Goal: Task Accomplishment & Management: Use online tool/utility

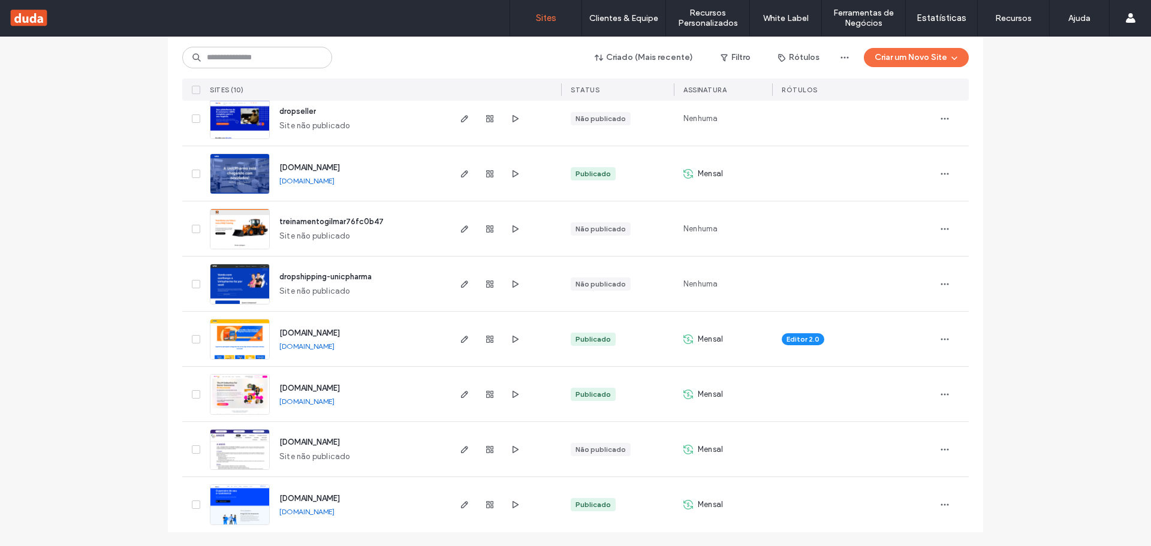
scroll to position [266, 0]
click at [460, 507] on icon "button" at bounding box center [465, 504] width 10 height 10
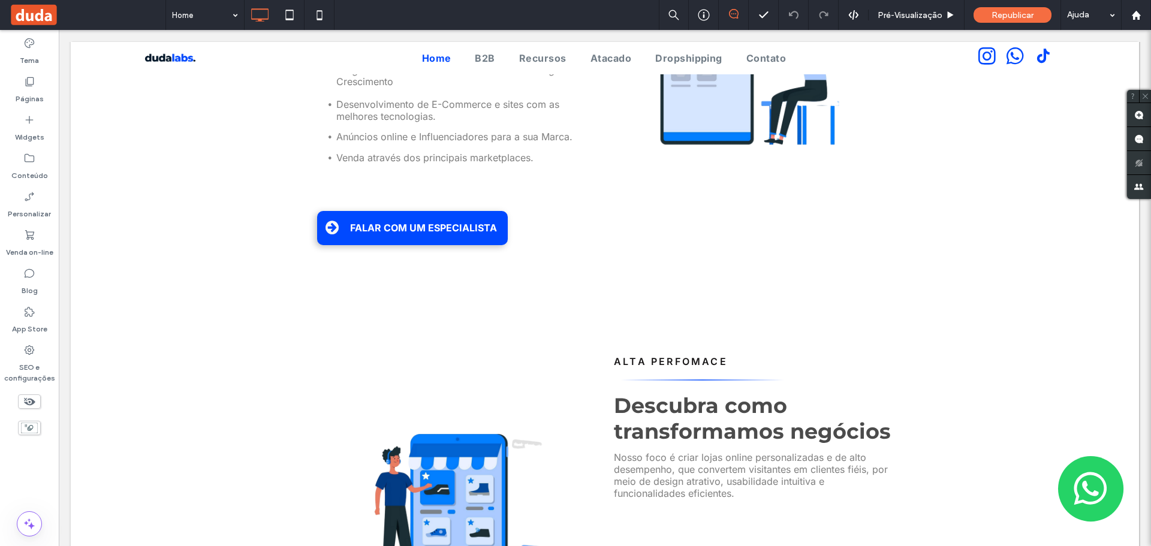
scroll to position [959, 0]
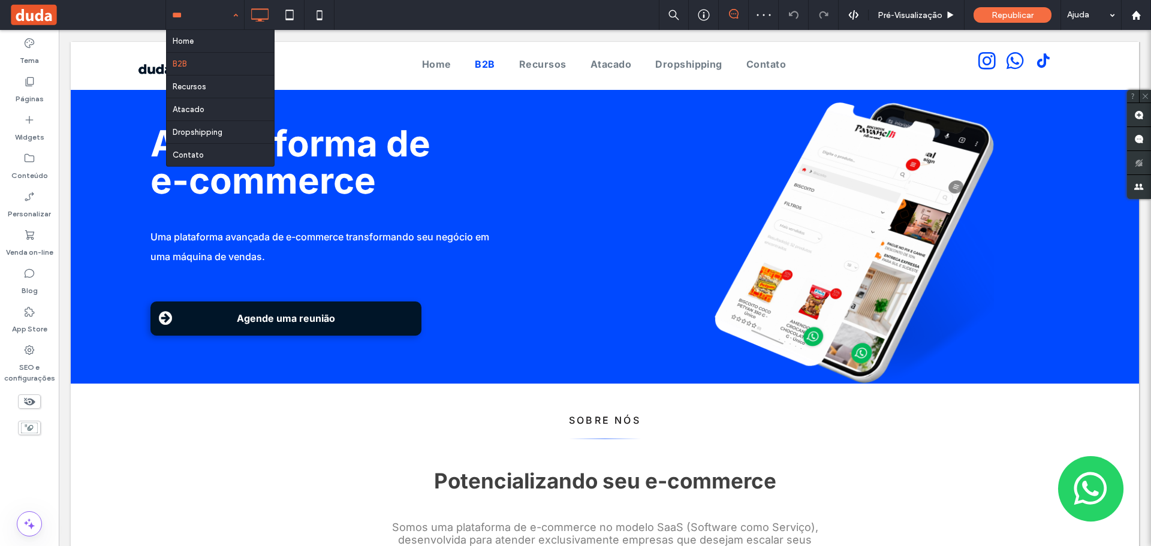
click at [233, 12] on div "Home B2B Recursos Atacado Dropshipping Contato" at bounding box center [205, 15] width 78 height 30
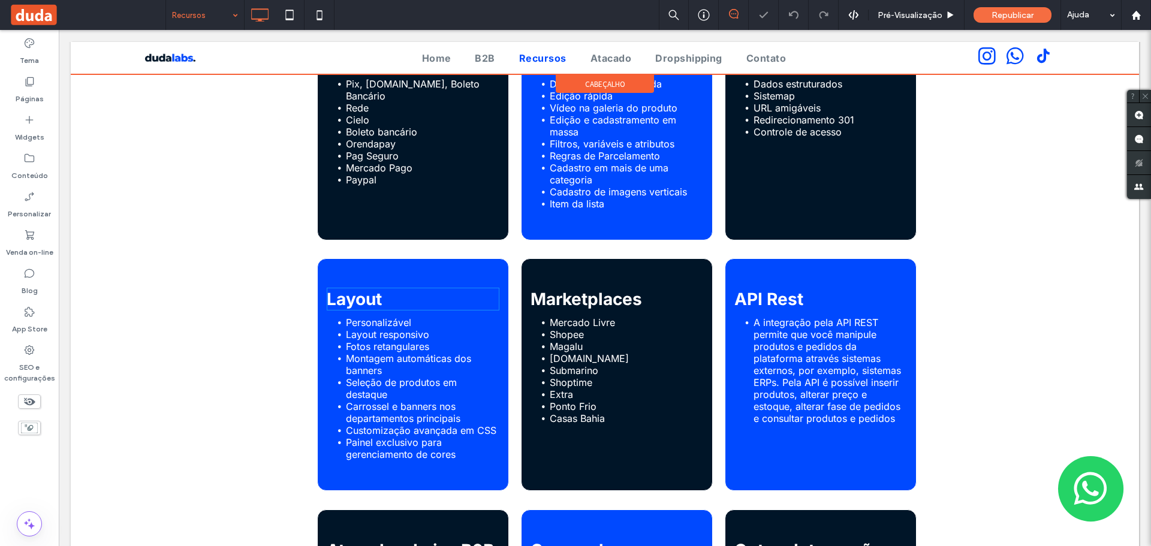
scroll to position [540, 0]
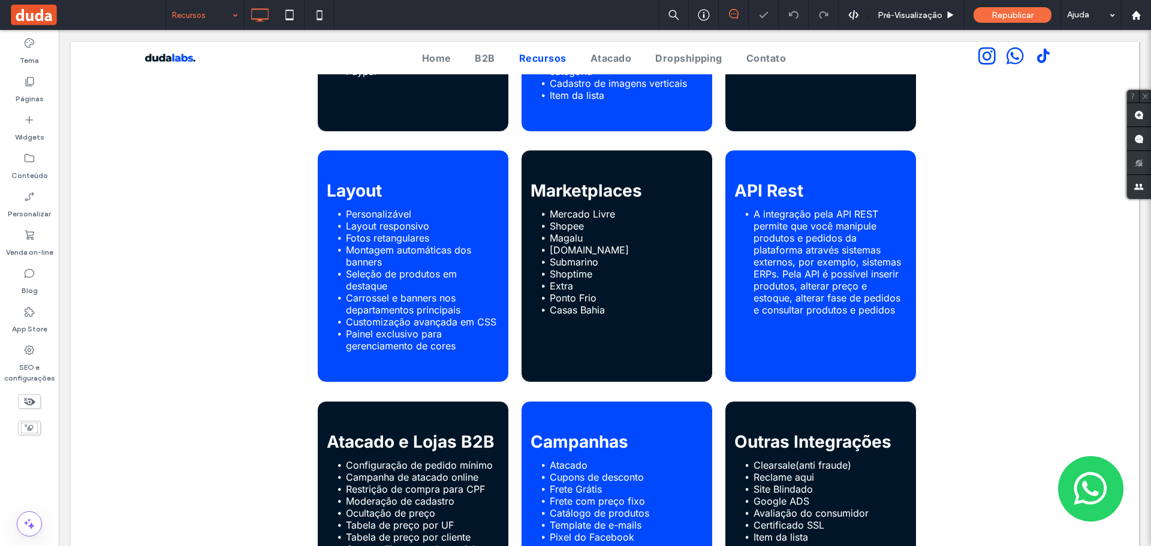
click at [201, 17] on input at bounding box center [202, 15] width 60 height 30
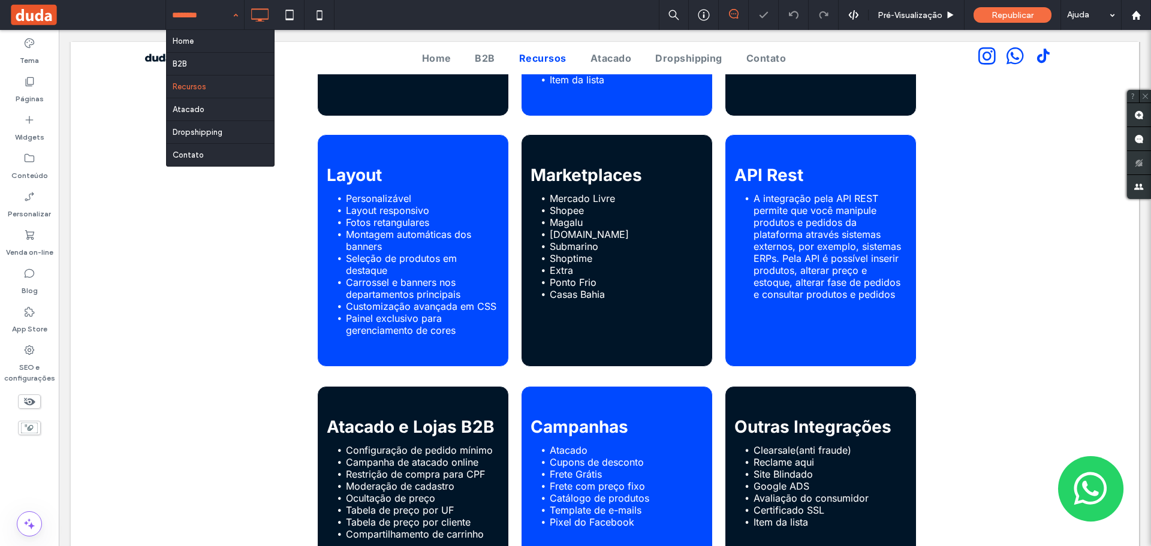
scroll to position [524, 0]
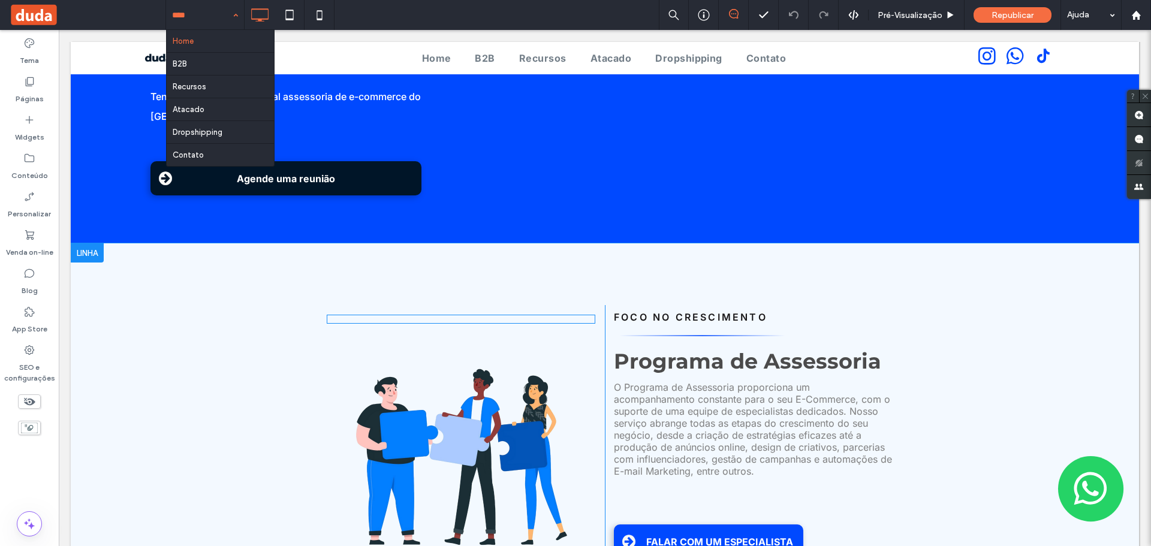
scroll to position [120, 0]
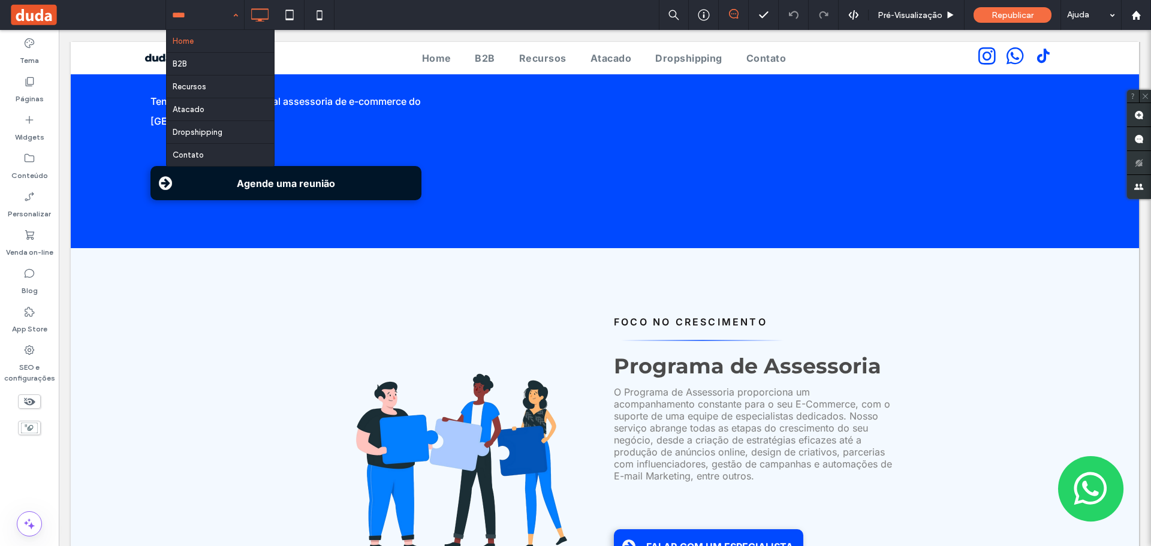
click at [138, 5] on span at bounding box center [87, 15] width 156 height 24
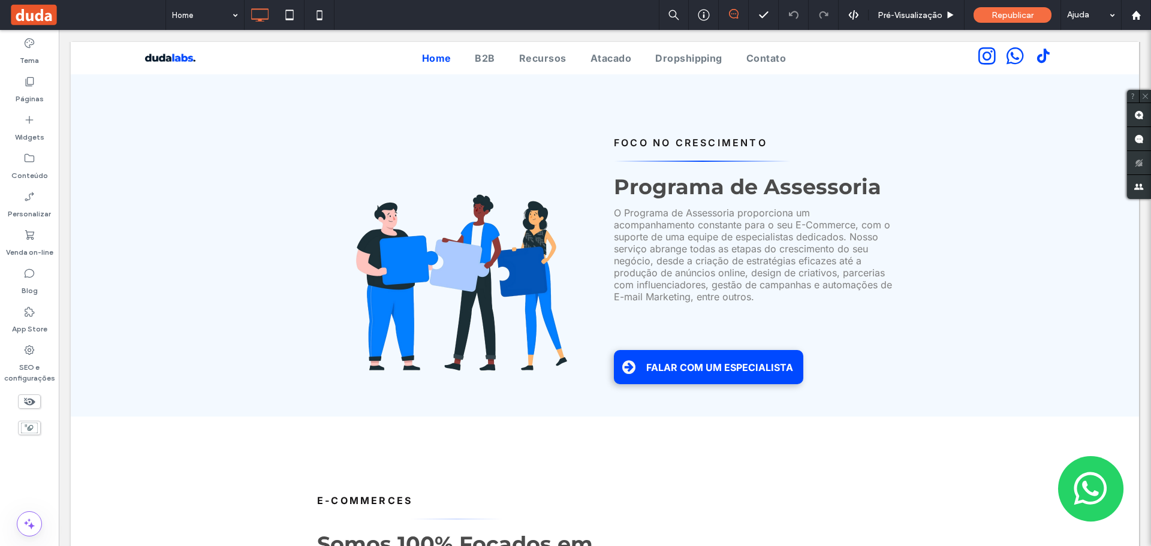
scroll to position [300, 0]
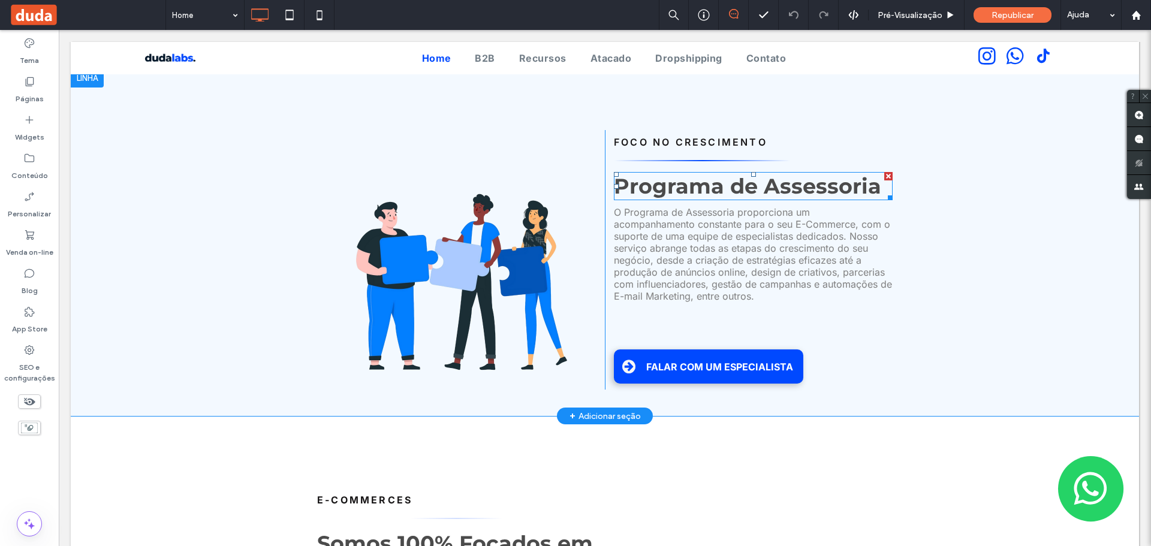
click at [750, 173] on strong "Programa de Assessoria" at bounding box center [747, 186] width 267 height 26
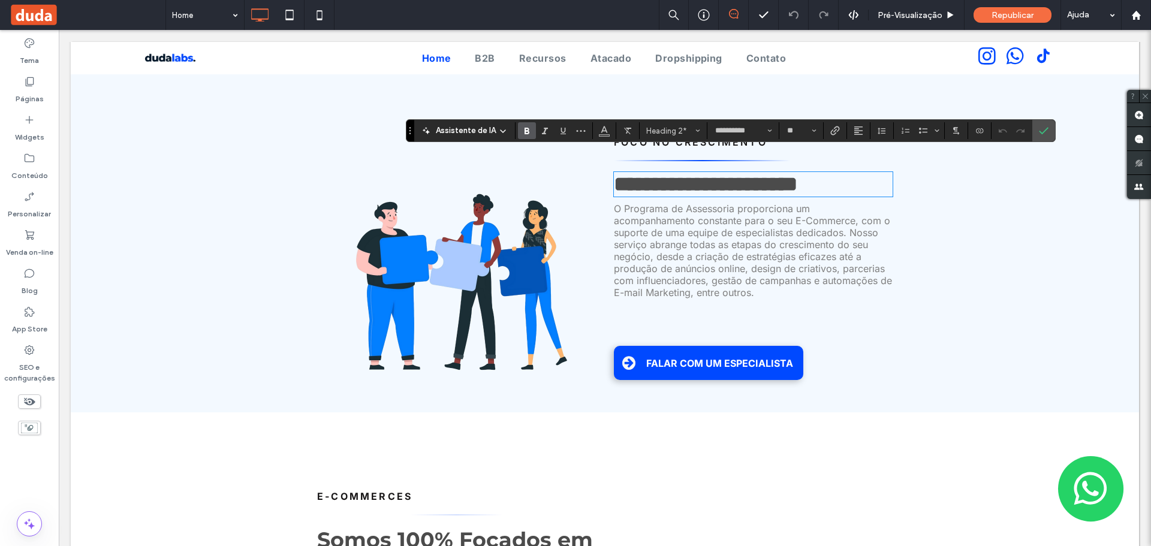
type input "******"
type input "**"
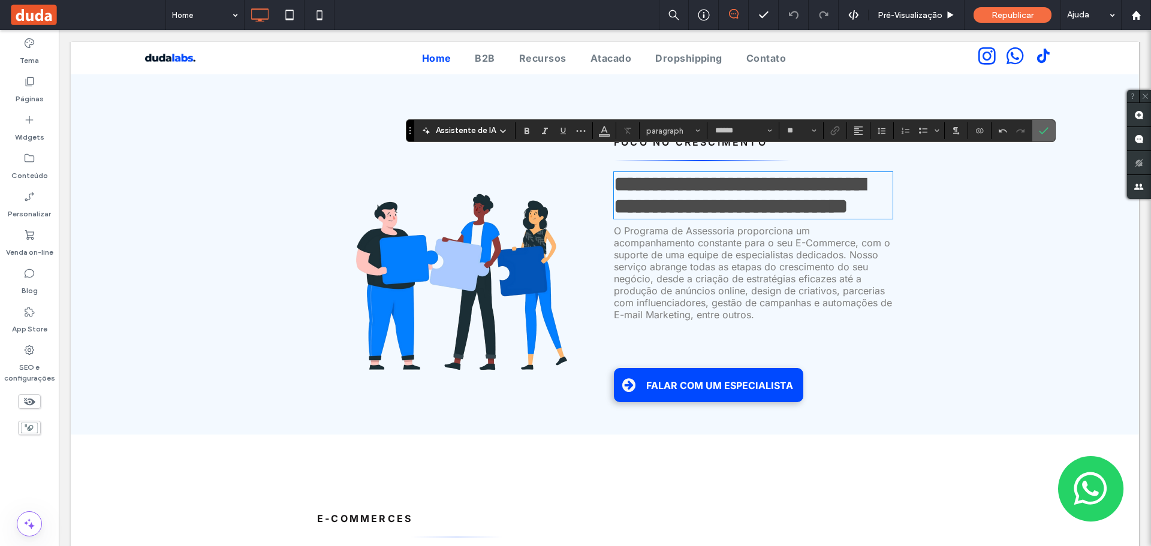
click at [1040, 131] on icon "Confirmar" at bounding box center [1044, 131] width 10 height 10
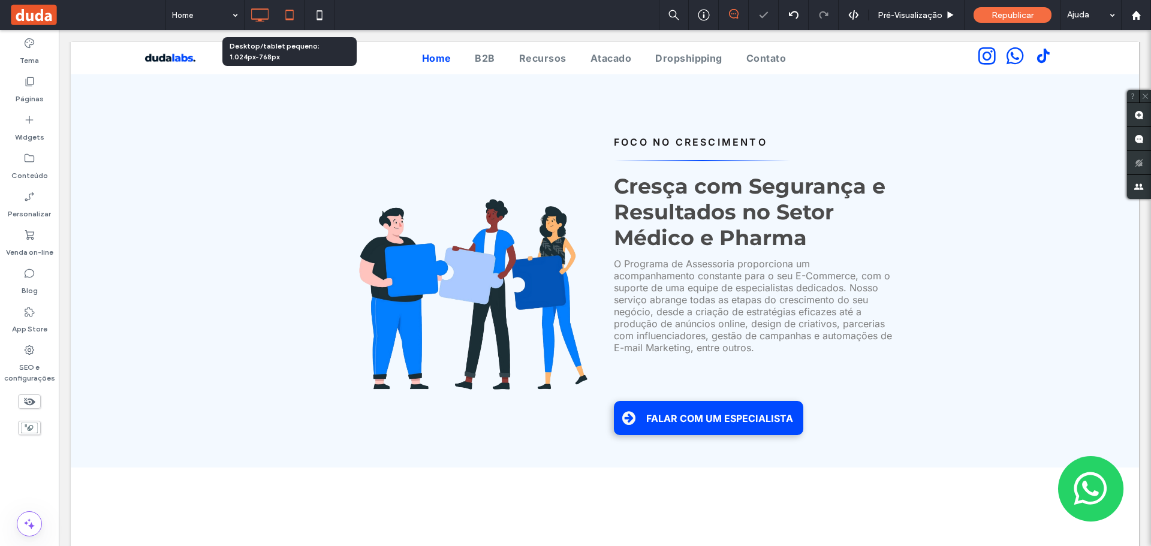
click at [286, 11] on use at bounding box center [289, 15] width 8 height 10
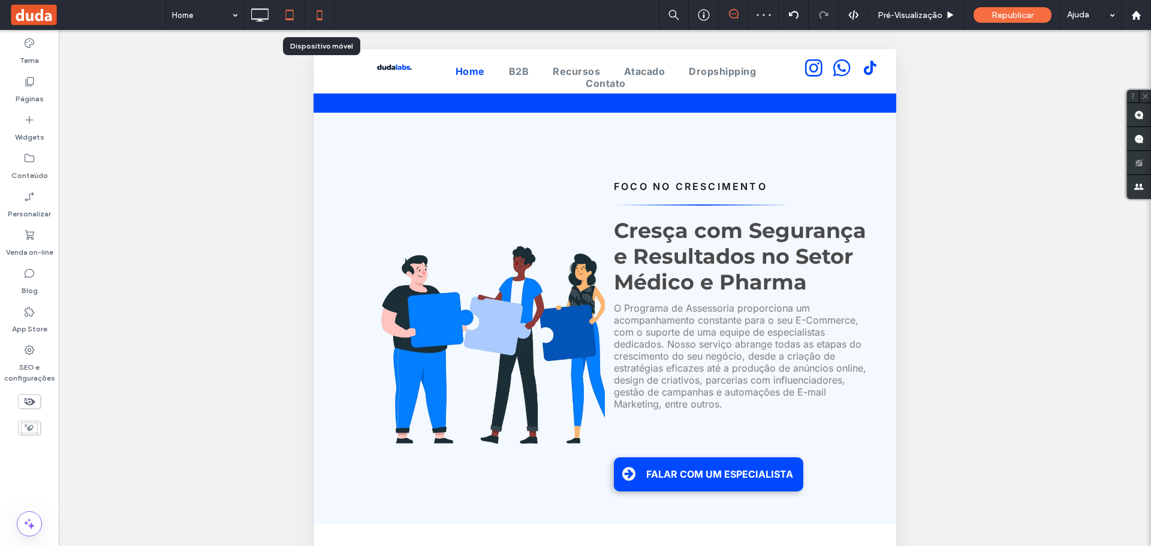
click at [317, 10] on icon at bounding box center [320, 15] width 24 height 24
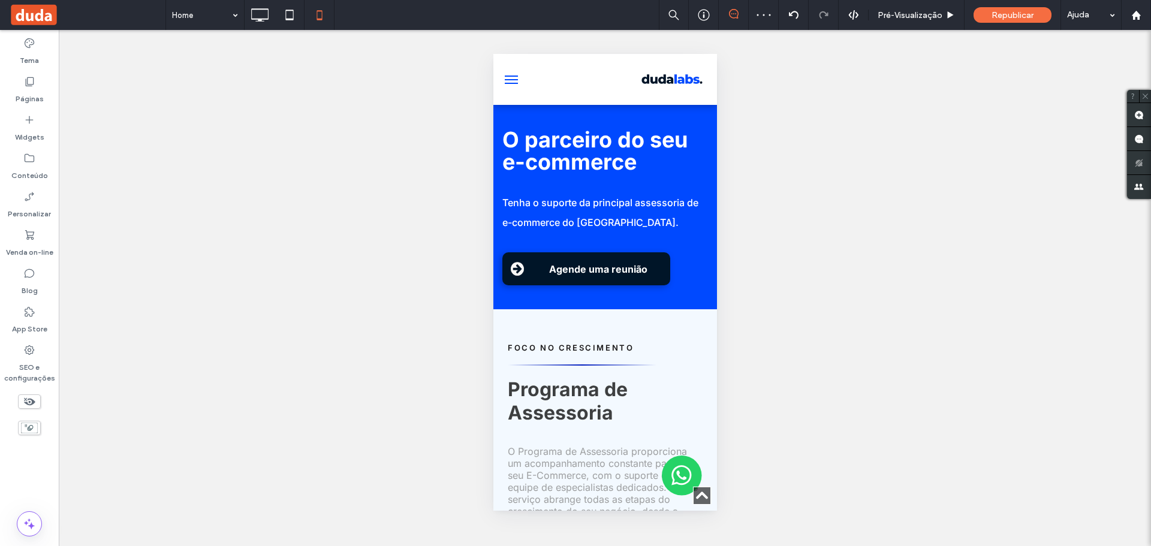
scroll to position [240, 0]
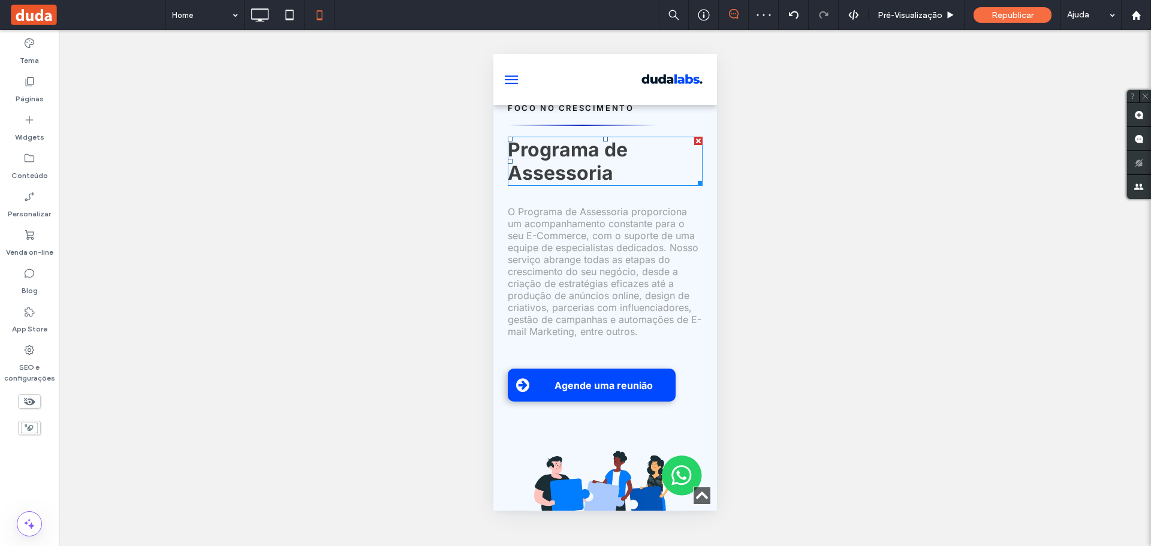
click at [542, 149] on strong "Programa de Assessoria" at bounding box center [567, 161] width 120 height 47
type input "*****"
type input "**"
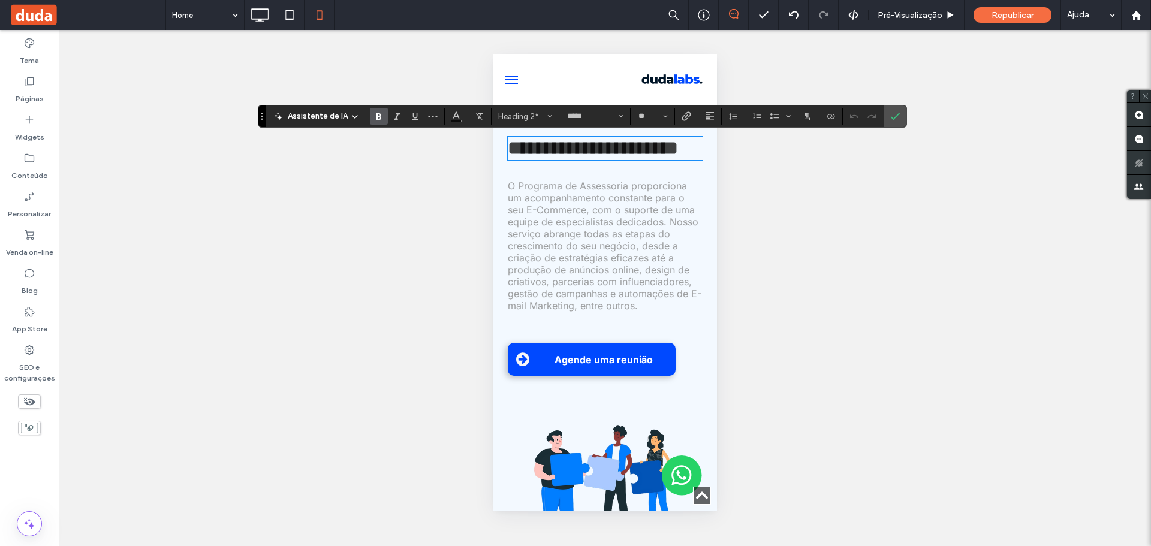
type input "******"
type input "**"
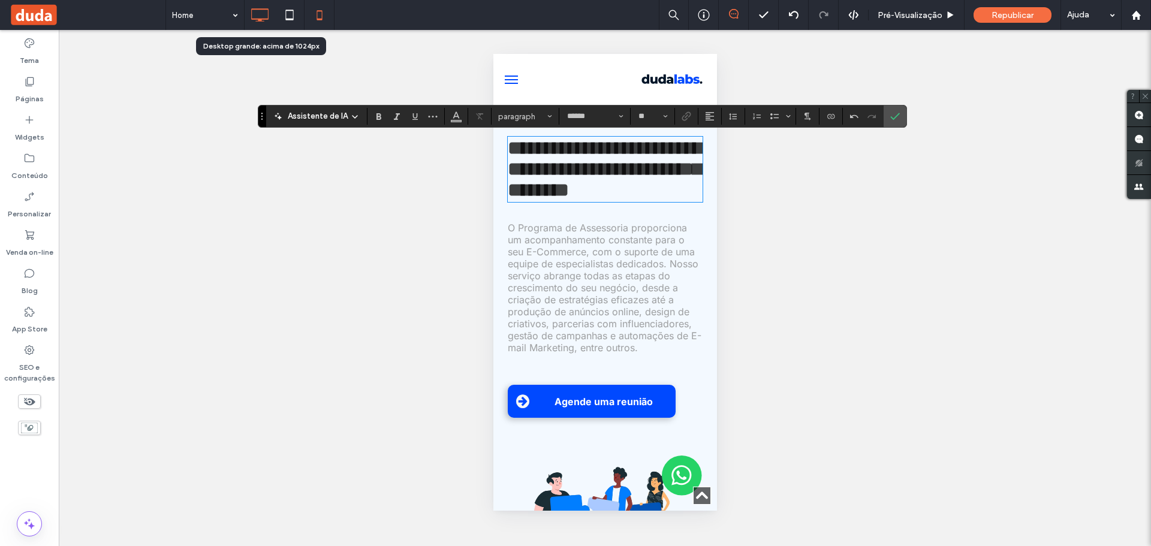
click at [267, 14] on icon at bounding box center [260, 15] width 24 height 24
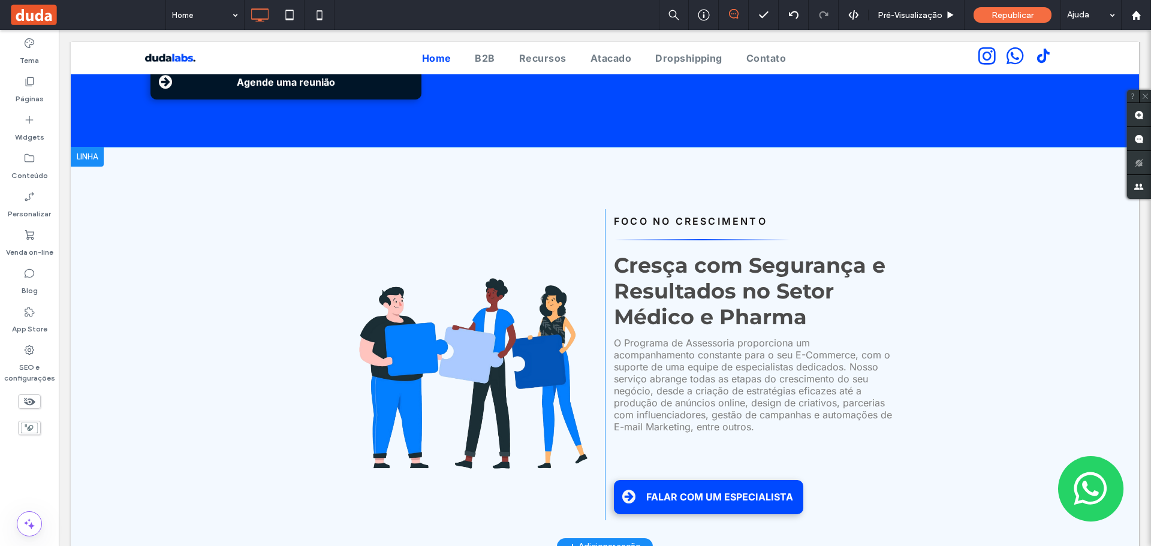
scroll to position [300, 0]
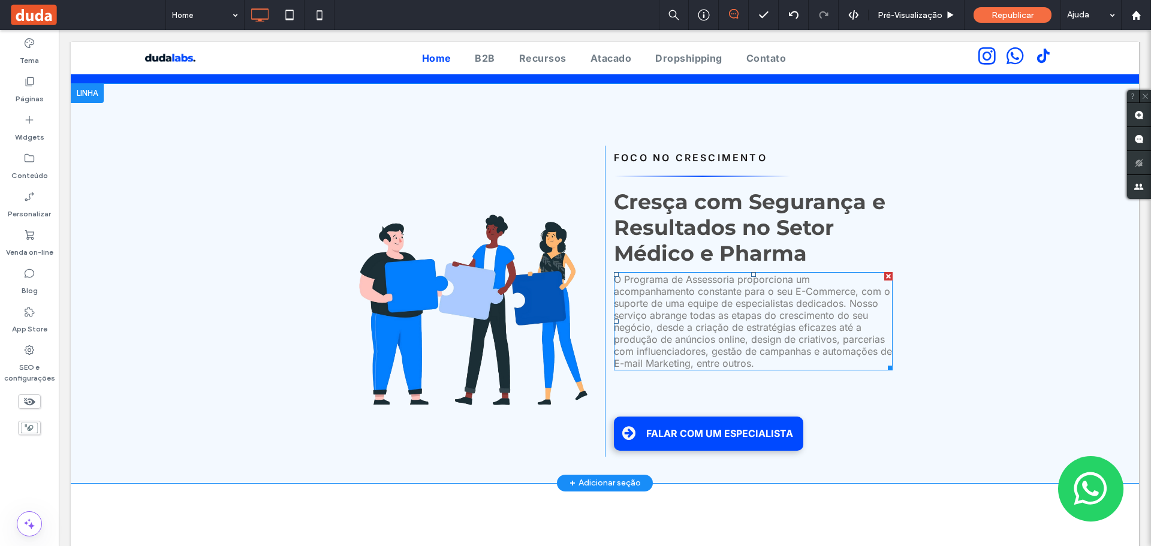
click at [691, 293] on span "O Programa de Assessoria proporciona um acompanhamento constante para o seu E-C…" at bounding box center [753, 321] width 278 height 96
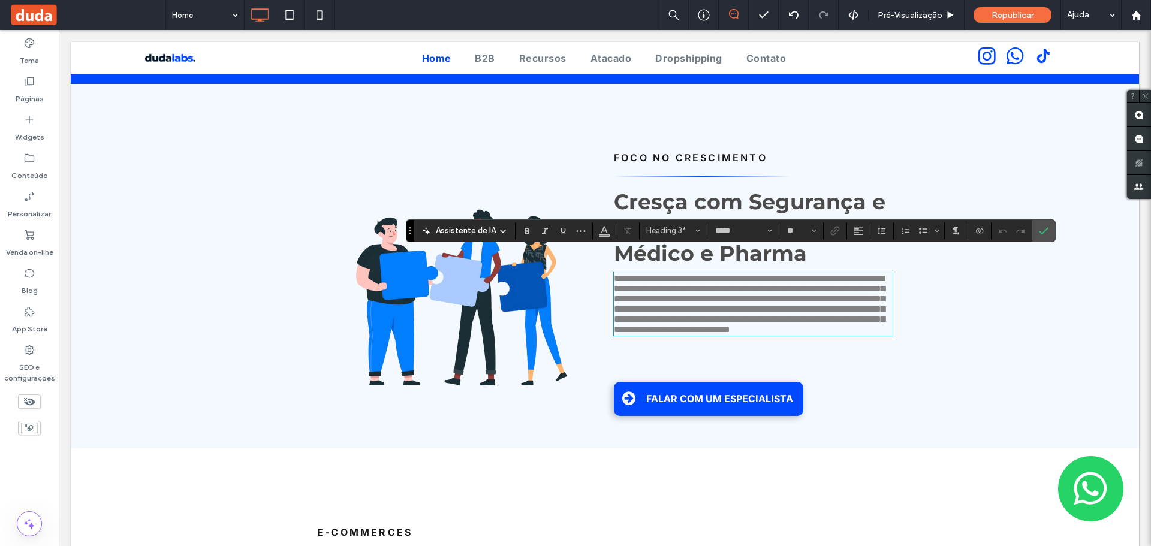
drag, startPoint x: 691, startPoint y: 293, endPoint x: 740, endPoint y: 338, distance: 67.0
click at [740, 334] on span "**********" at bounding box center [749, 304] width 271 height 60
click at [703, 311] on span "**********" at bounding box center [749, 304] width 271 height 60
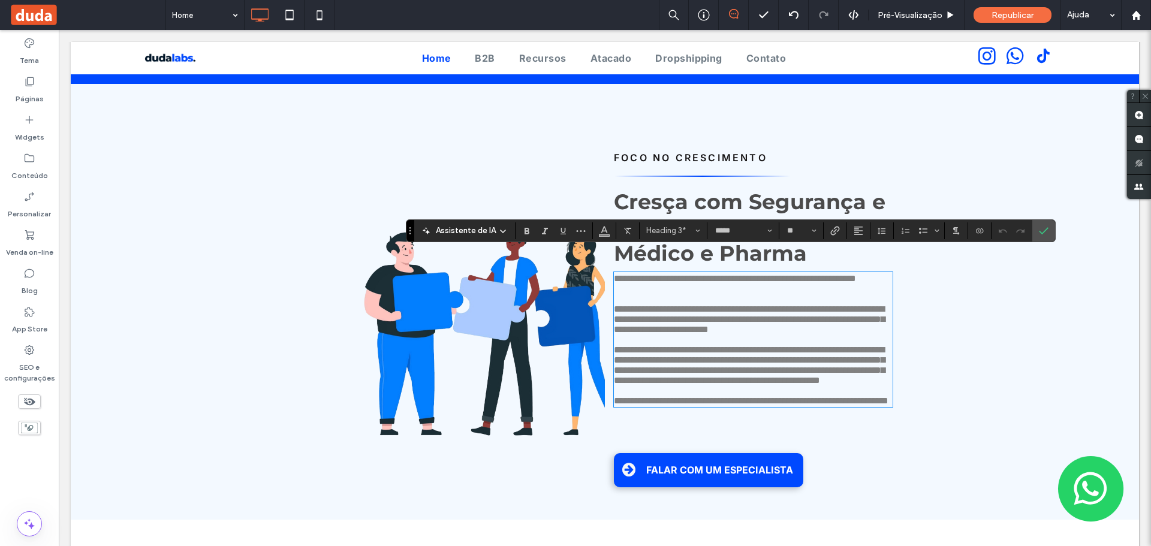
scroll to position [0, 0]
drag, startPoint x: 656, startPoint y: 275, endPoint x: 601, endPoint y: 260, distance: 57.3
click at [605, 260] on div "**********" at bounding box center [749, 320] width 288 height 348
click at [1045, 230] on use "Confirmar" at bounding box center [1044, 230] width 10 height 7
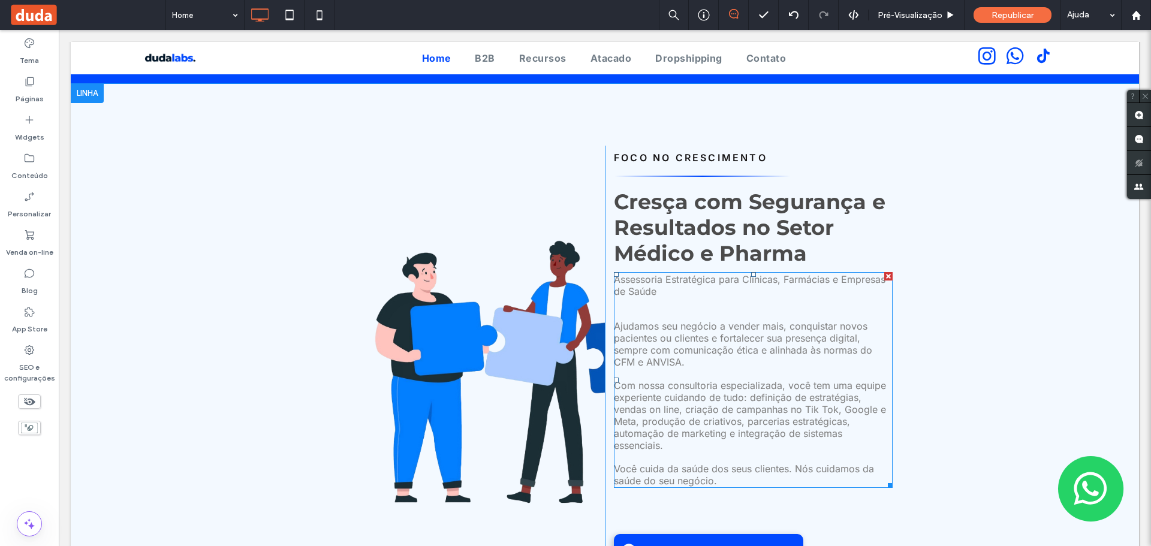
click at [665, 273] on p "Assessoria Estratégica para Clínicas, Farmácias e Empresas de Saúde" at bounding box center [753, 285] width 279 height 24
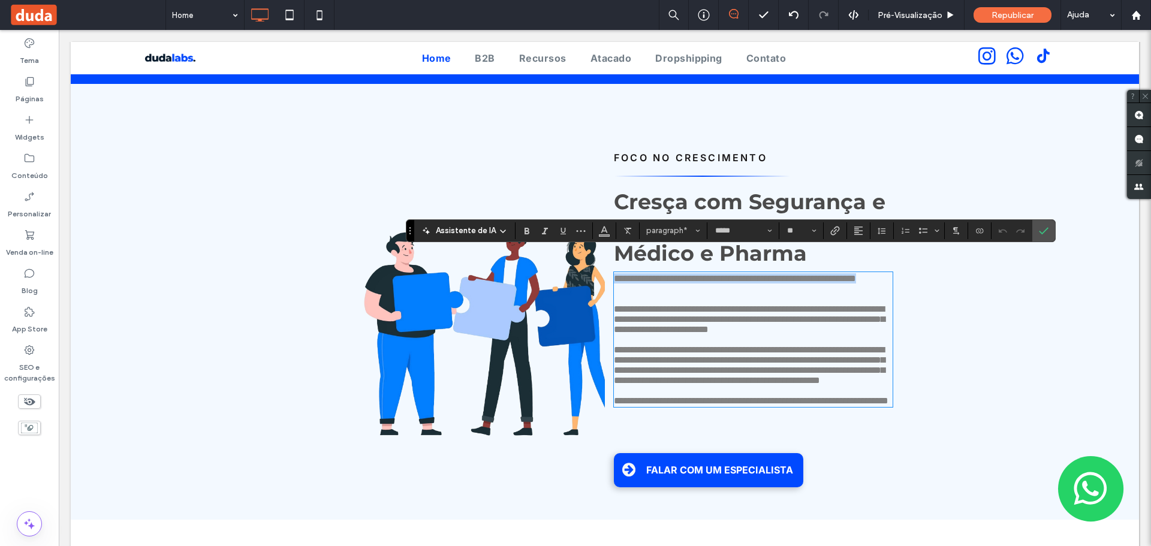
click at [649, 275] on span "**********" at bounding box center [735, 278] width 242 height 9
click at [642, 294] on p at bounding box center [753, 299] width 279 height 10
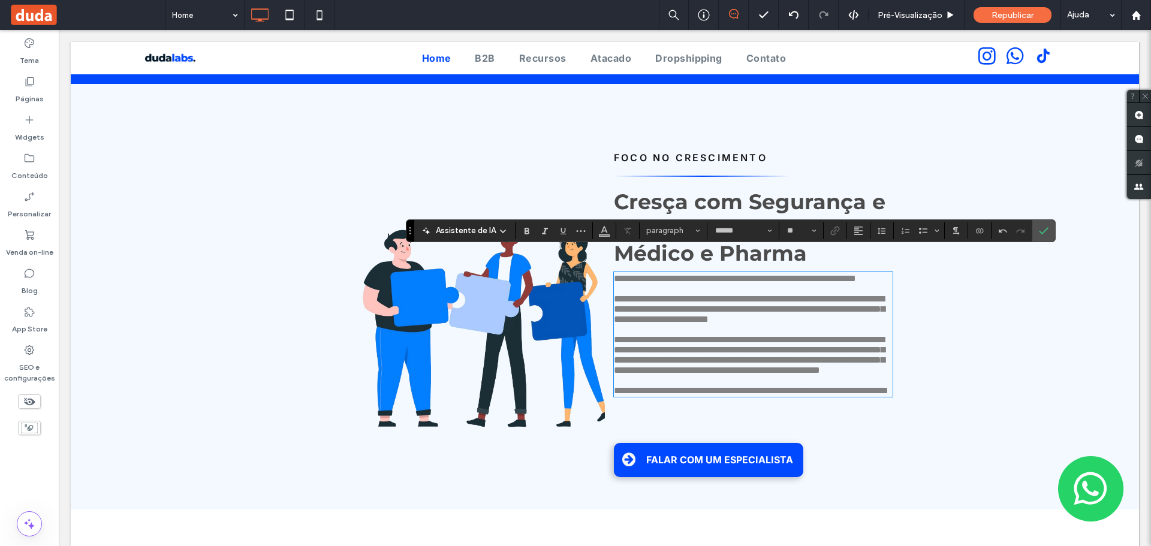
type input "*****"
drag, startPoint x: 715, startPoint y: 442, endPoint x: 596, endPoint y: 436, distance: 118.9
click at [596, 436] on div "**********" at bounding box center [605, 315] width 576 height 338
click at [603, 233] on icon "Cor" at bounding box center [605, 230] width 10 height 10
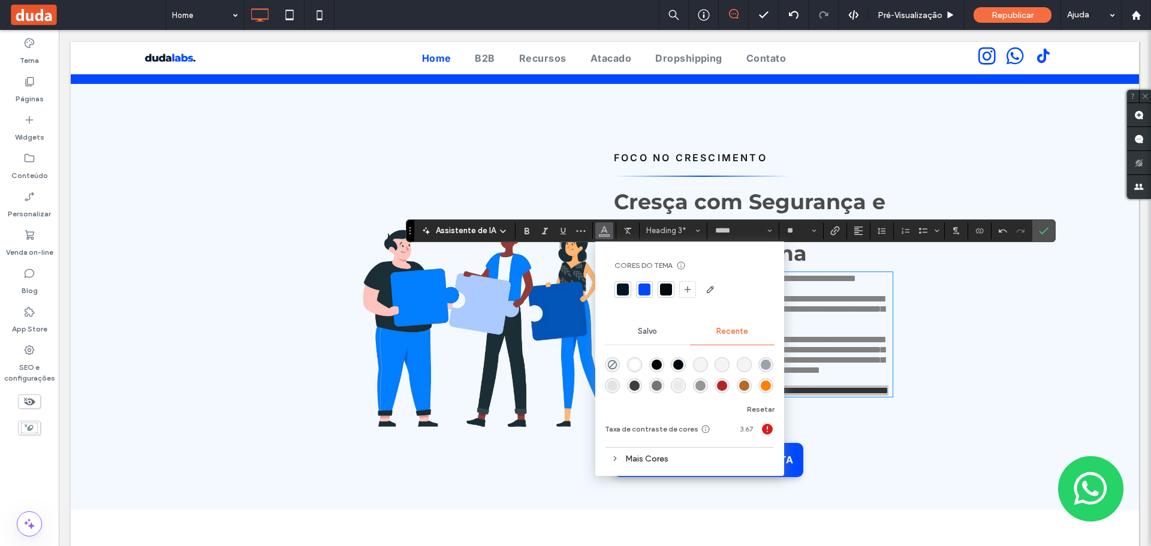
click at [646, 286] on div at bounding box center [645, 290] width 12 height 12
click at [623, 287] on div at bounding box center [623, 290] width 12 height 12
click at [526, 228] on use "Negrito" at bounding box center [527, 231] width 5 height 7
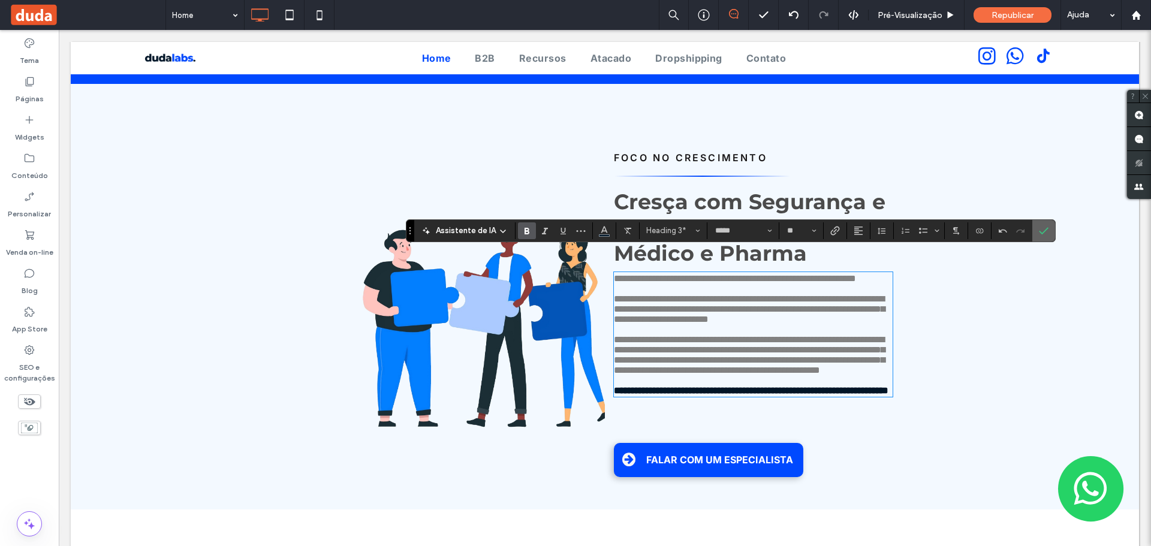
click at [1035, 233] on label "Confirmar" at bounding box center [1044, 231] width 18 height 22
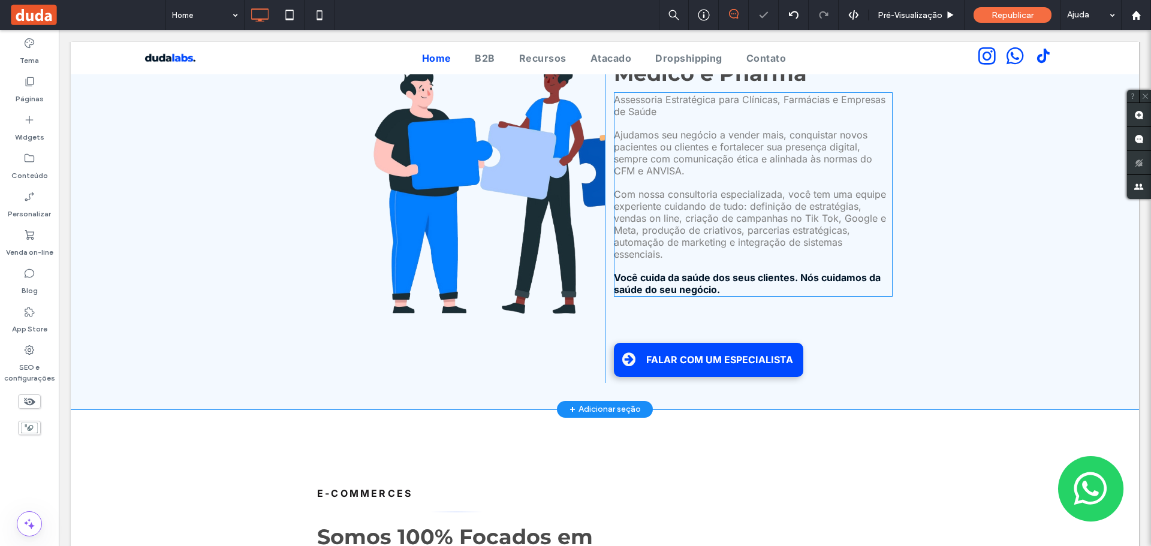
scroll to position [420, 0]
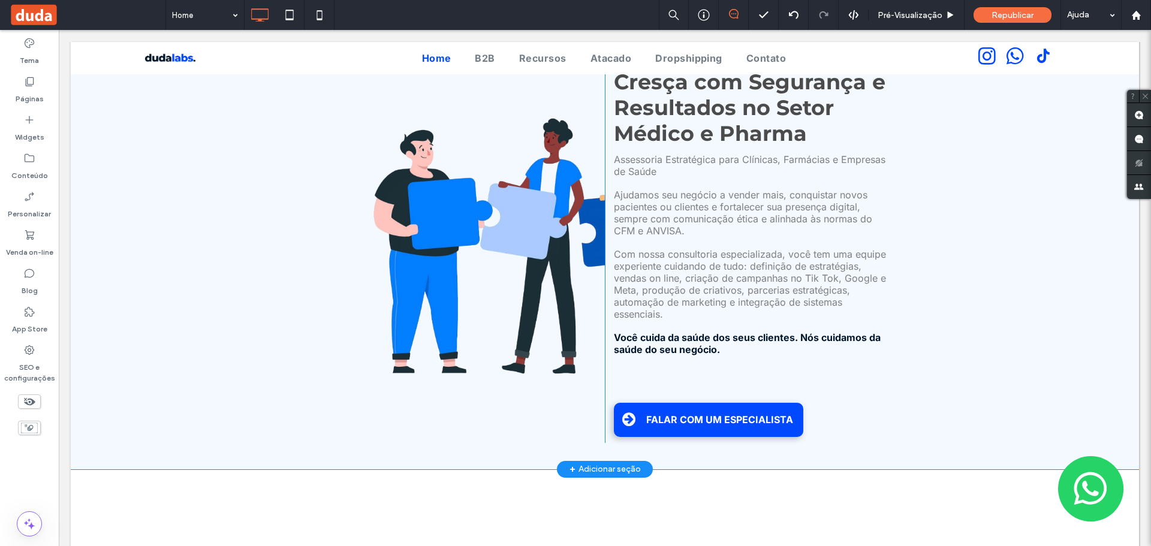
click at [463, 242] on div "Click To Paste" at bounding box center [461, 234] width 288 height 417
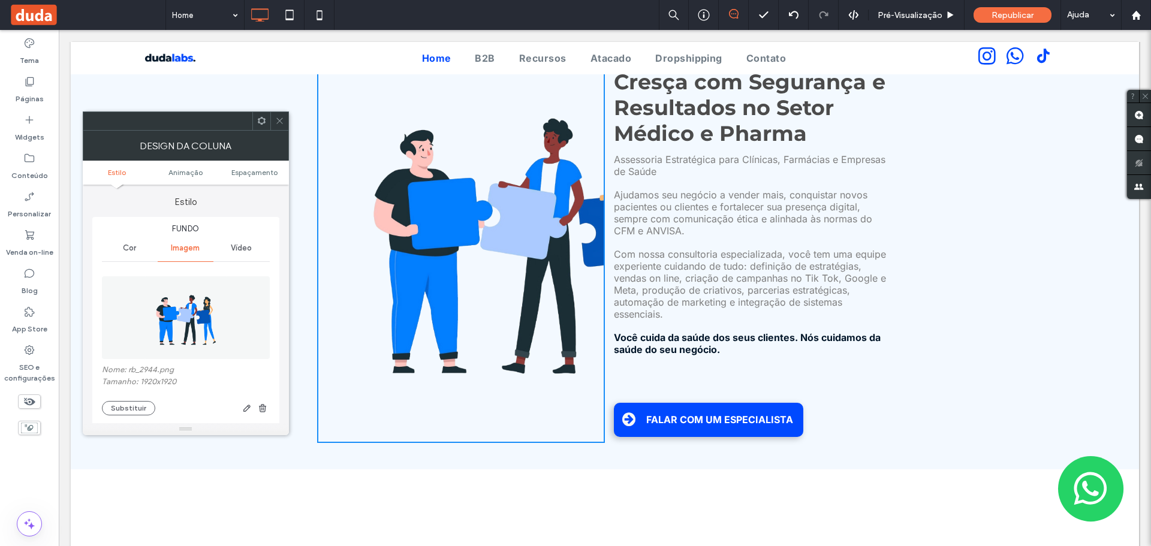
drag, startPoint x: 224, startPoint y: 78, endPoint x: 272, endPoint y: 119, distance: 63.0
click at [272, 119] on div at bounding box center [279, 121] width 18 height 18
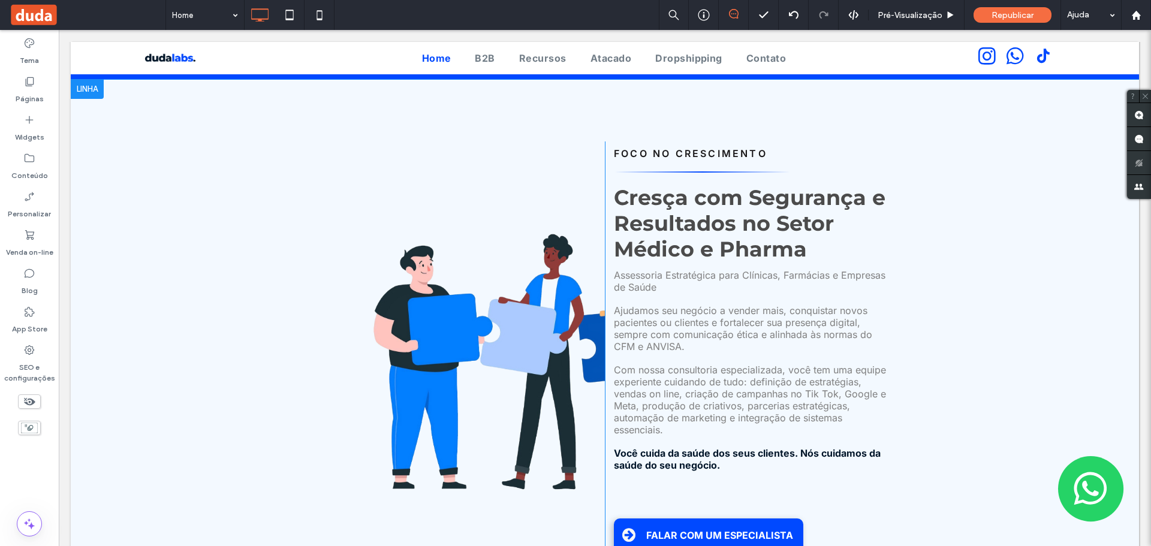
scroll to position [300, 0]
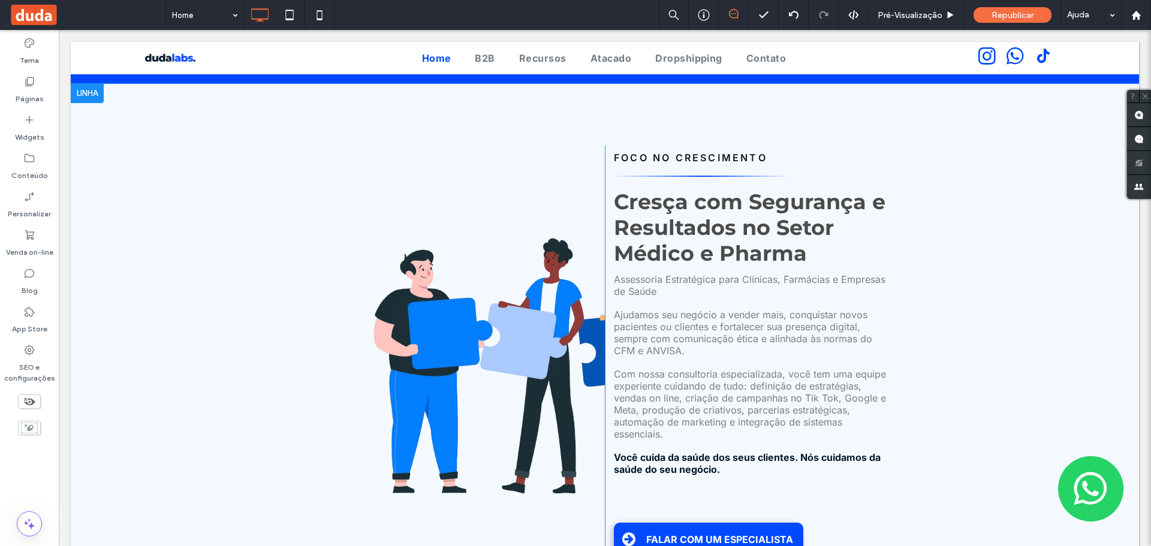
click at [450, 347] on div "Click To Paste" at bounding box center [461, 354] width 288 height 417
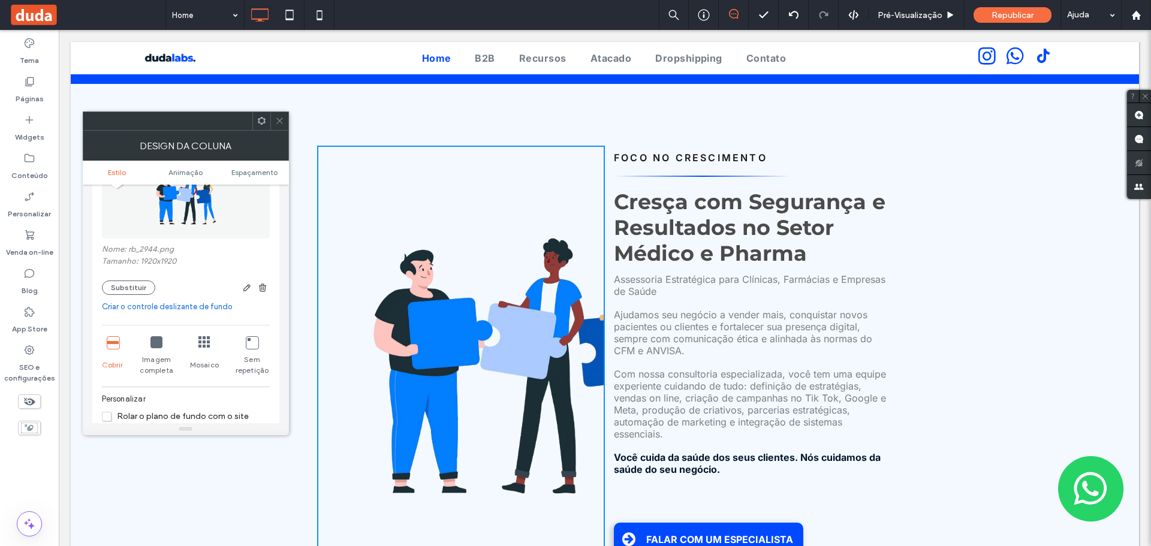
scroll to position [120, 0]
click at [260, 285] on icon "button" at bounding box center [263, 289] width 10 height 10
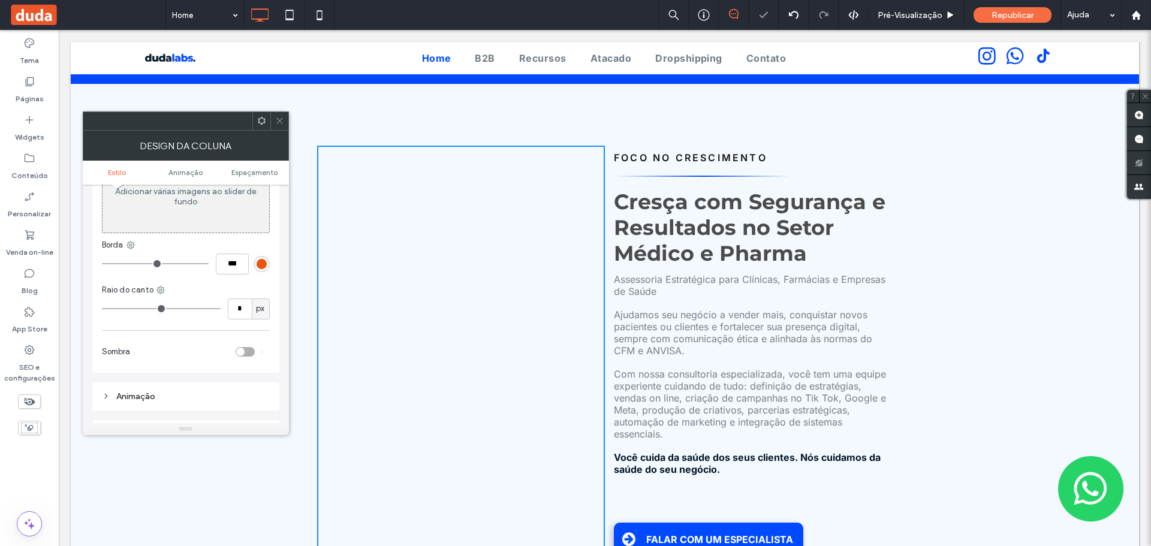
click at [282, 121] on icon at bounding box center [279, 120] width 9 height 9
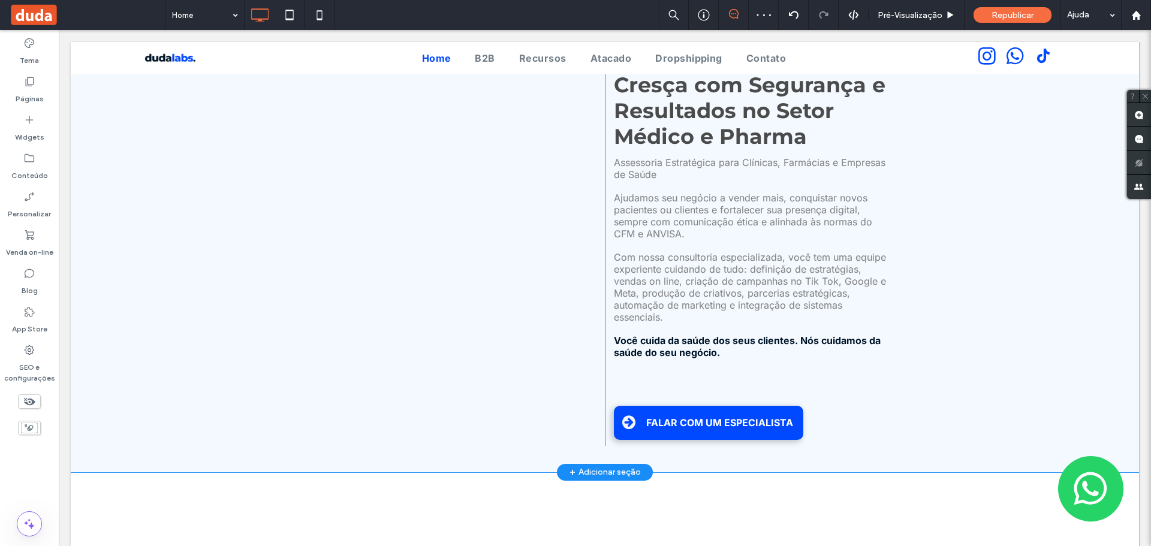
scroll to position [420, 0]
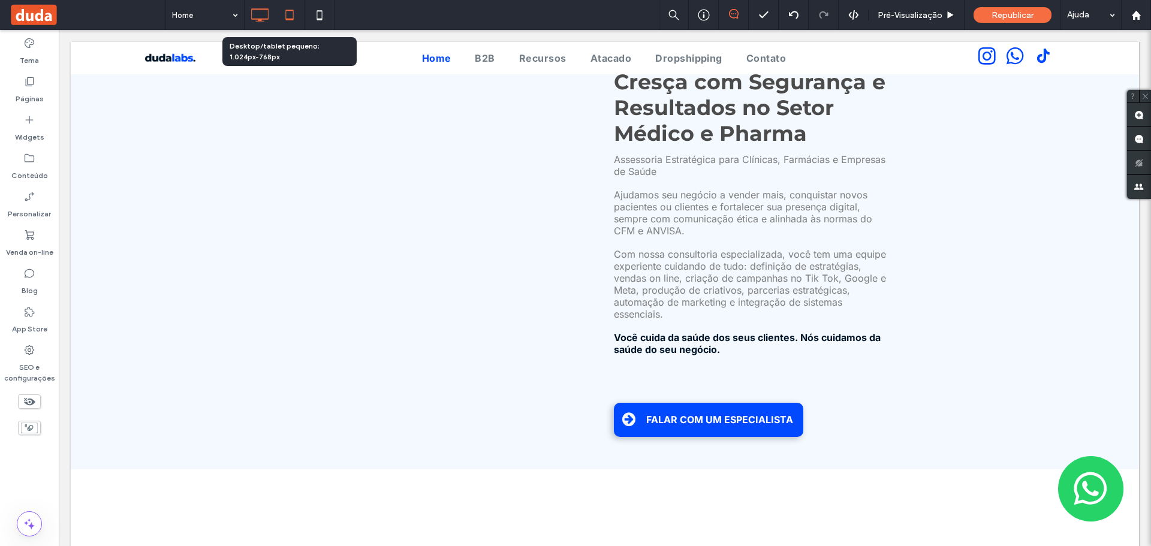
click at [284, 3] on icon at bounding box center [290, 15] width 24 height 24
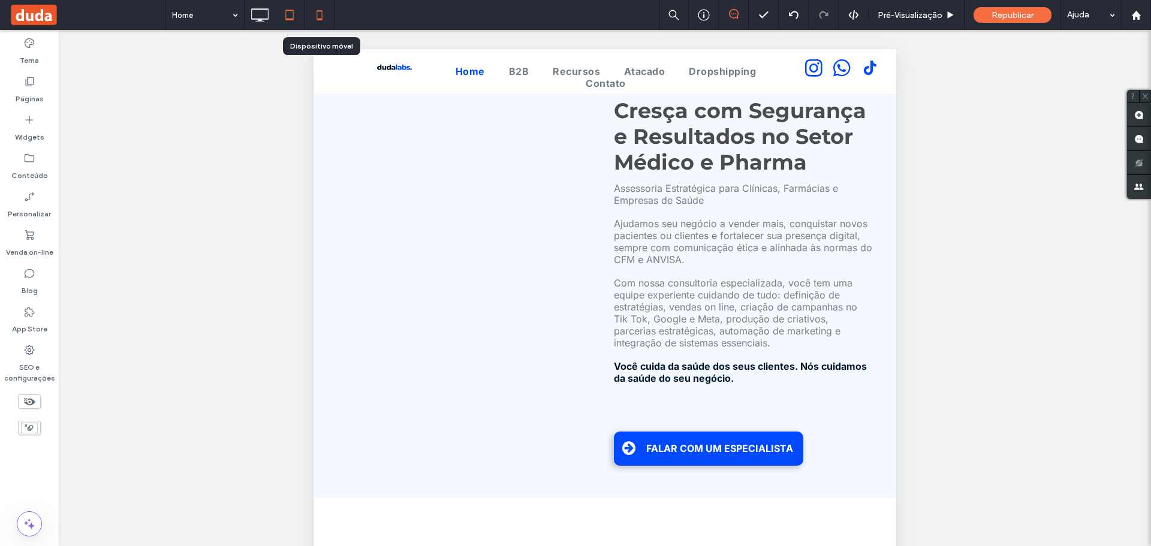
click at [330, 11] on icon at bounding box center [320, 15] width 24 height 24
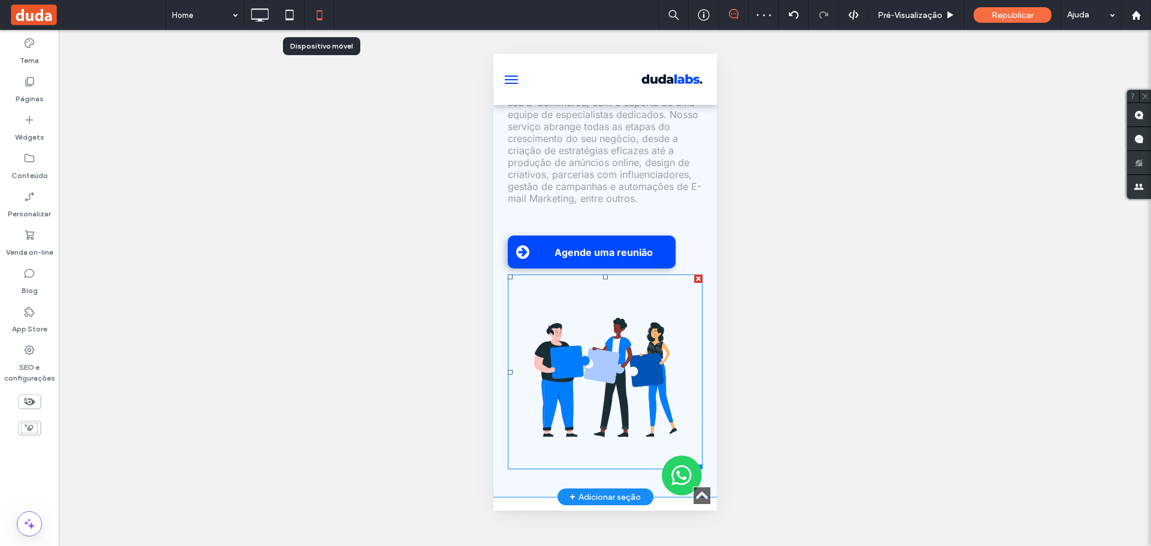
click at [605, 371] on img at bounding box center [604, 372] width 195 height 195
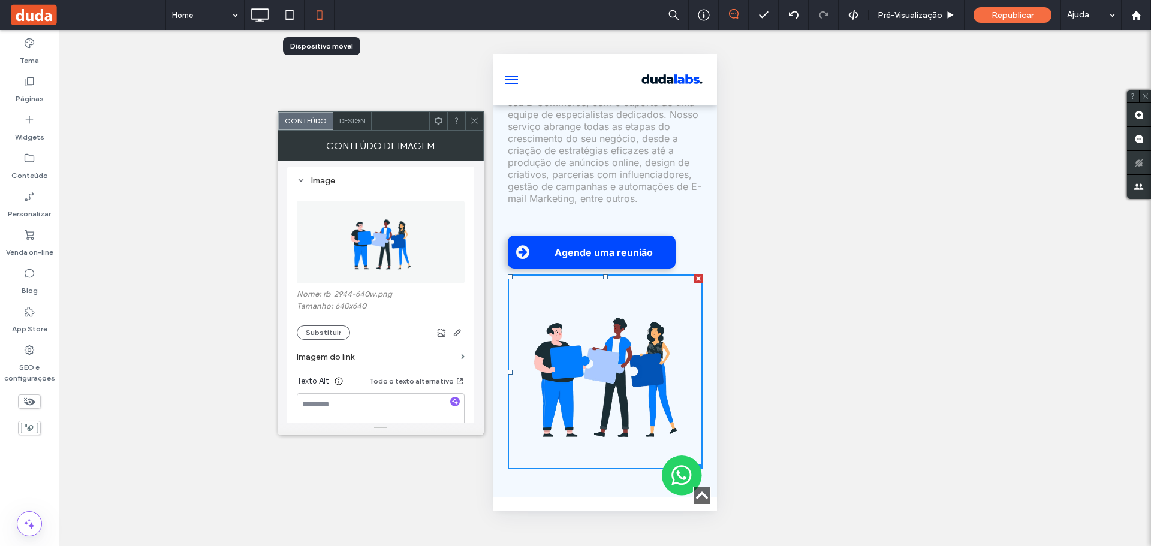
scroll to position [60, 0]
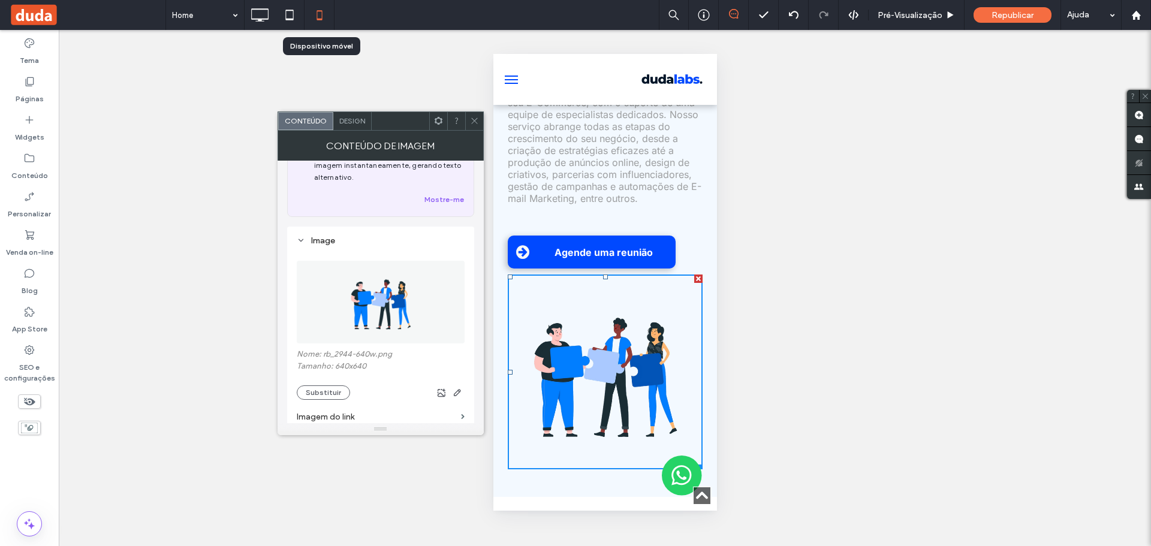
click at [475, 119] on icon at bounding box center [474, 120] width 9 height 9
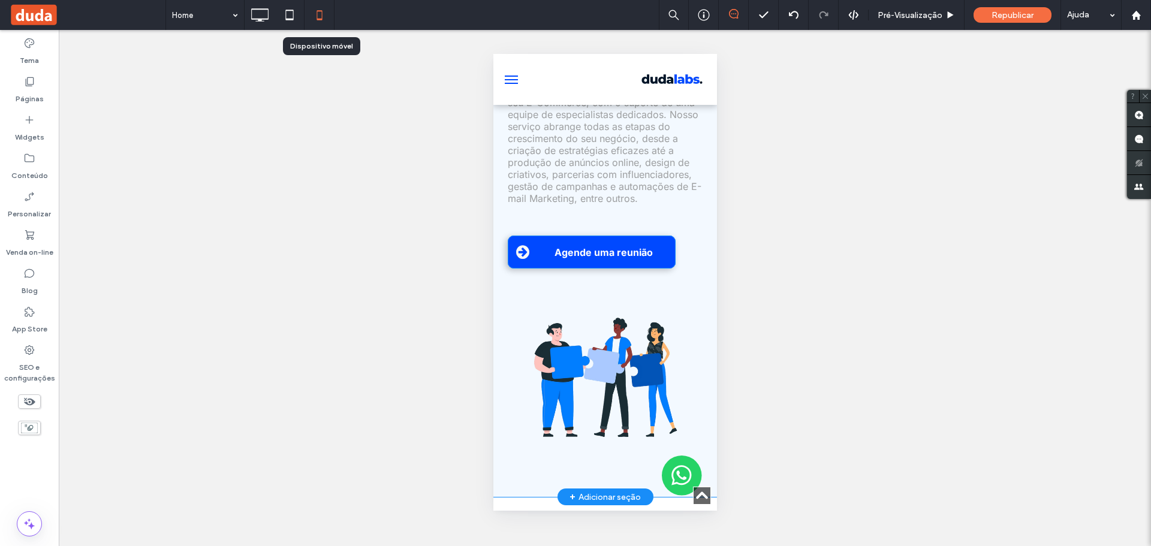
scroll to position [300, 0]
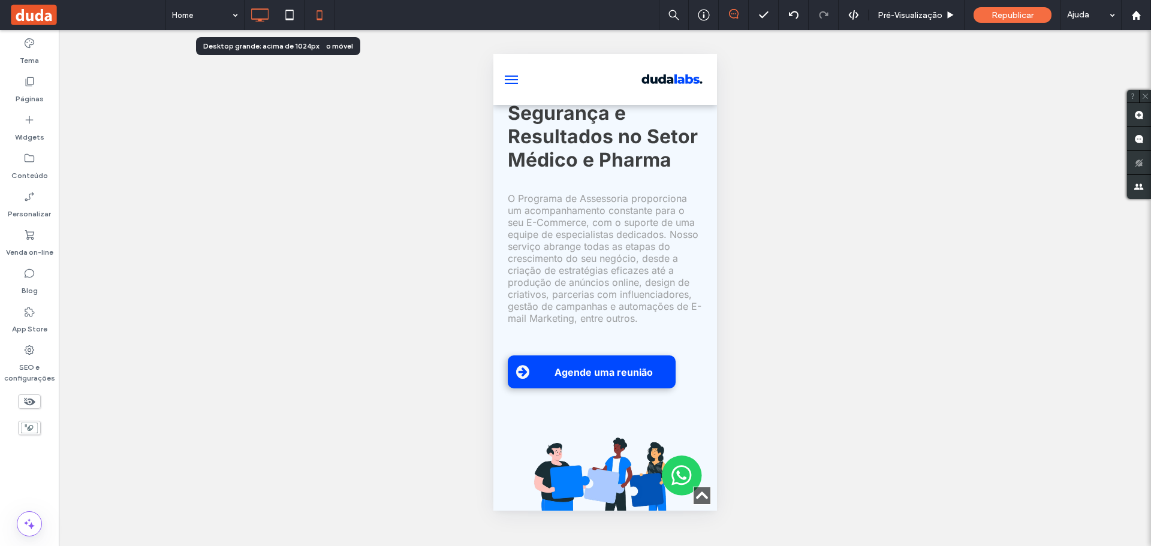
click at [257, 4] on icon at bounding box center [260, 15] width 24 height 24
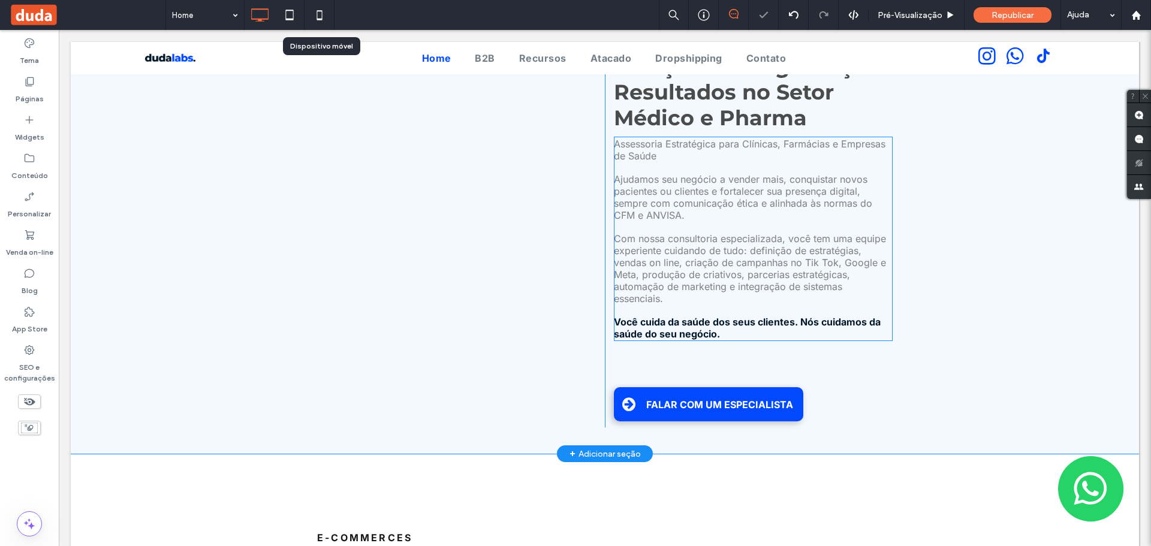
scroll to position [404, 0]
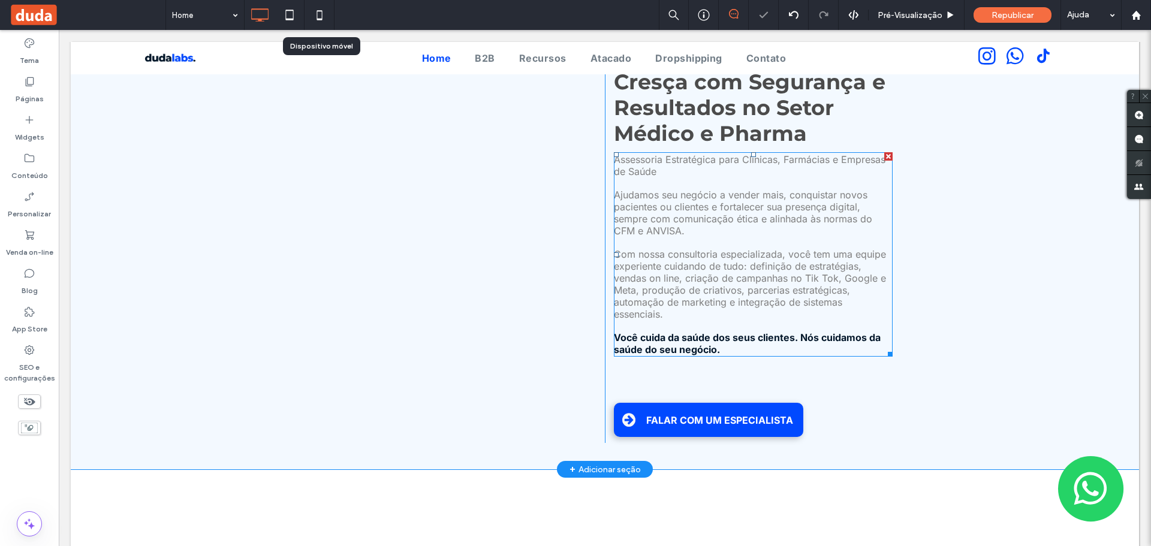
click at [670, 237] on p at bounding box center [753, 242] width 279 height 11
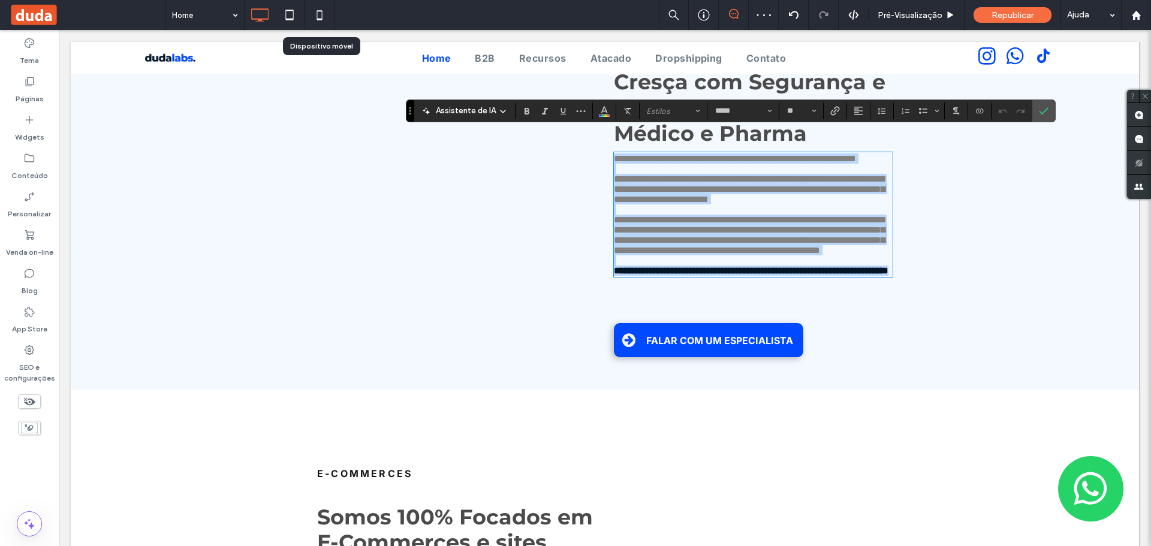
copy div "**********"
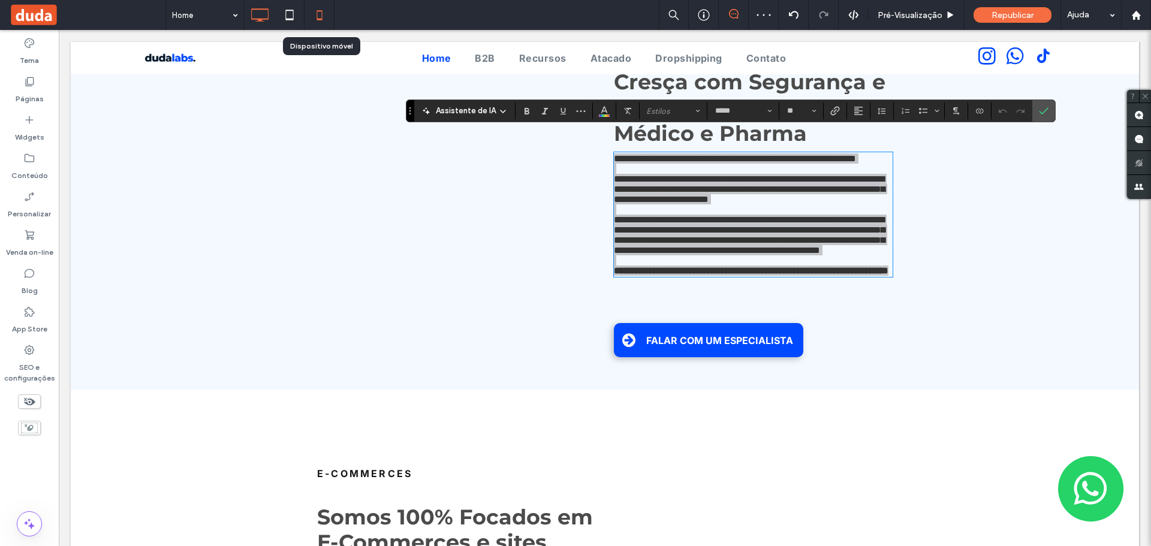
click at [318, 8] on icon at bounding box center [320, 15] width 24 height 24
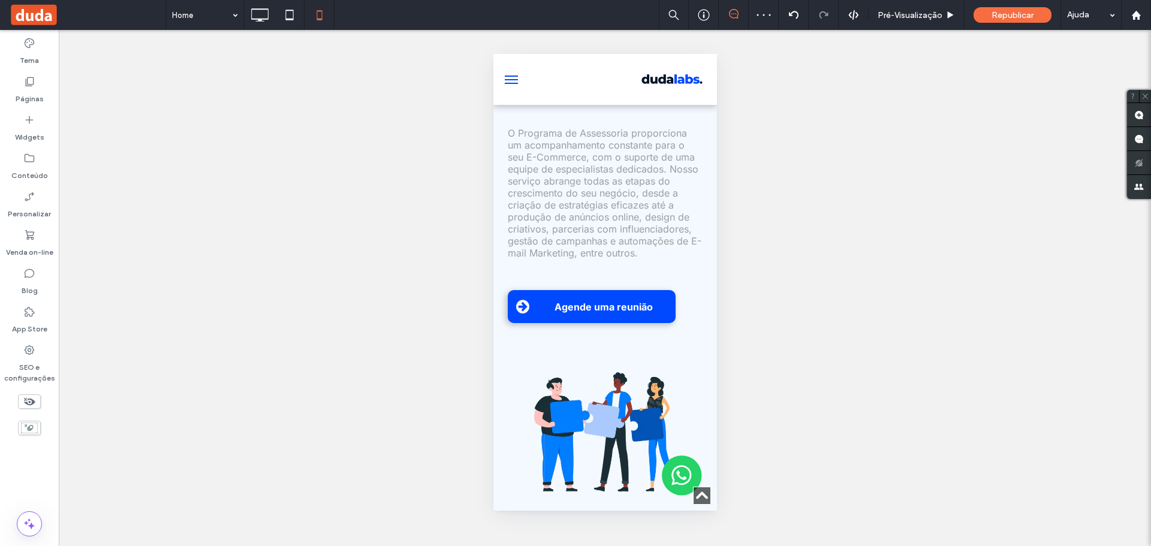
scroll to position [360, 0]
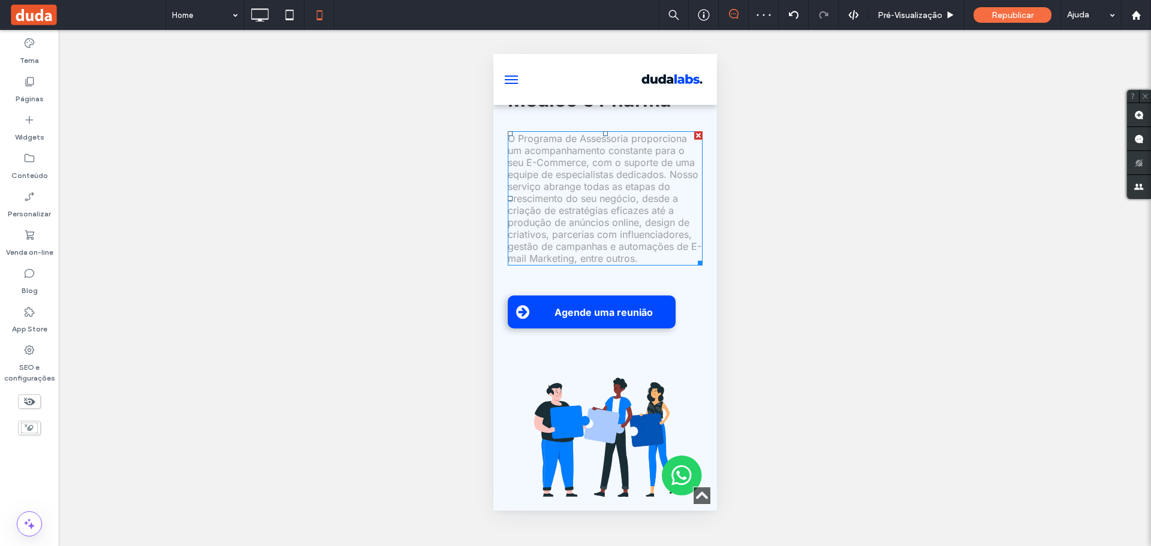
click at [565, 233] on span "O Programa de Assessoria proporciona um acompanhamento constante para o seu E-C…" at bounding box center [604, 199] width 194 height 132
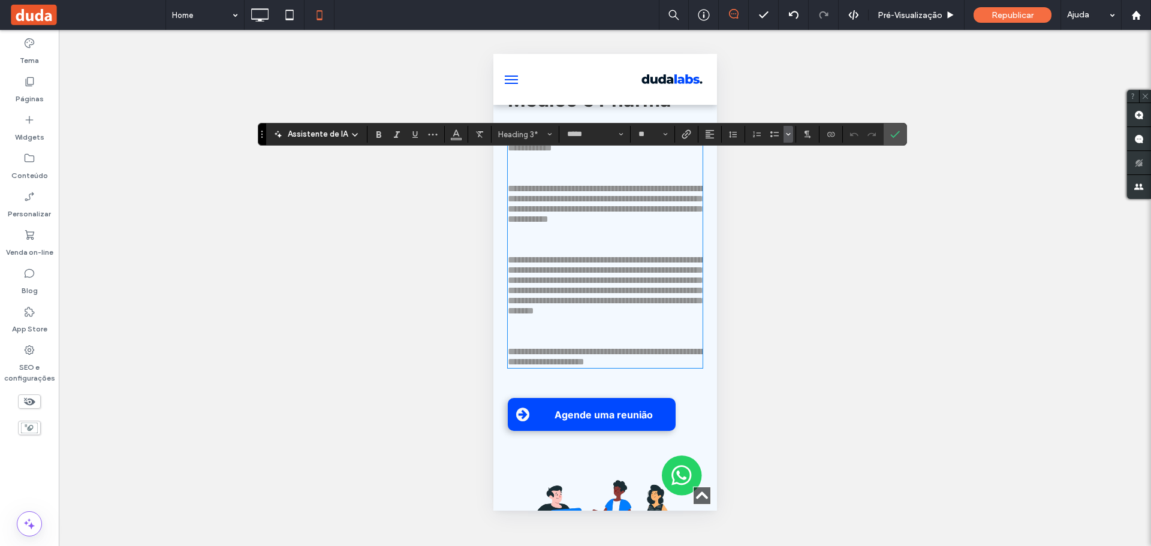
scroll to position [0, 0]
click at [523, 183] on p at bounding box center [604, 178] width 195 height 10
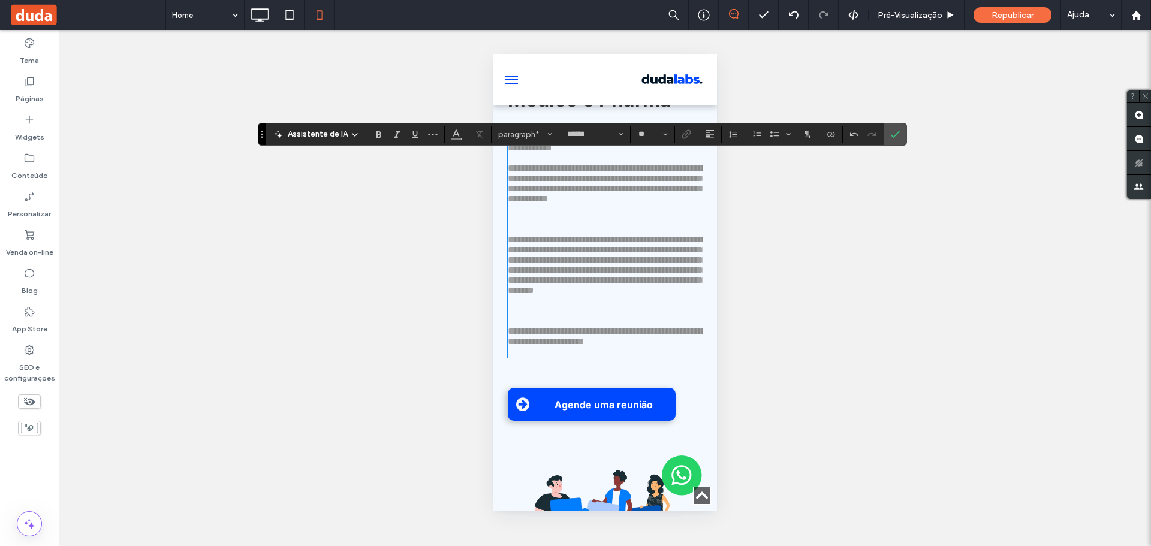
click at [531, 224] on p "﻿" at bounding box center [604, 219] width 195 height 10
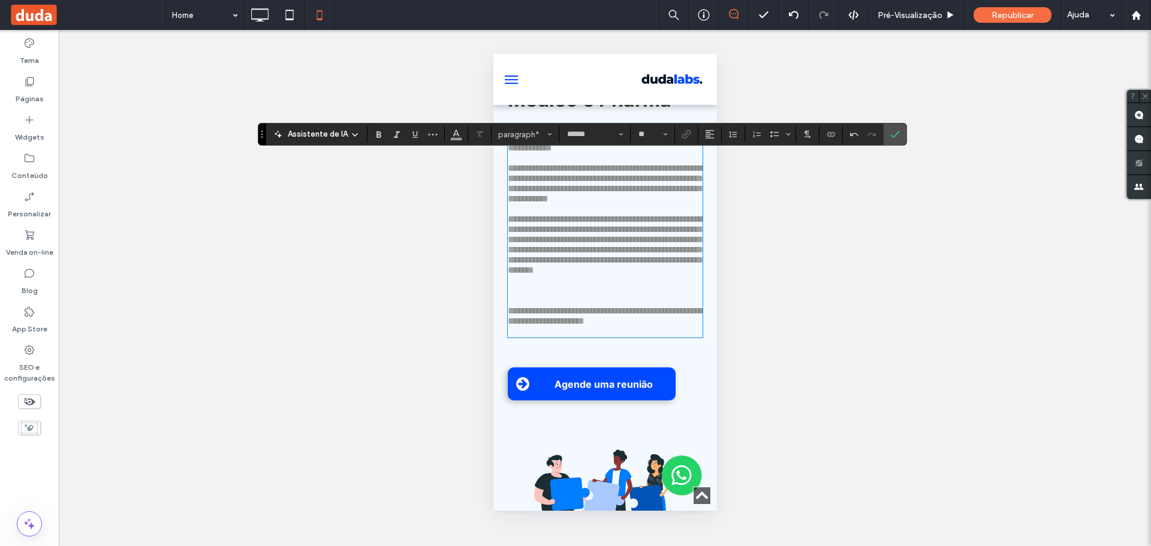
click at [532, 306] on p "﻿" at bounding box center [604, 301] width 195 height 10
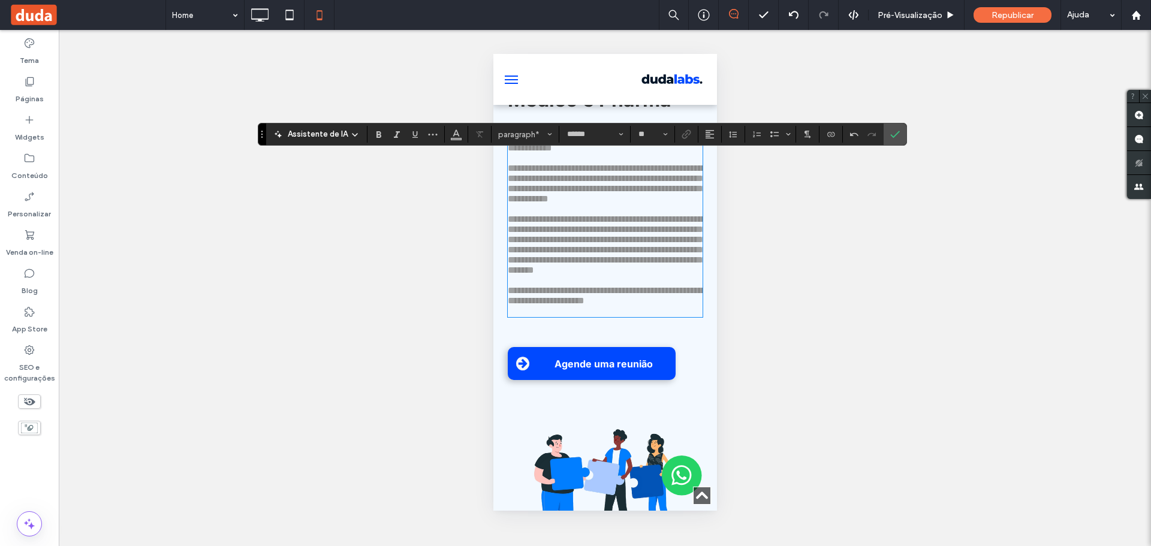
click at [534, 316] on p at bounding box center [604, 311] width 195 height 10
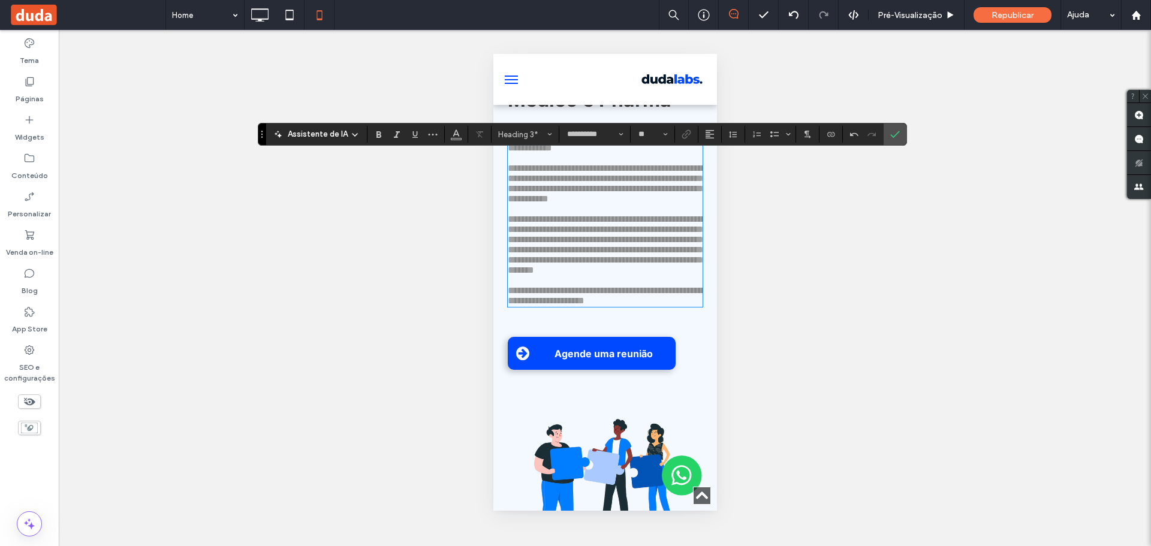
type input "*****"
drag, startPoint x: 508, startPoint y: 377, endPoint x: 704, endPoint y: 399, distance: 197.2
click at [704, 399] on div "**********" at bounding box center [605, 274] width 224 height 649
click at [374, 143] on div "Assistente de IA Heading 3* ***** **" at bounding box center [582, 134] width 649 height 23
click at [376, 129] on span "Negrito" at bounding box center [376, 134] width 5 height 17
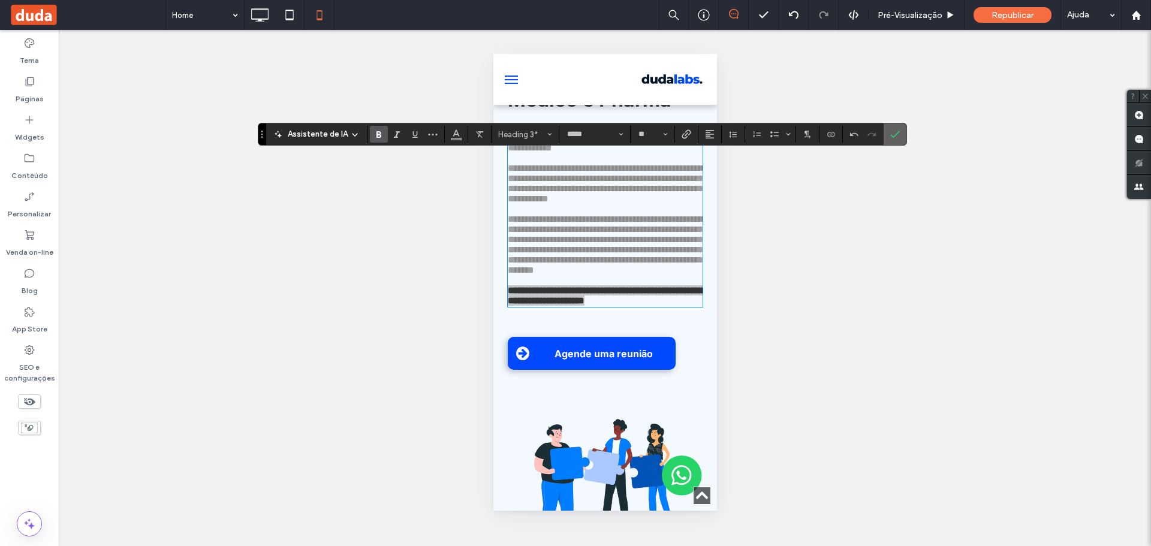
click at [899, 133] on label "Confirmar" at bounding box center [895, 135] width 18 height 22
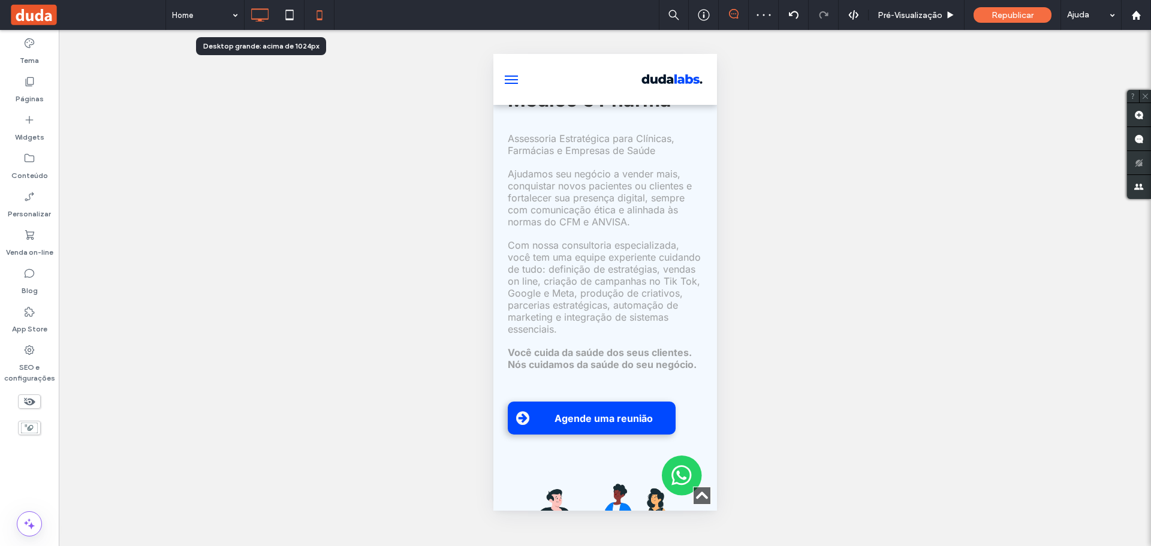
click at [261, 13] on icon at bounding box center [260, 15] width 24 height 24
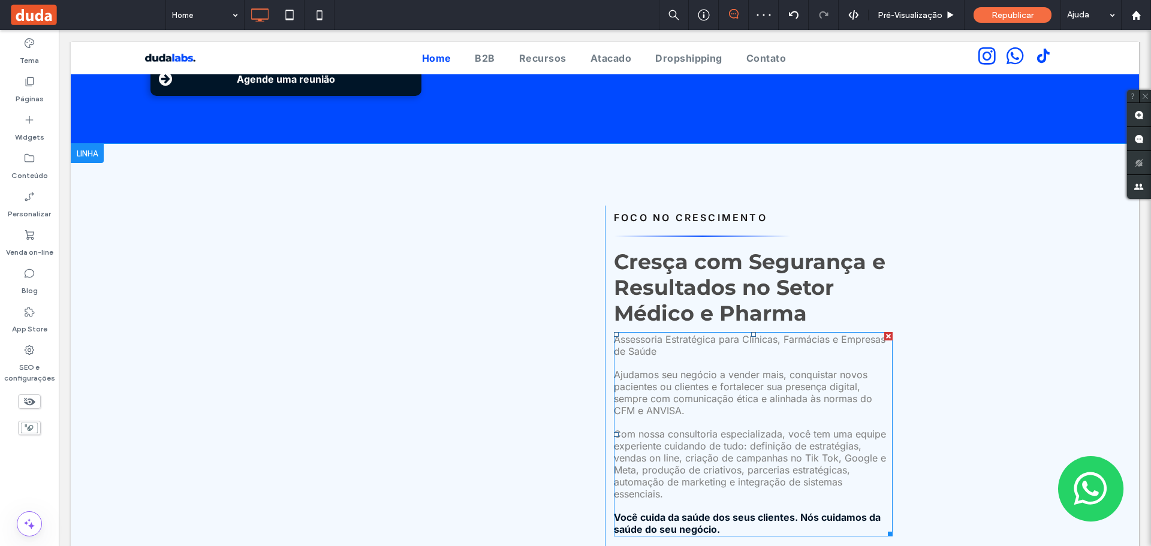
scroll to position [300, 0]
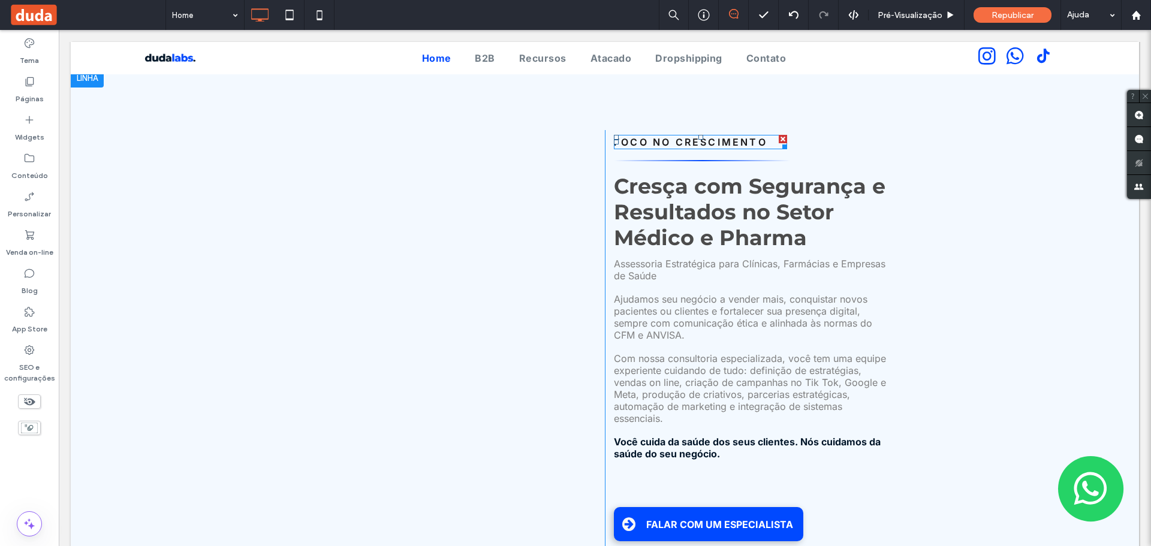
click at [697, 136] on strong "FOCO NO CRESCIMENTO" at bounding box center [690, 142] width 153 height 12
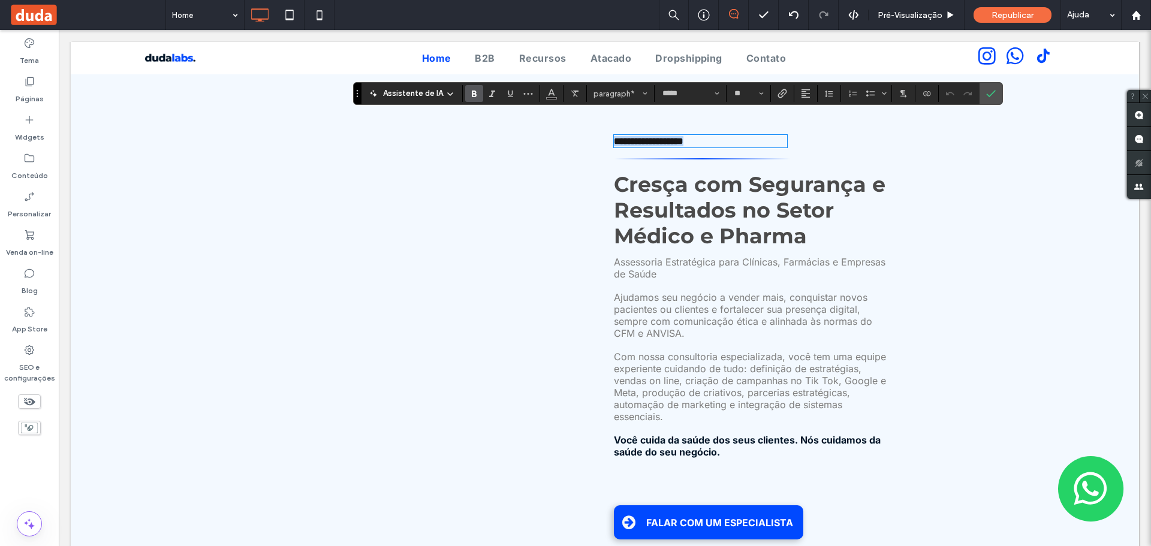
click at [679, 137] on strong "**********" at bounding box center [649, 141] width 70 height 9
drag, startPoint x: 650, startPoint y: 119, endPoint x: 769, endPoint y: 114, distance: 119.4
click at [769, 135] on div "**********" at bounding box center [700, 141] width 173 height 13
drag, startPoint x: 988, startPoint y: 91, endPoint x: 928, endPoint y: 63, distance: 66.3
click at [988, 91] on icon "Confirmar" at bounding box center [991, 94] width 10 height 10
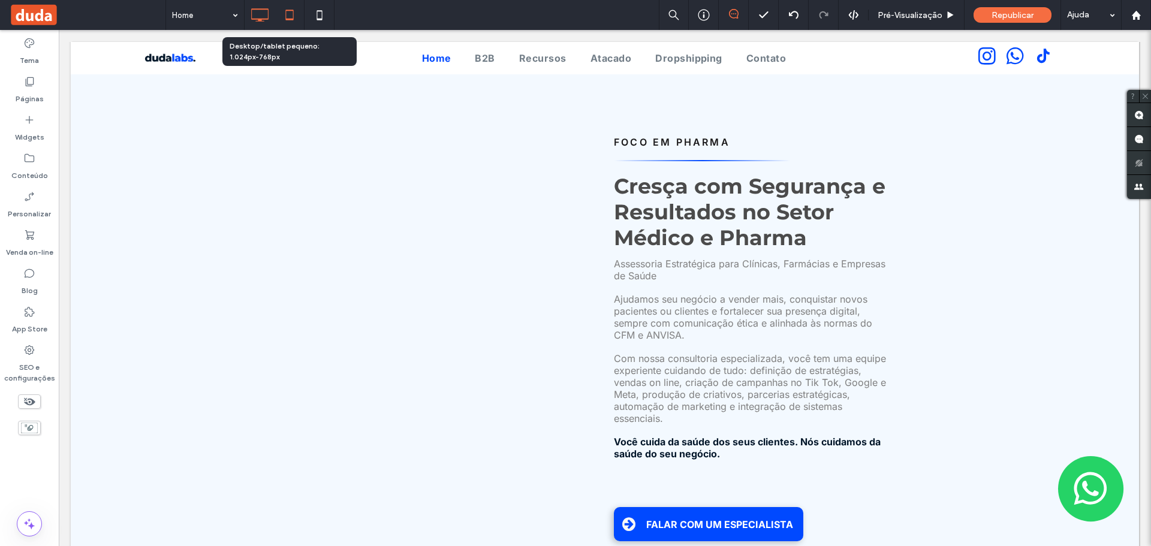
click at [299, 19] on icon at bounding box center [290, 15] width 24 height 24
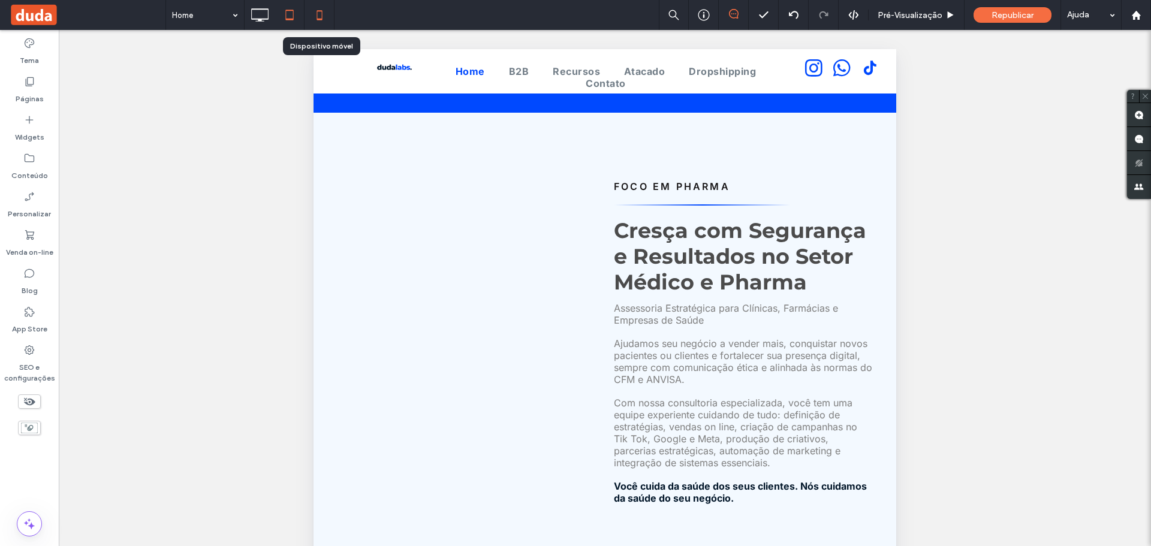
click at [324, 14] on icon at bounding box center [320, 15] width 24 height 24
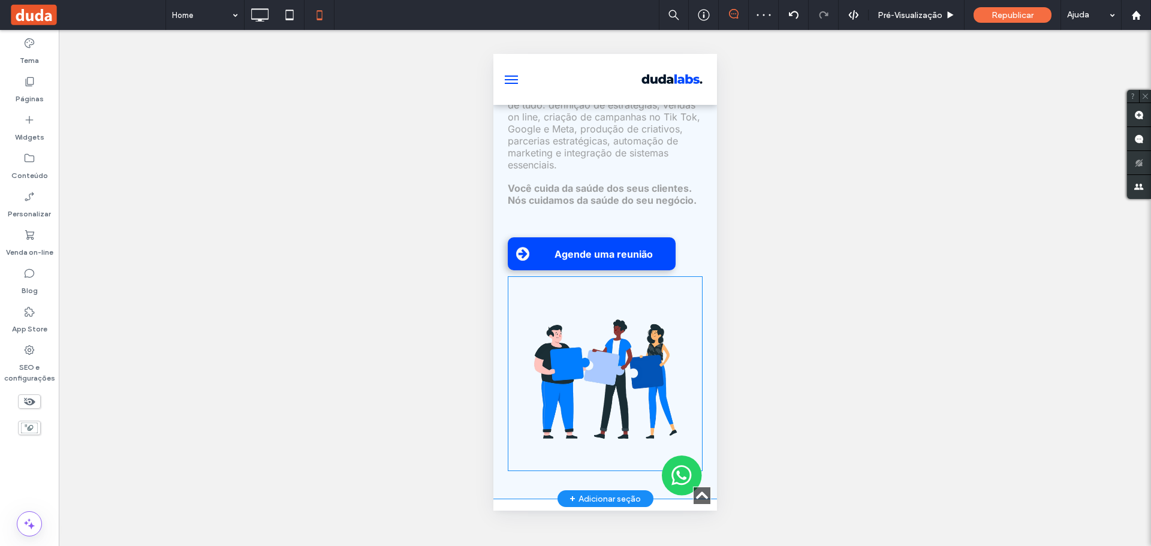
scroll to position [540, 0]
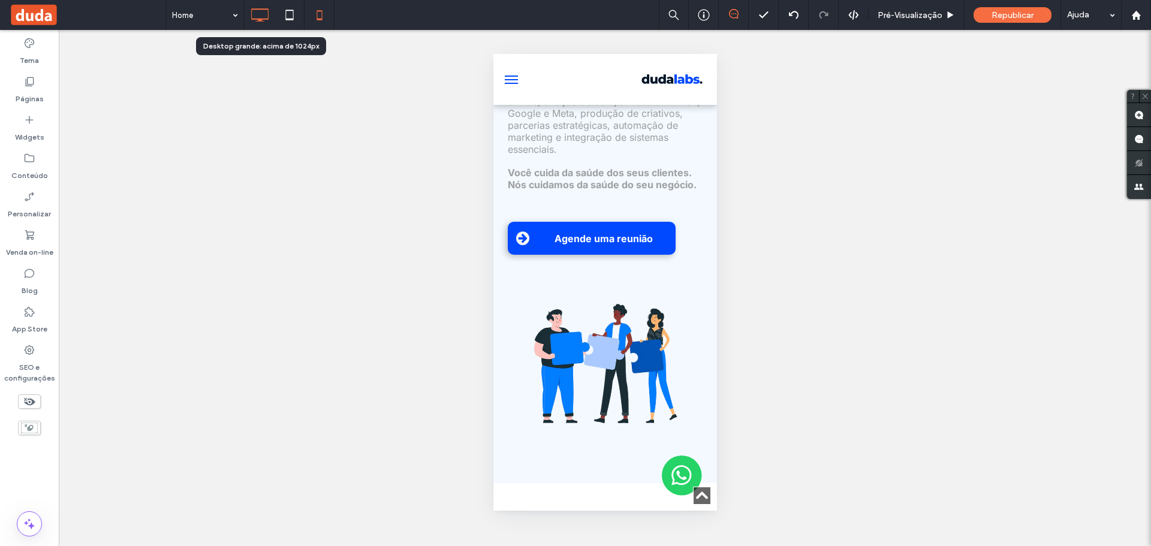
click at [270, 17] on icon at bounding box center [260, 15] width 24 height 24
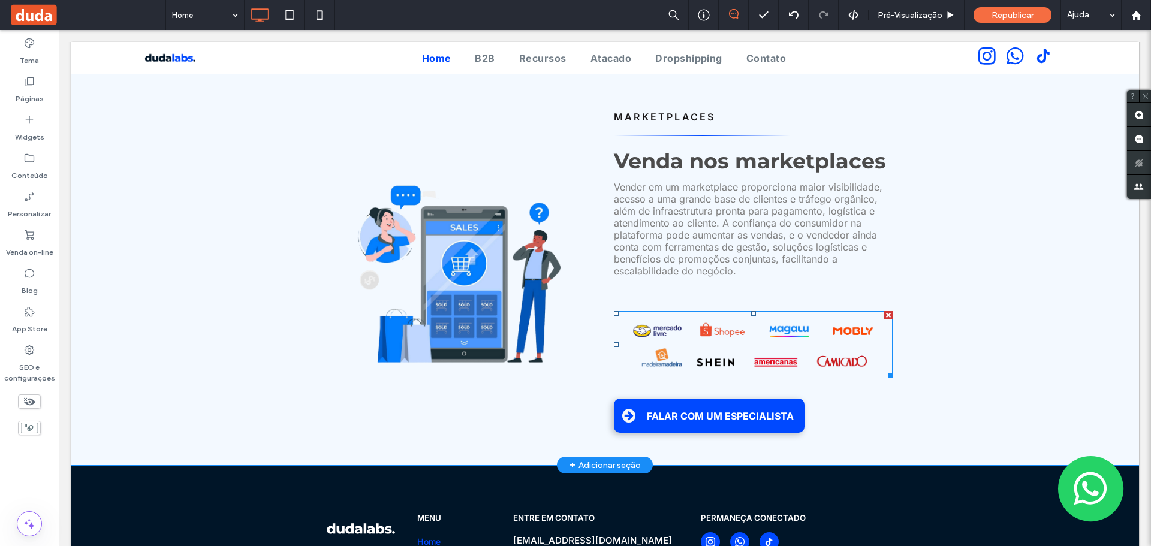
scroll to position [2878, 0]
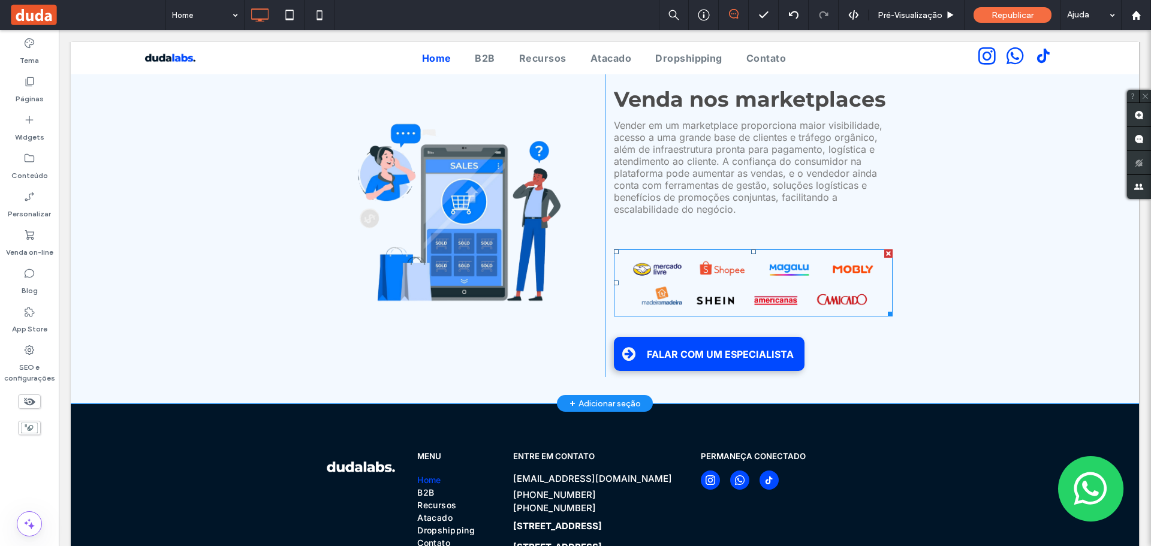
click at [687, 263] on img at bounding box center [753, 282] width 279 height 67
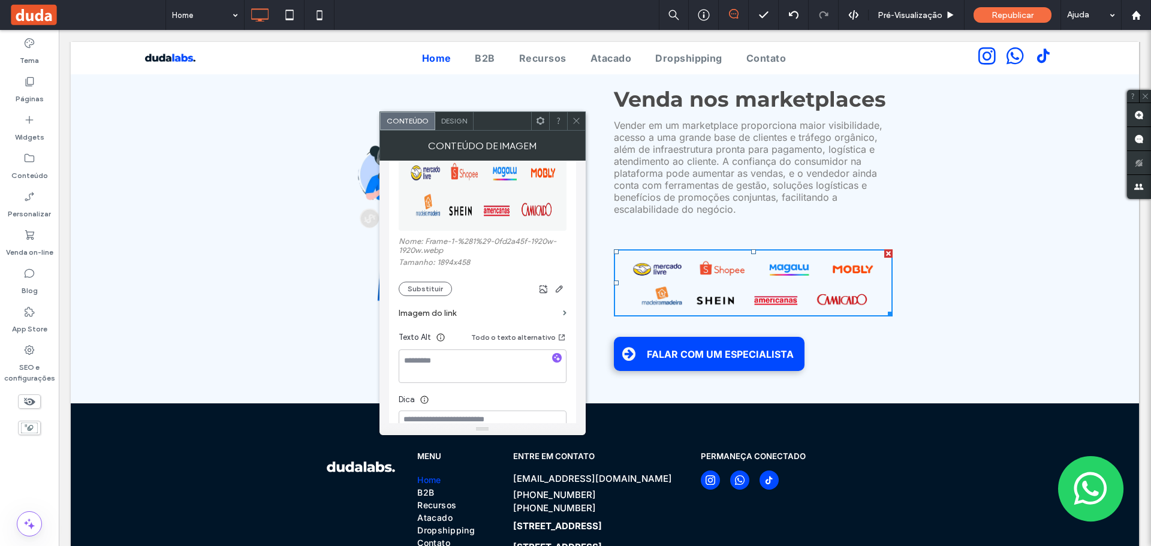
scroll to position [180, 0]
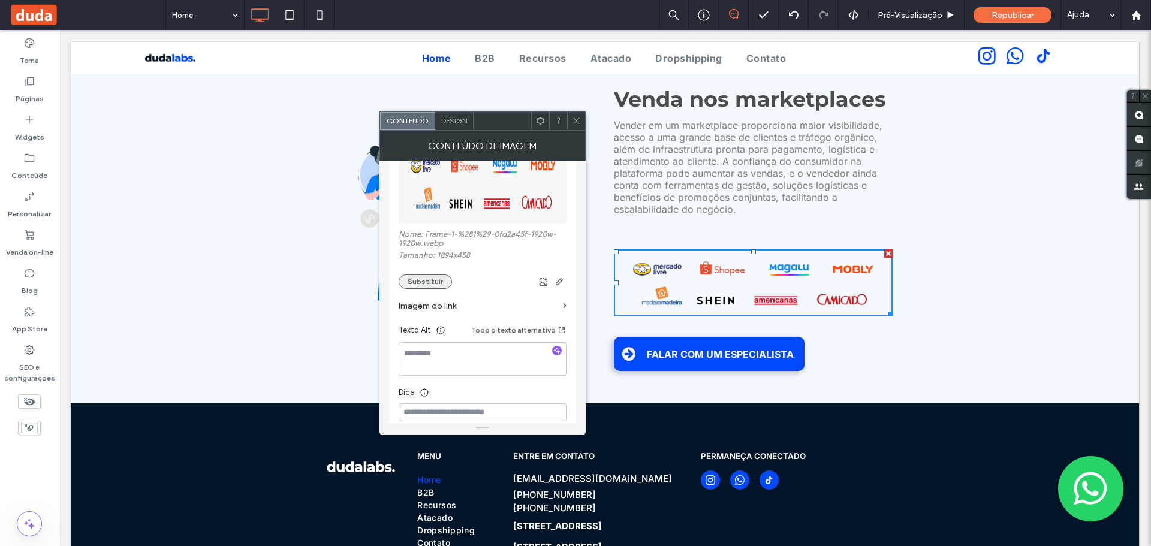
click at [410, 282] on button "Substituir" at bounding box center [425, 282] width 53 height 14
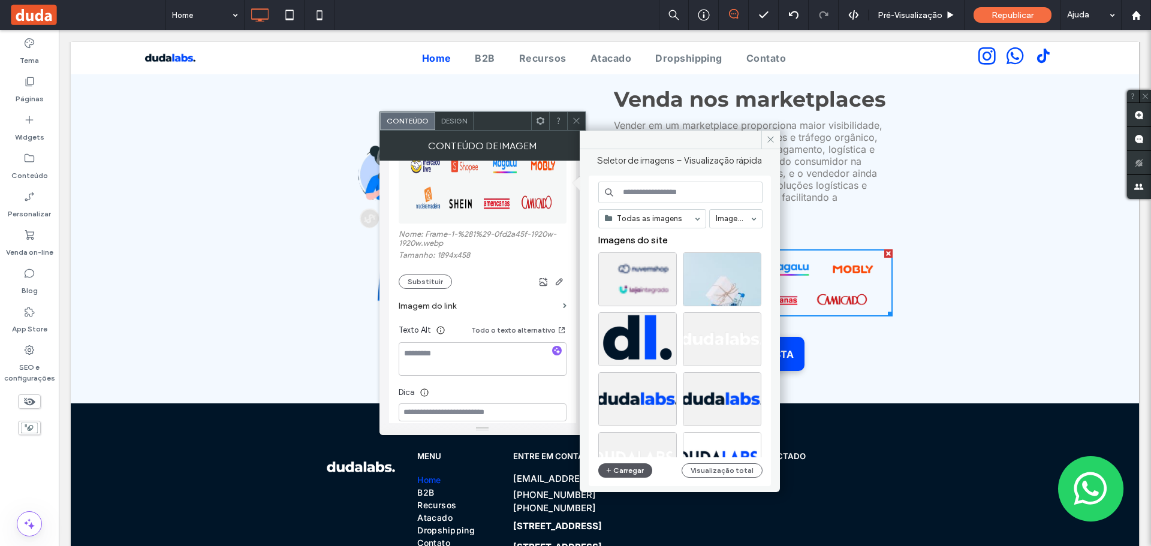
click at [626, 471] on button "Carregar" at bounding box center [625, 470] width 55 height 14
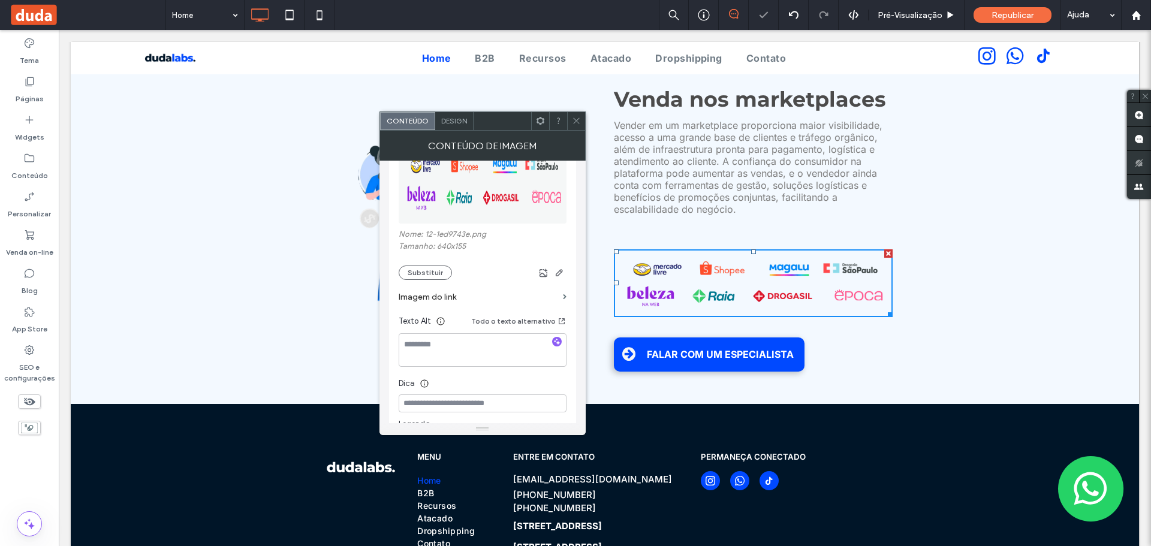
click at [579, 124] on icon at bounding box center [576, 120] width 9 height 9
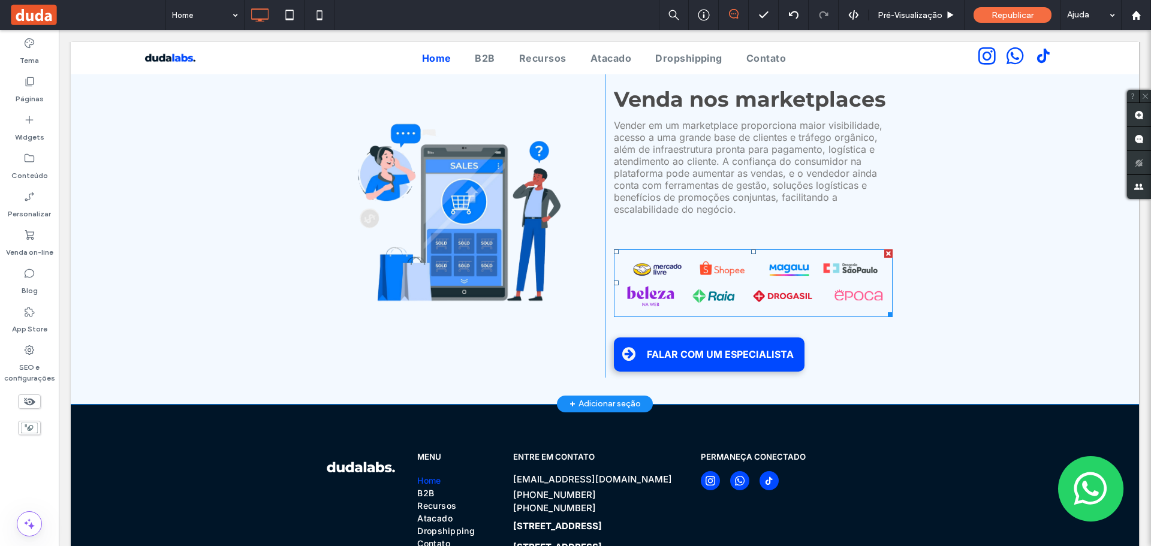
click at [715, 272] on img at bounding box center [753, 283] width 279 height 68
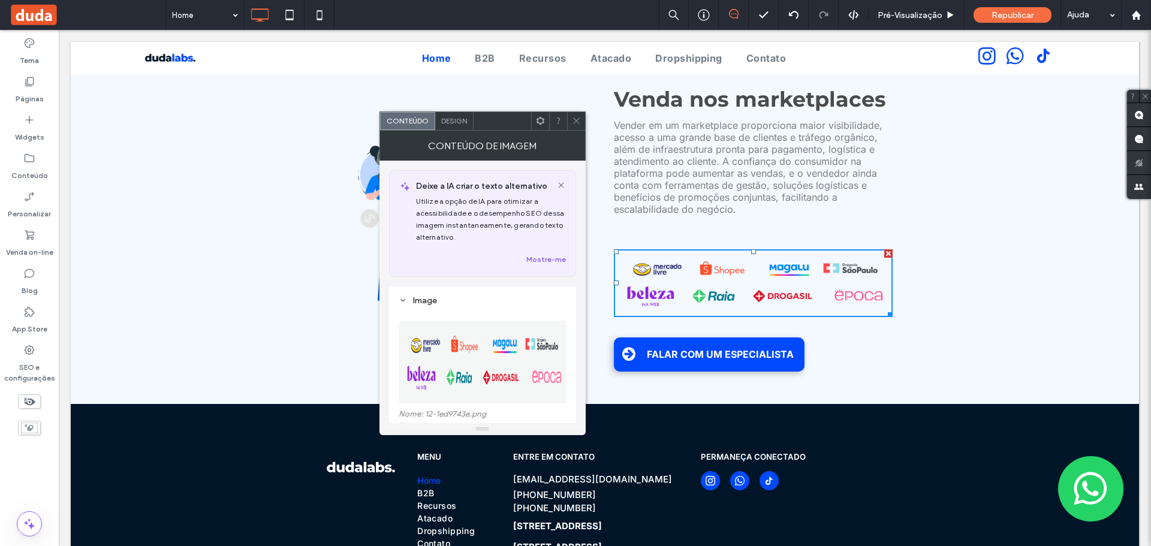
scroll to position [60, 0]
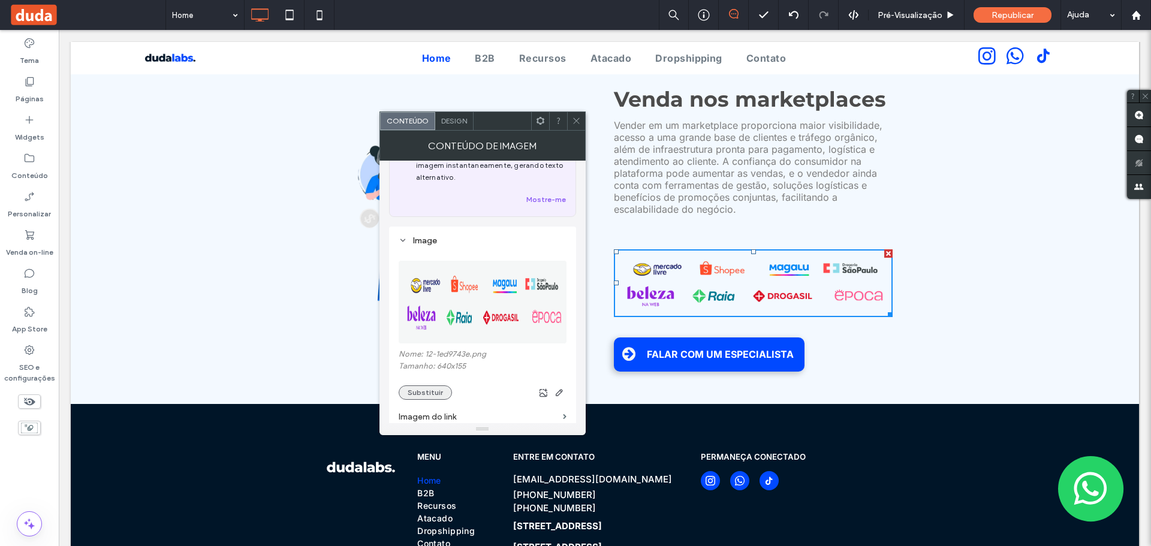
click at [412, 397] on button "Substituir" at bounding box center [425, 393] width 53 height 14
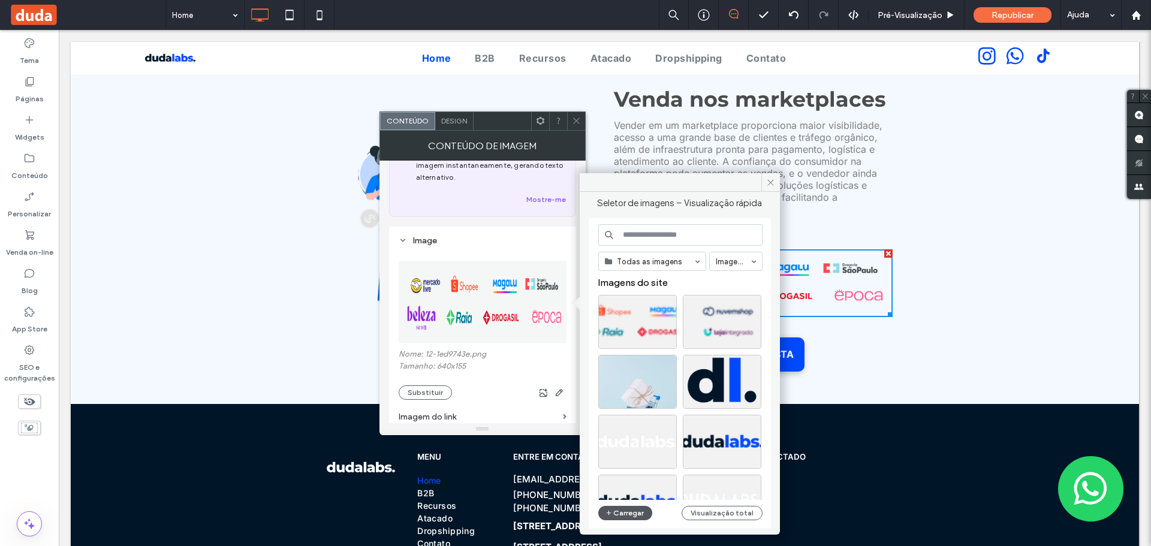
click at [631, 510] on button "Carregar" at bounding box center [625, 513] width 55 height 14
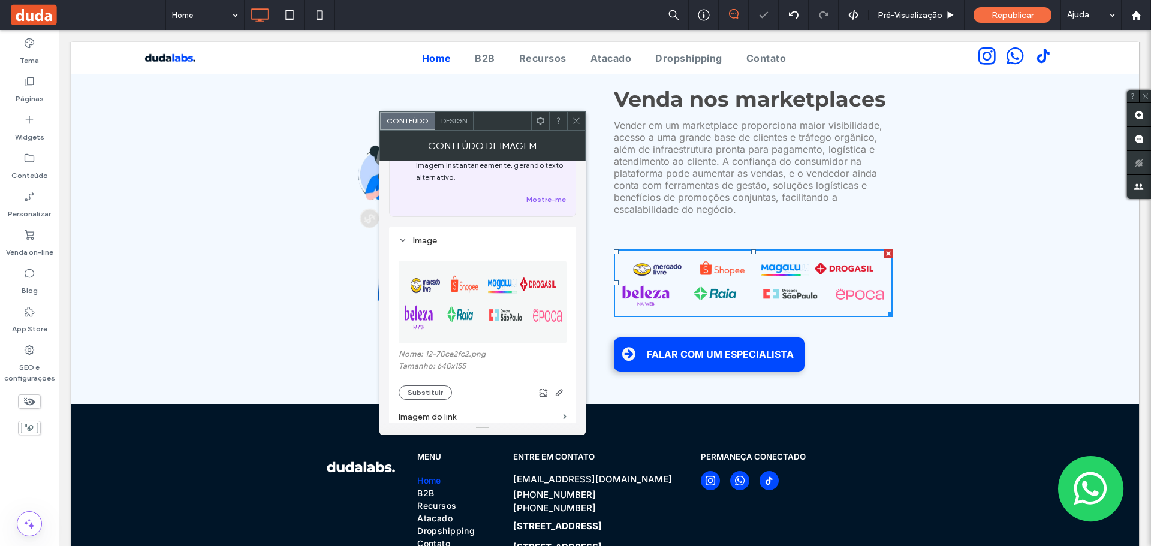
click at [579, 124] on icon at bounding box center [576, 120] width 9 height 9
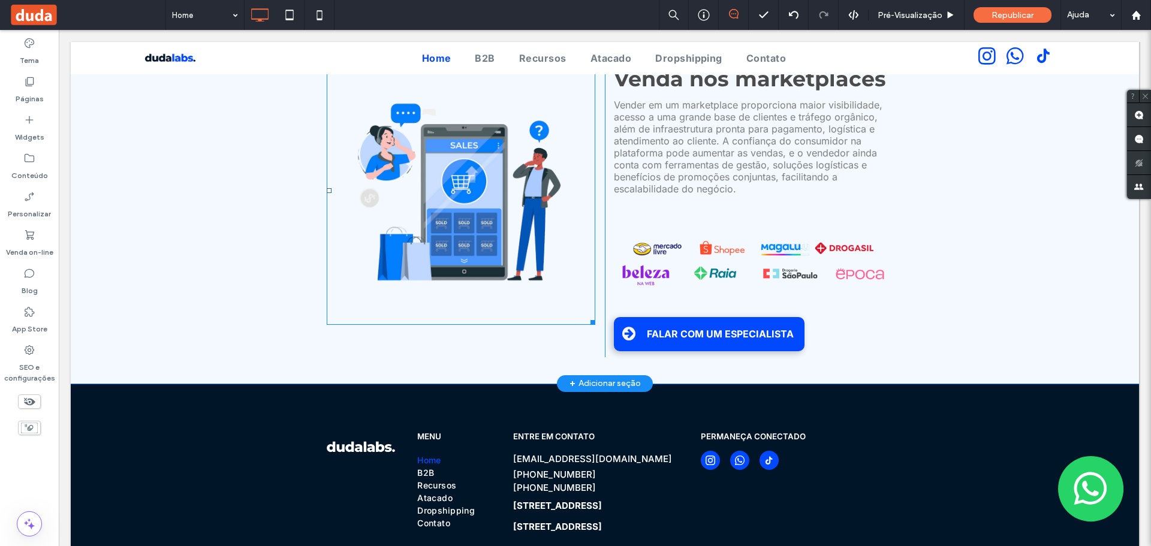
scroll to position [2835, 0]
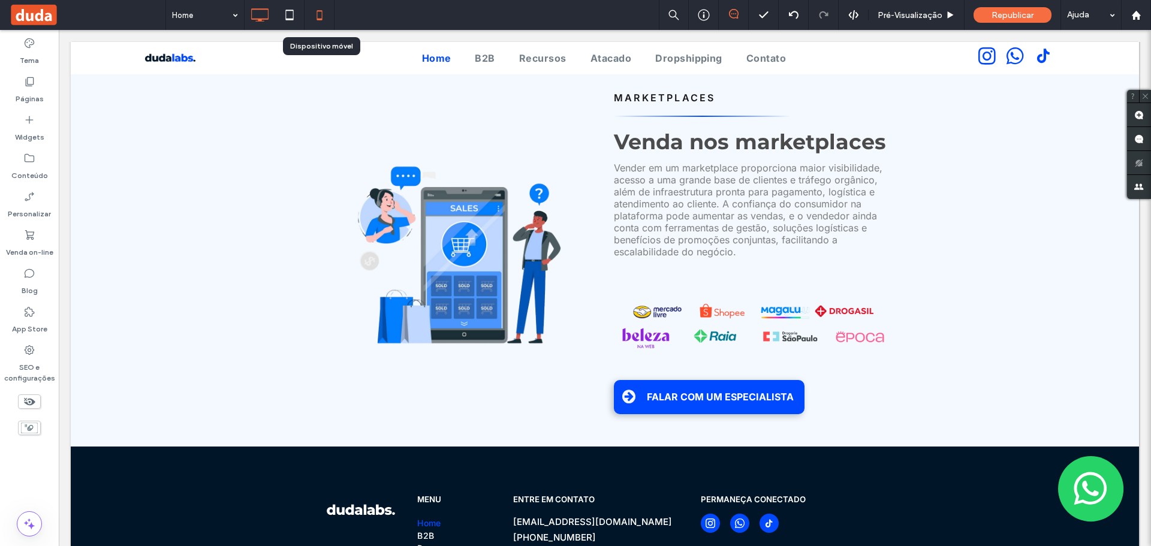
click at [327, 16] on icon at bounding box center [320, 15] width 24 height 24
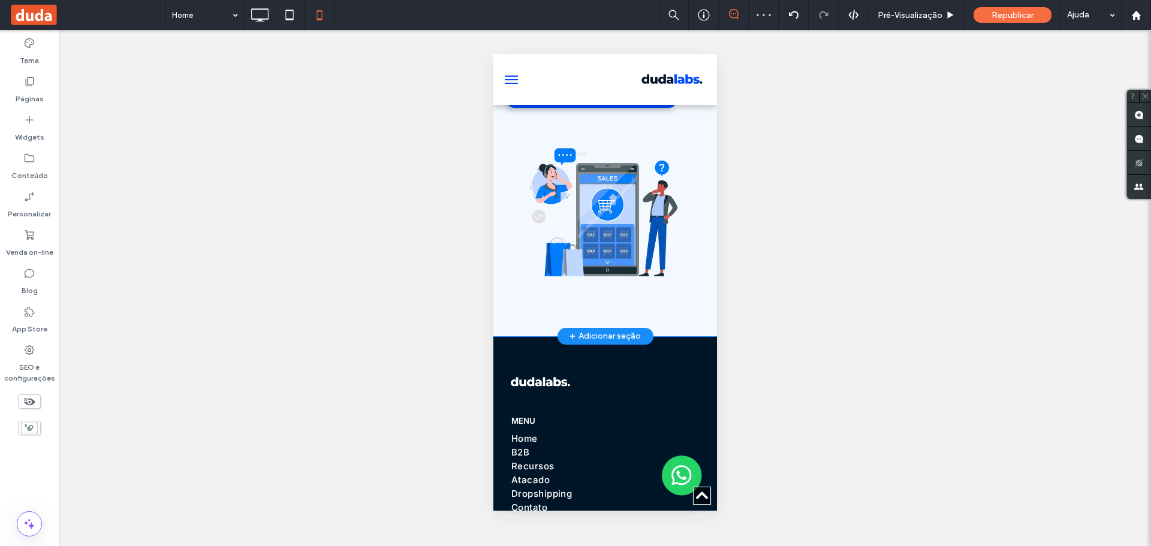
scroll to position [3777, 0]
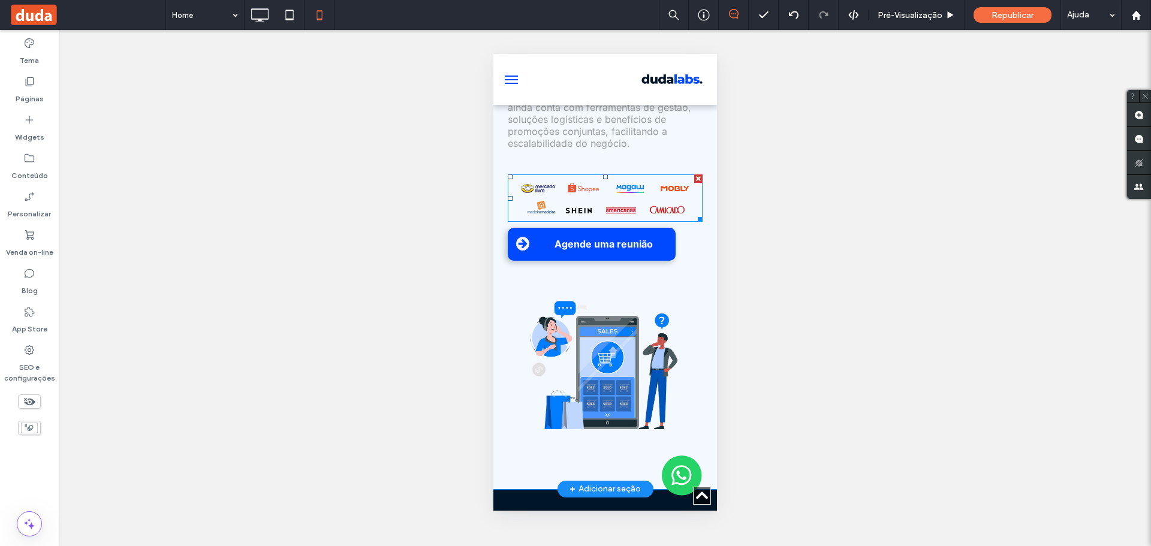
click at [611, 222] on img at bounding box center [604, 197] width 195 height 47
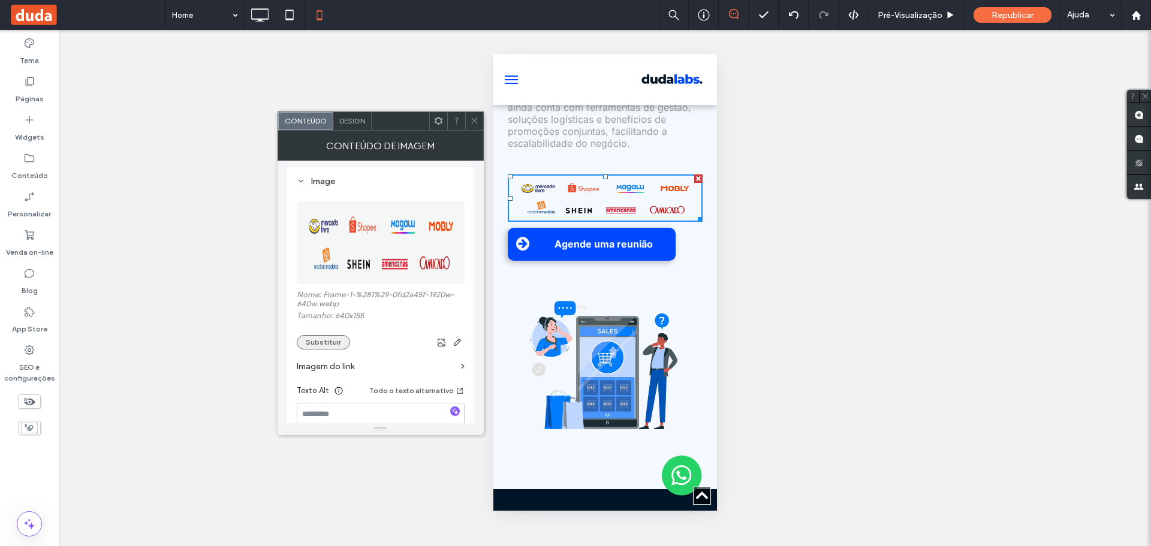
scroll to position [120, 0]
click at [330, 345] on button "Substituir" at bounding box center [323, 342] width 53 height 14
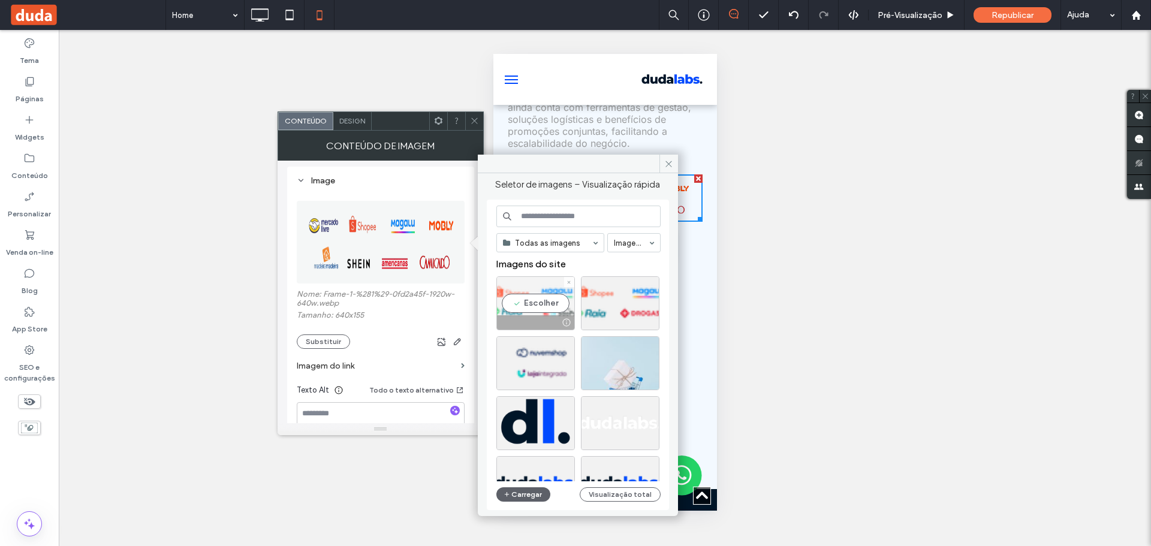
click at [550, 300] on div "Escolher" at bounding box center [535, 303] width 79 height 54
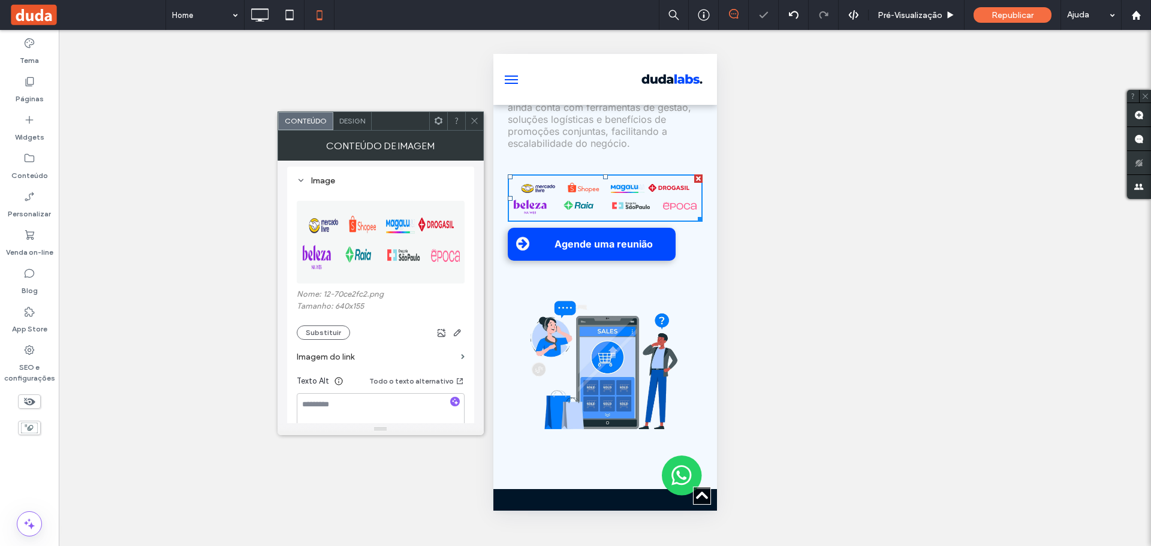
click at [463, 119] on div at bounding box center [456, 121] width 18 height 18
click at [475, 118] on icon at bounding box center [474, 120] width 9 height 9
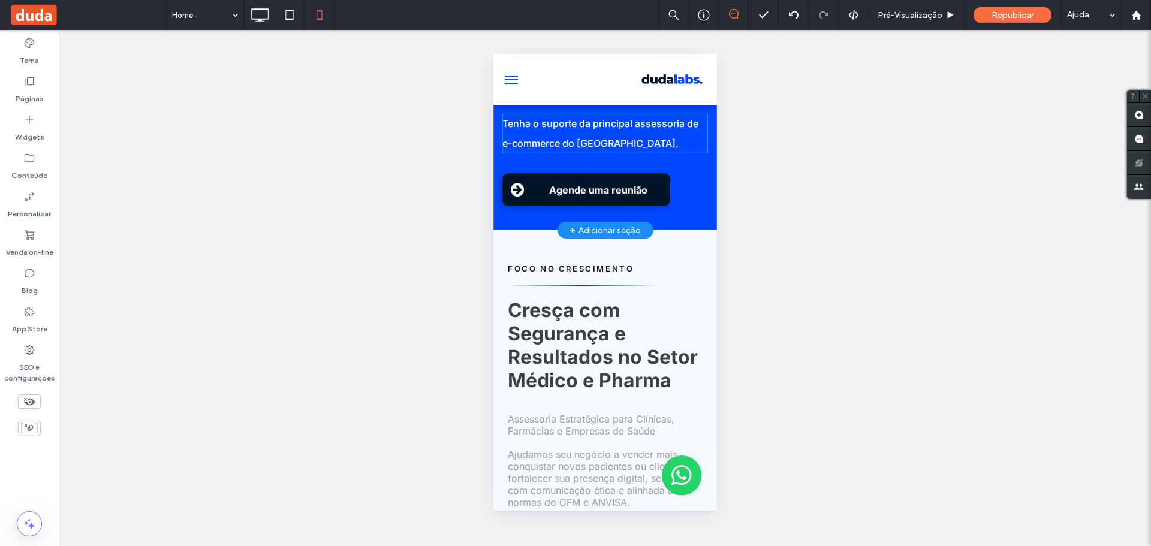
scroll to position [60, 0]
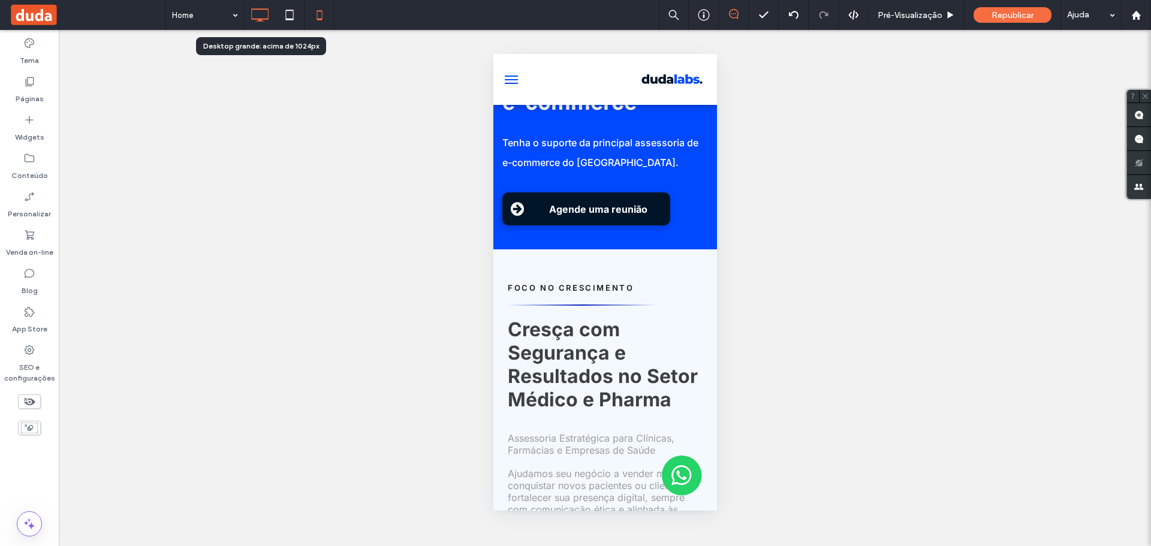
click at [264, 13] on icon at bounding box center [260, 15] width 24 height 24
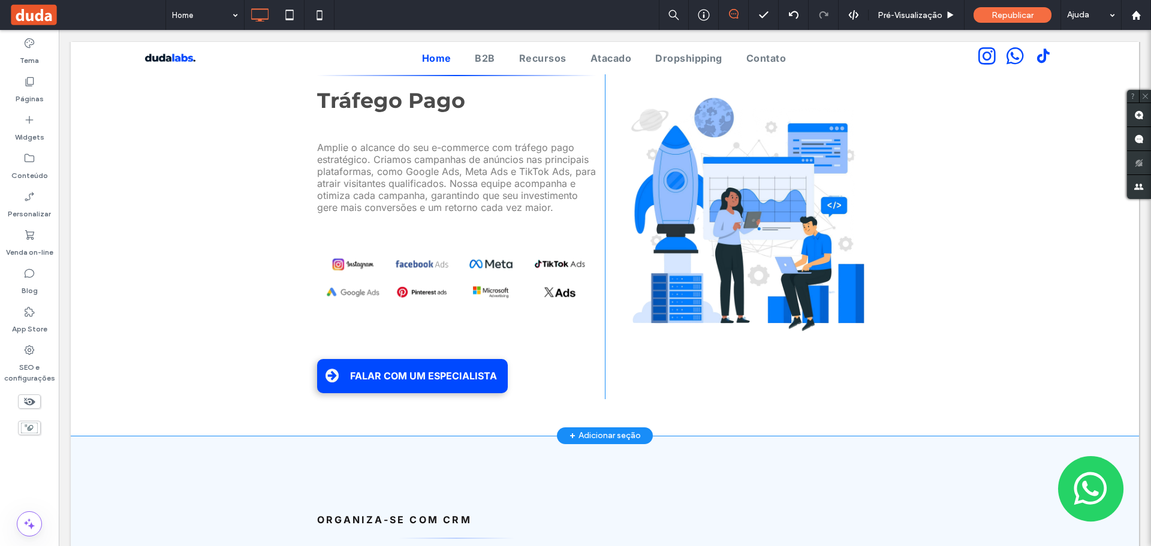
scroll to position [2039, 0]
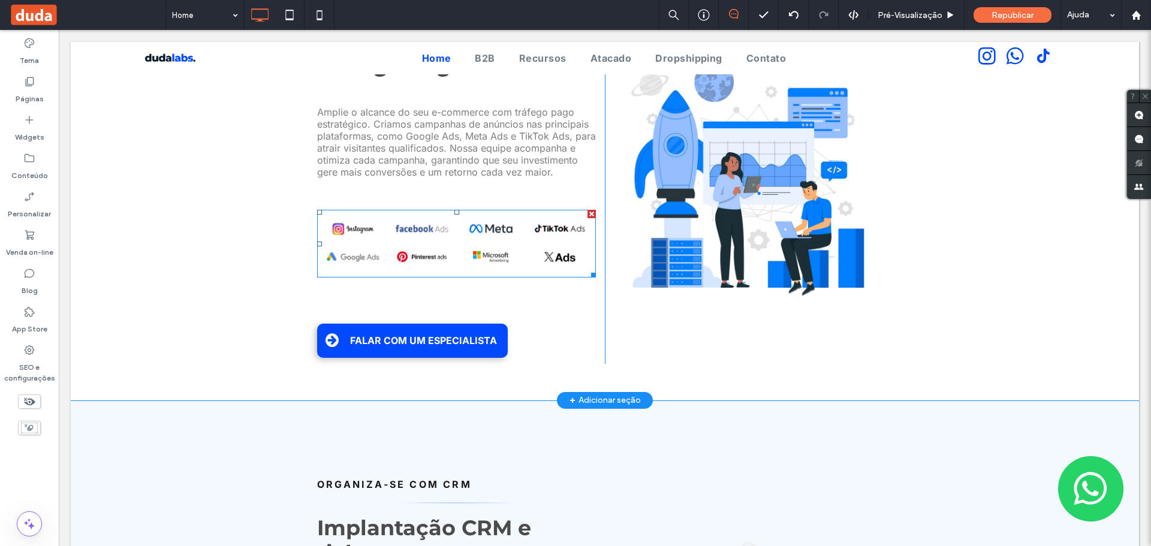
click at [457, 214] on img at bounding box center [456, 243] width 279 height 67
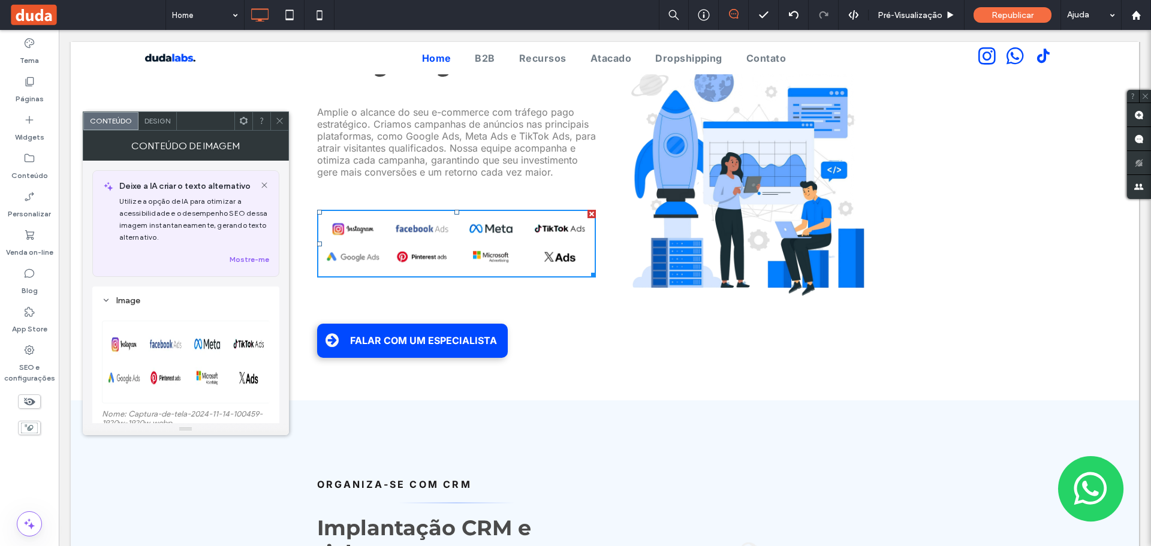
click at [280, 125] on icon at bounding box center [279, 120] width 9 height 9
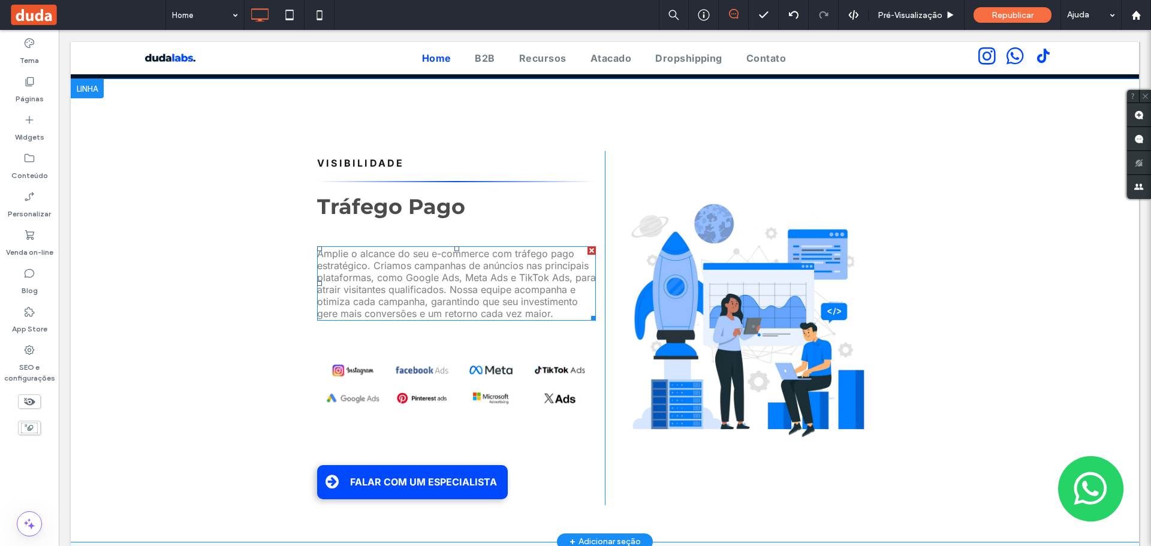
scroll to position [1876, 0]
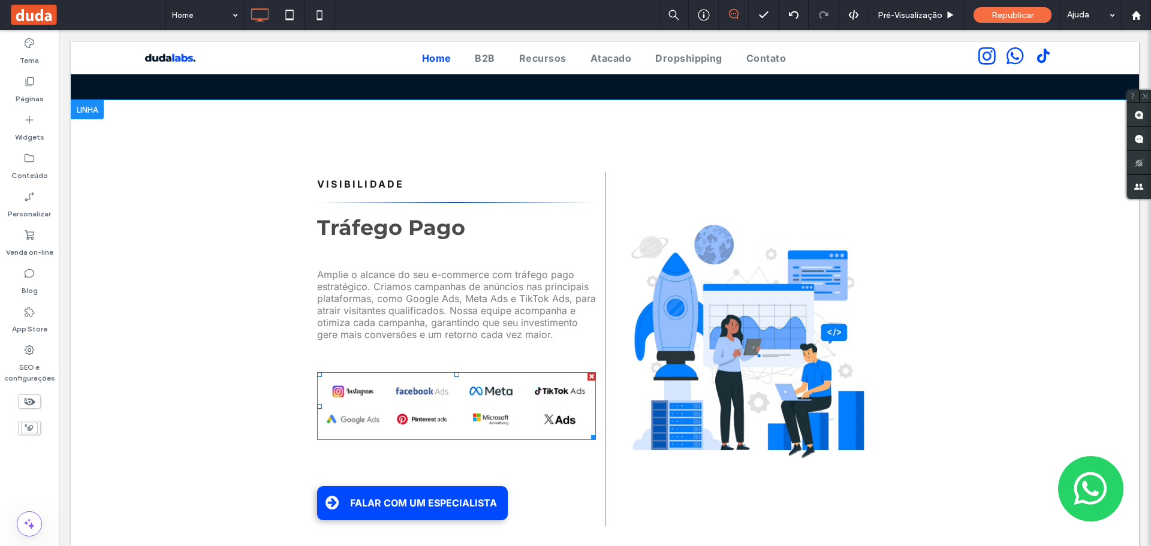
click at [384, 377] on img at bounding box center [456, 405] width 279 height 67
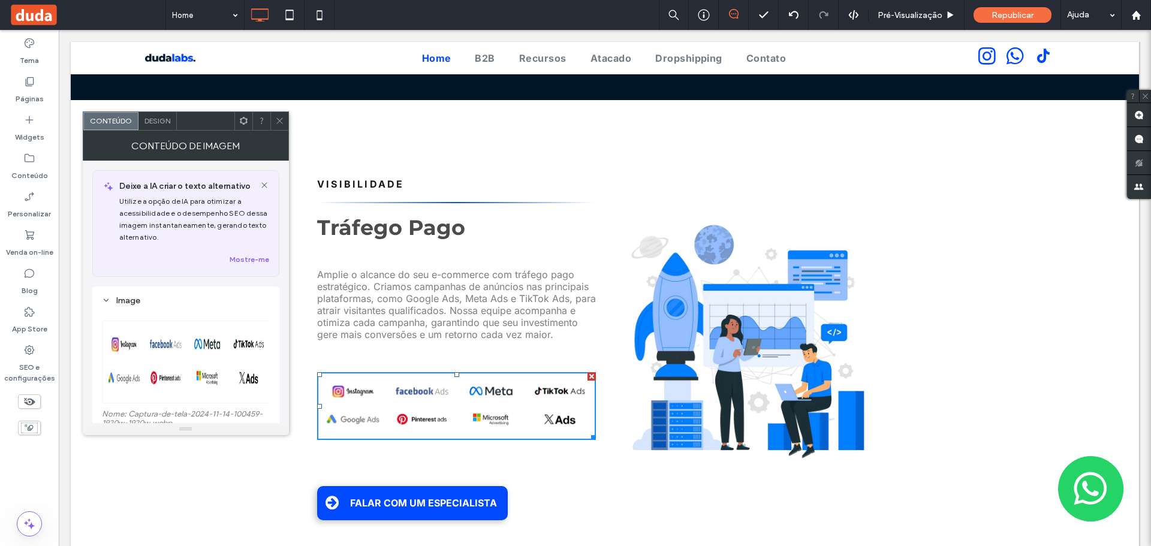
scroll to position [120, 0]
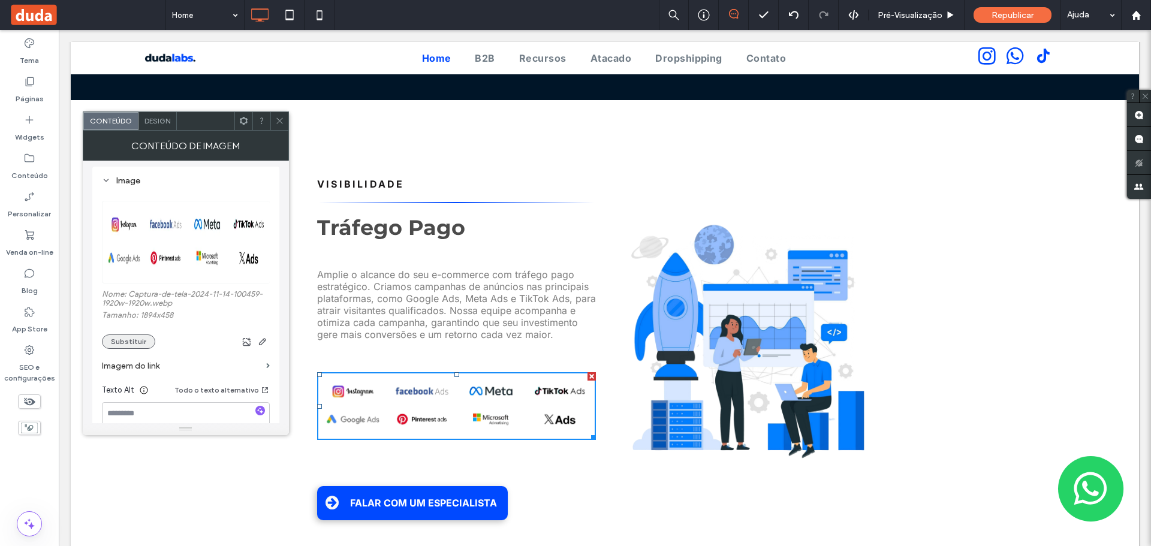
click at [114, 341] on button "Substituir" at bounding box center [128, 342] width 53 height 14
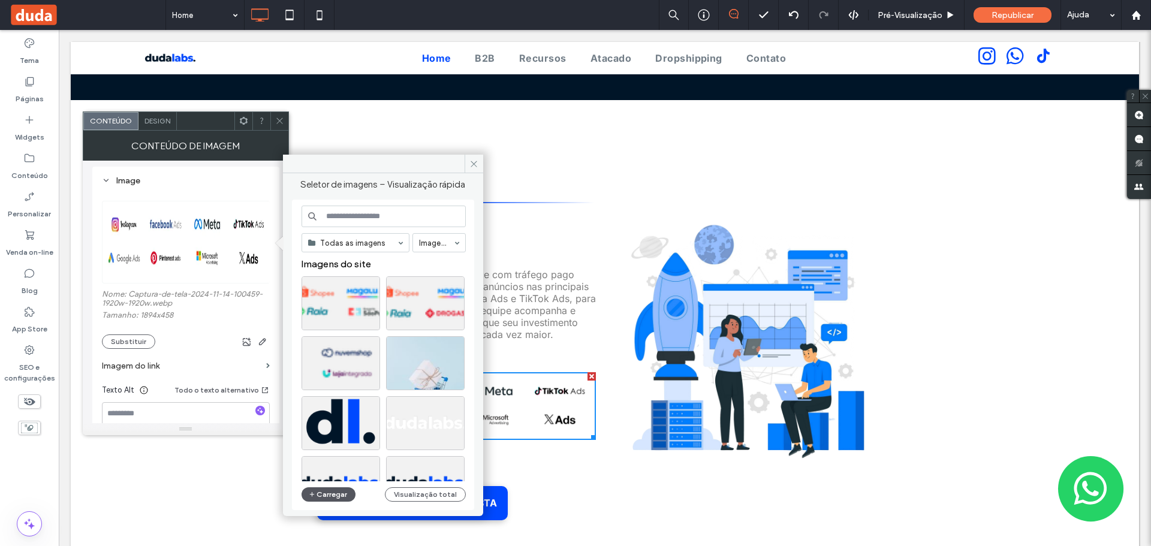
click at [326, 495] on button "Carregar" at bounding box center [329, 494] width 55 height 14
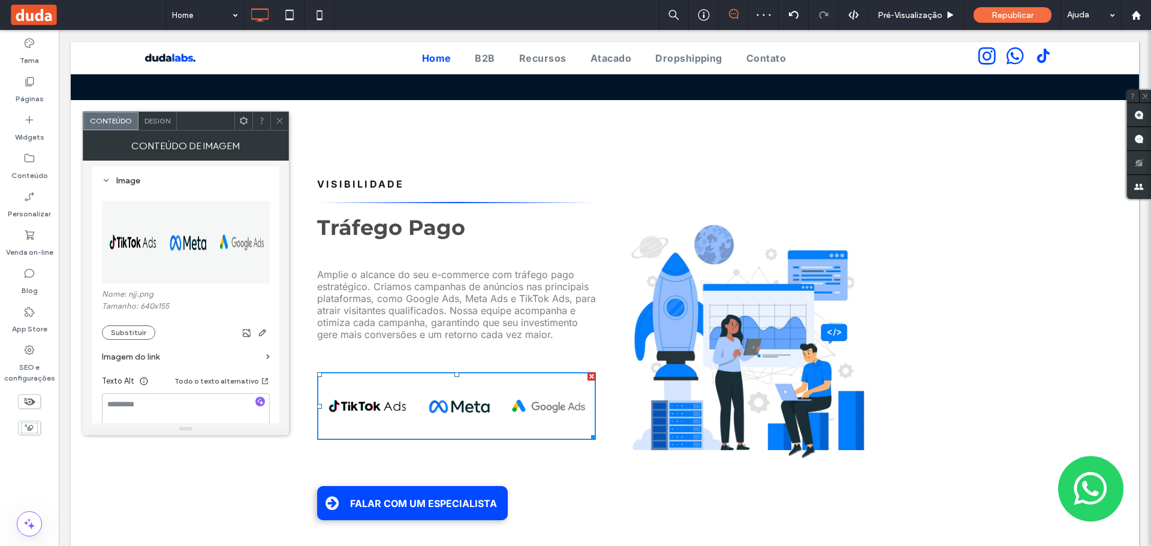
click at [279, 125] on span at bounding box center [279, 121] width 9 height 18
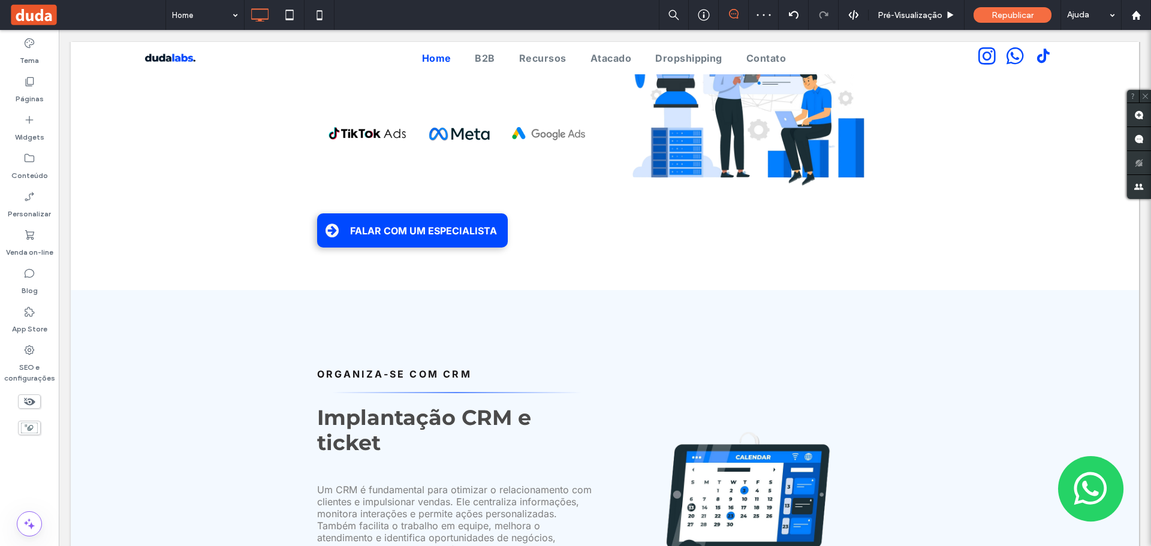
scroll to position [2176, 0]
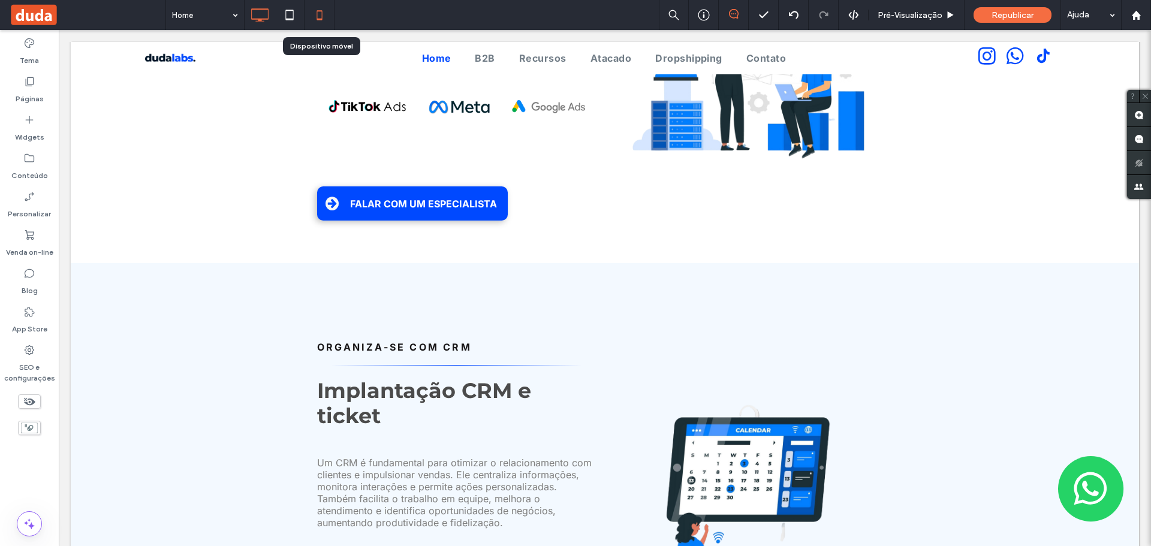
click at [317, 16] on icon at bounding box center [320, 15] width 24 height 24
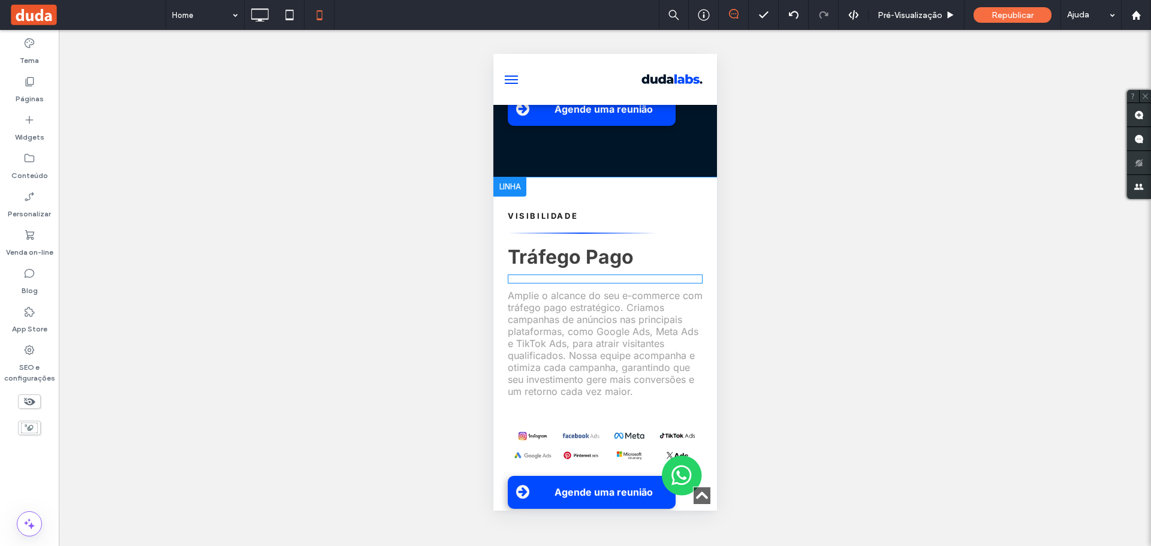
scroll to position [2578, 0]
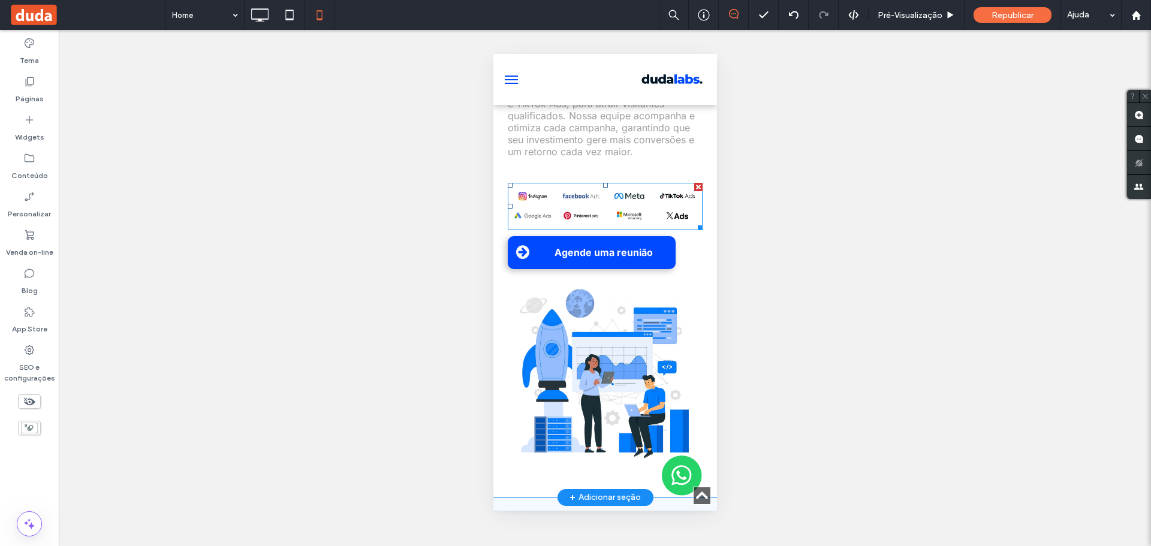
click at [565, 230] on img at bounding box center [604, 206] width 195 height 47
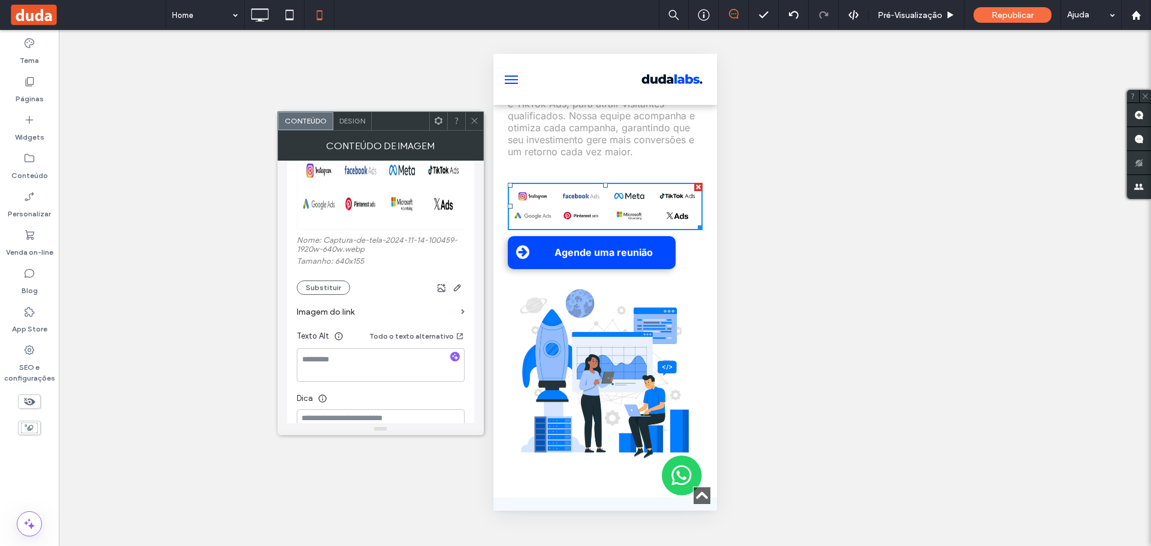
scroll to position [180, 0]
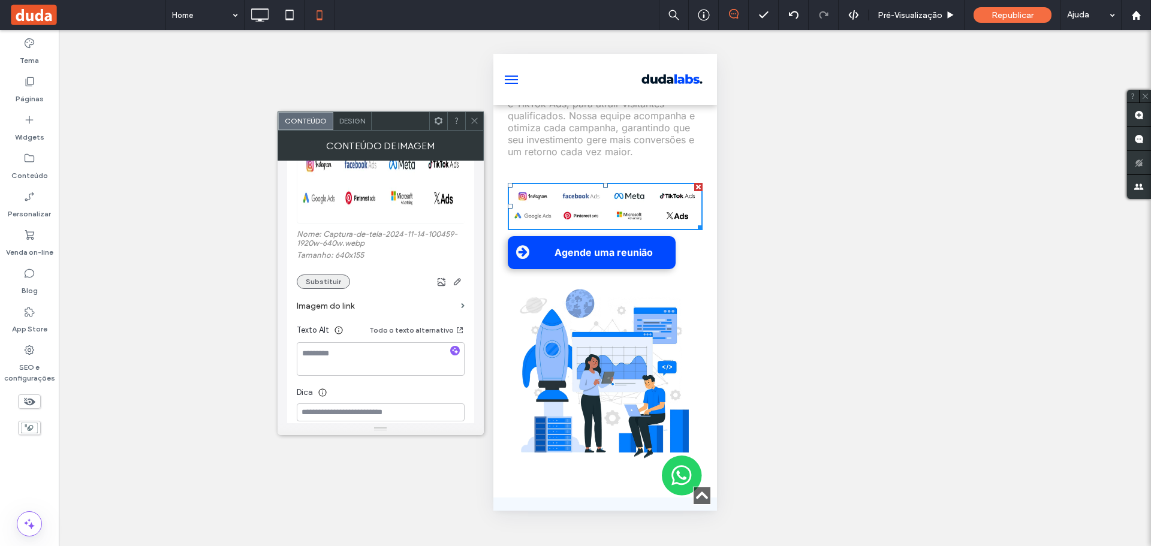
click at [314, 283] on button "Substituir" at bounding box center [323, 282] width 53 height 14
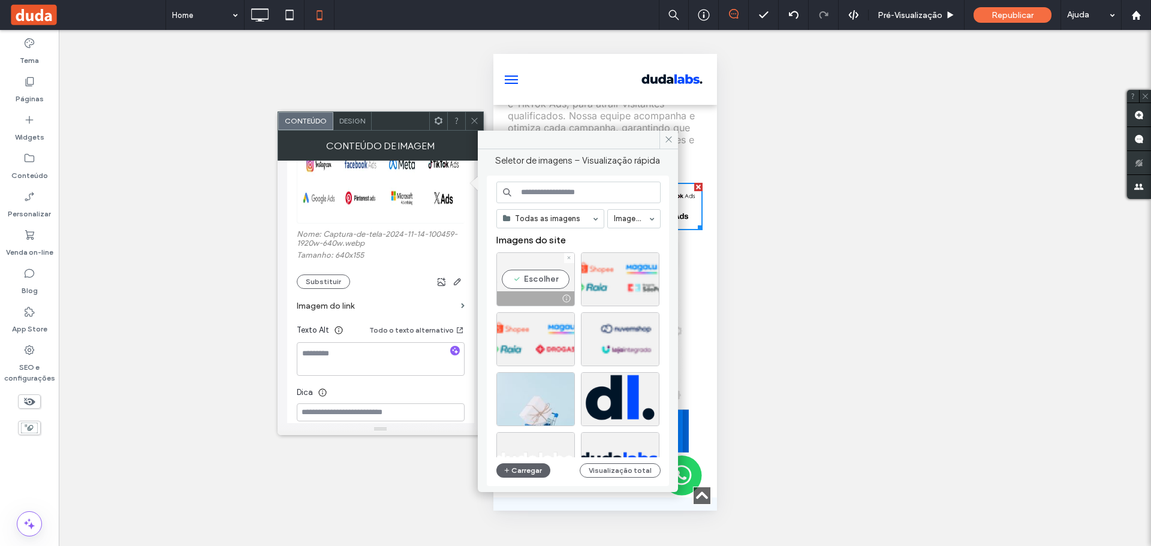
click at [548, 282] on div "Escolher" at bounding box center [535, 279] width 79 height 54
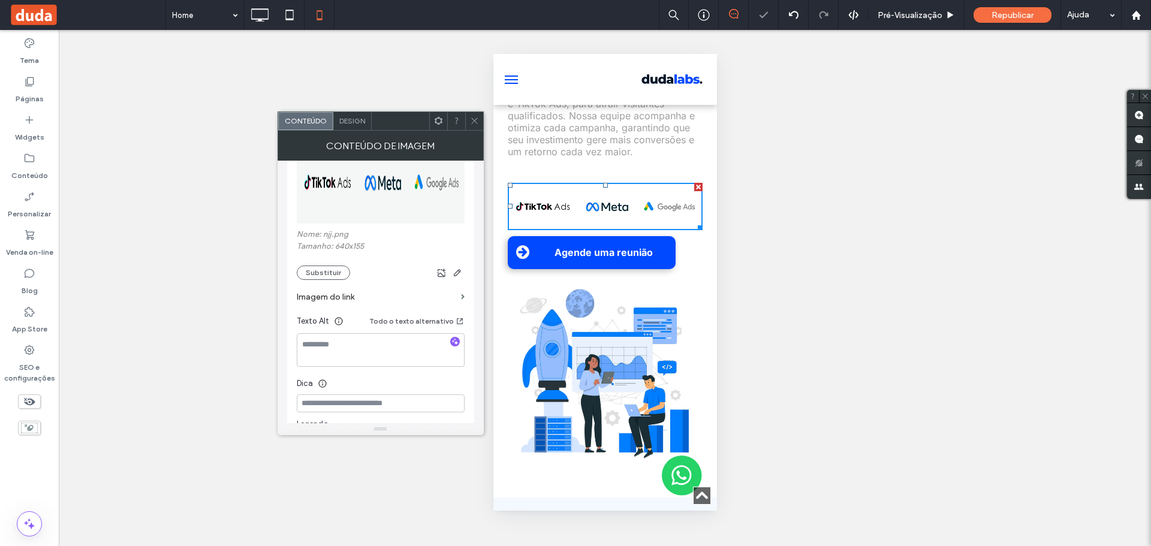
click at [469, 124] on div at bounding box center [474, 121] width 18 height 18
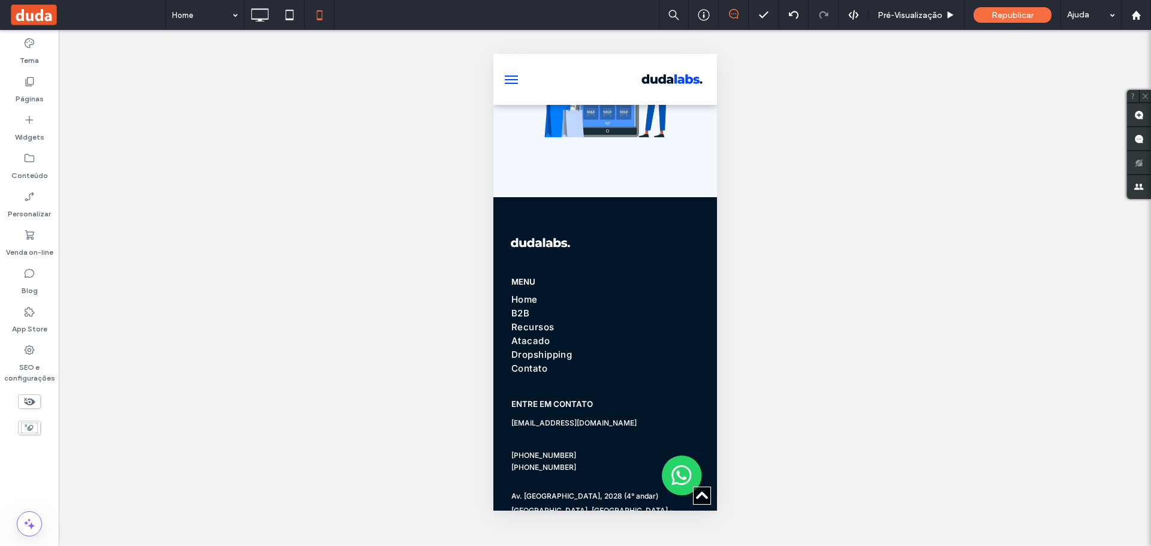
scroll to position [4180, 0]
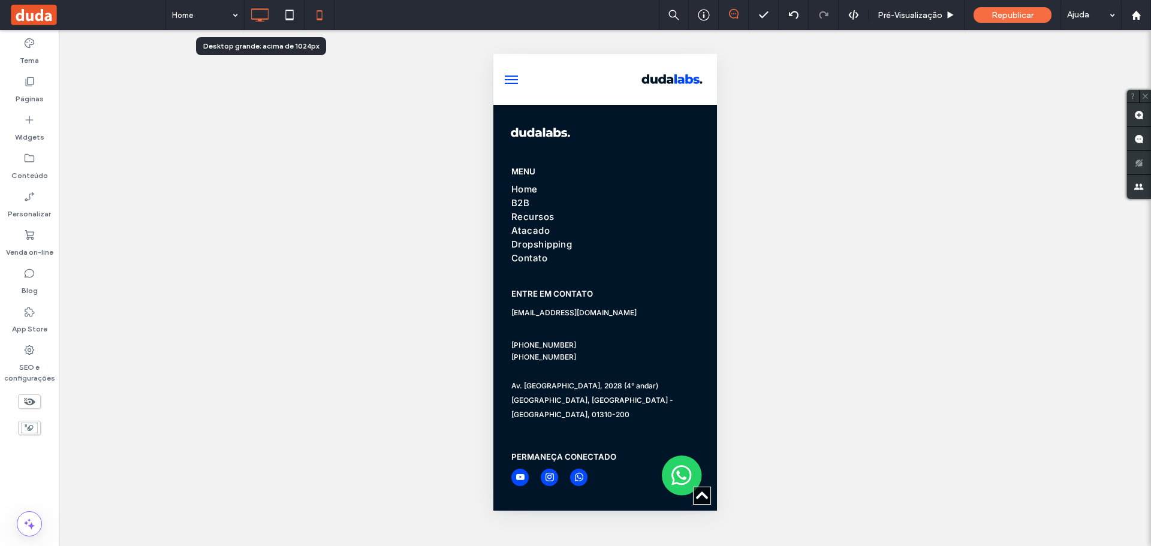
click at [255, 22] on icon at bounding box center [260, 15] width 24 height 24
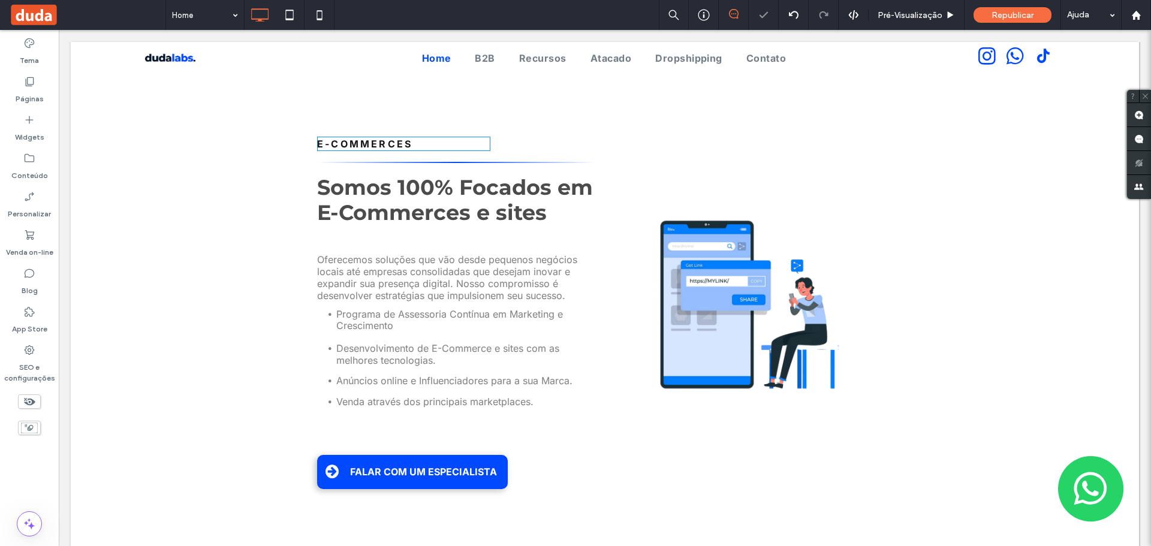
scroll to position [824, 0]
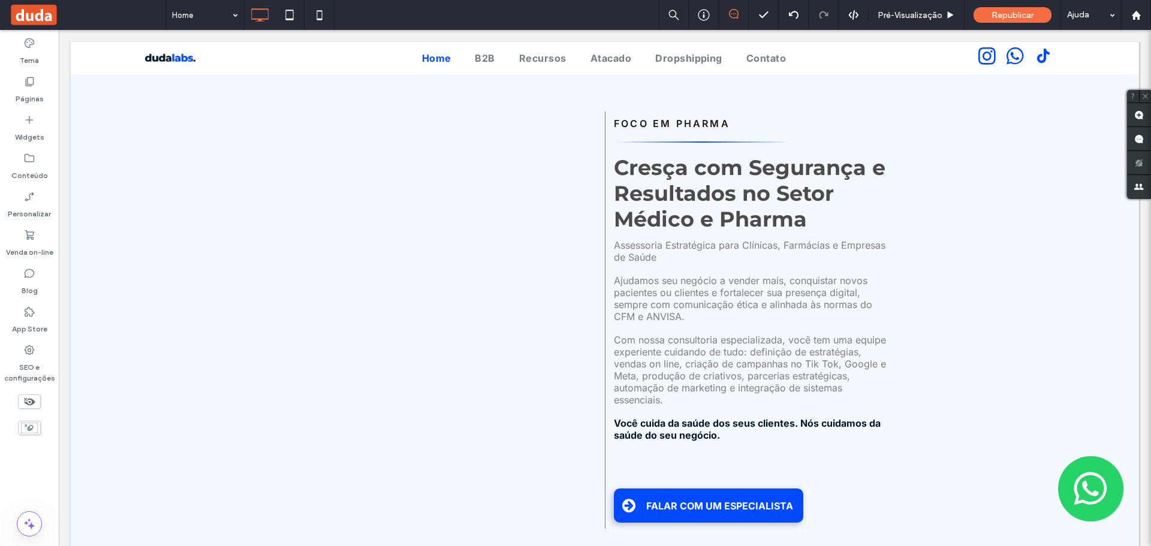
scroll to position [420, 0]
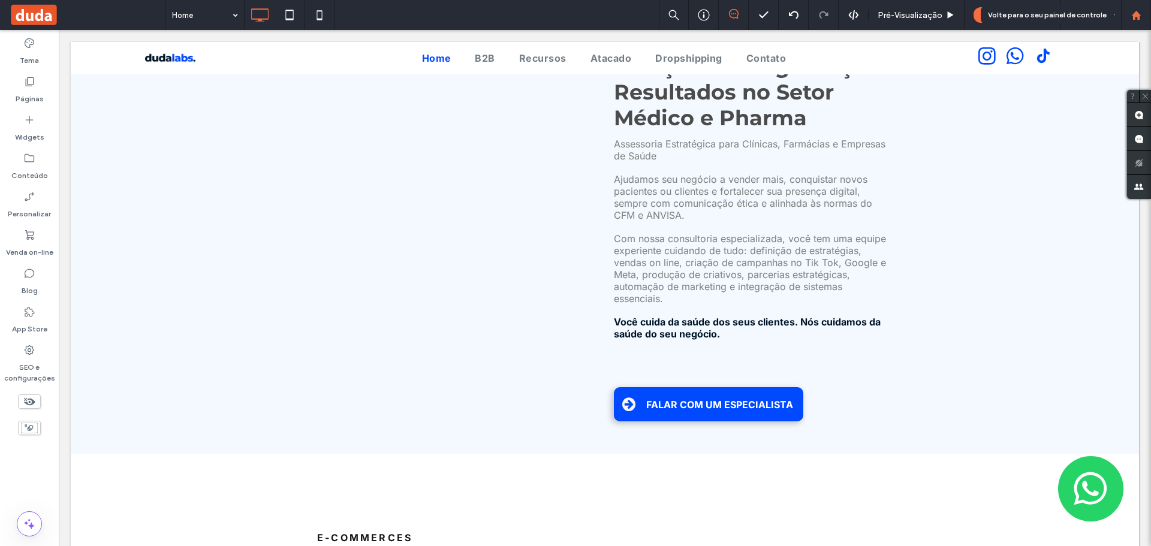
click at [1130, 16] on div at bounding box center [1136, 15] width 29 height 10
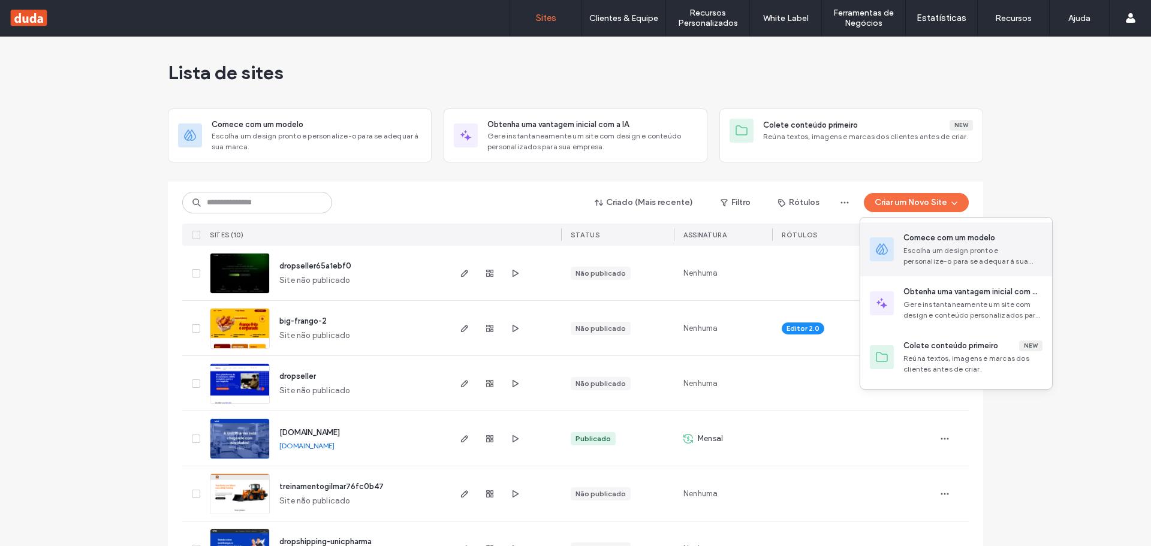
click at [961, 258] on div "Escolha um design pronto e personalize-o para se adequar à sua marca." at bounding box center [973, 256] width 139 height 22
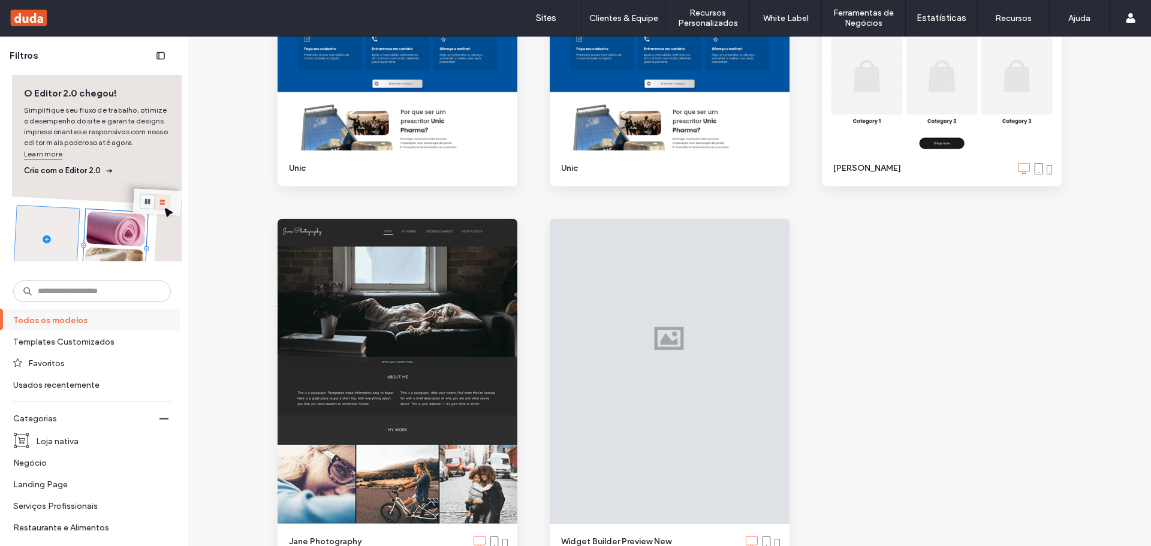
scroll to position [16461, 0]
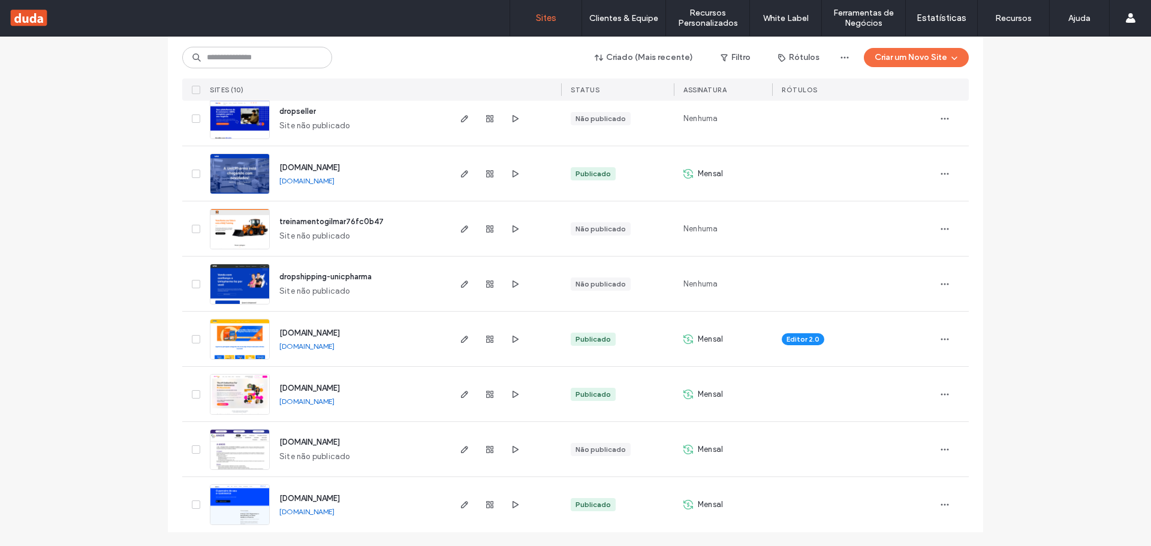
scroll to position [266, 0]
click at [460, 507] on icon "button" at bounding box center [465, 504] width 10 height 10
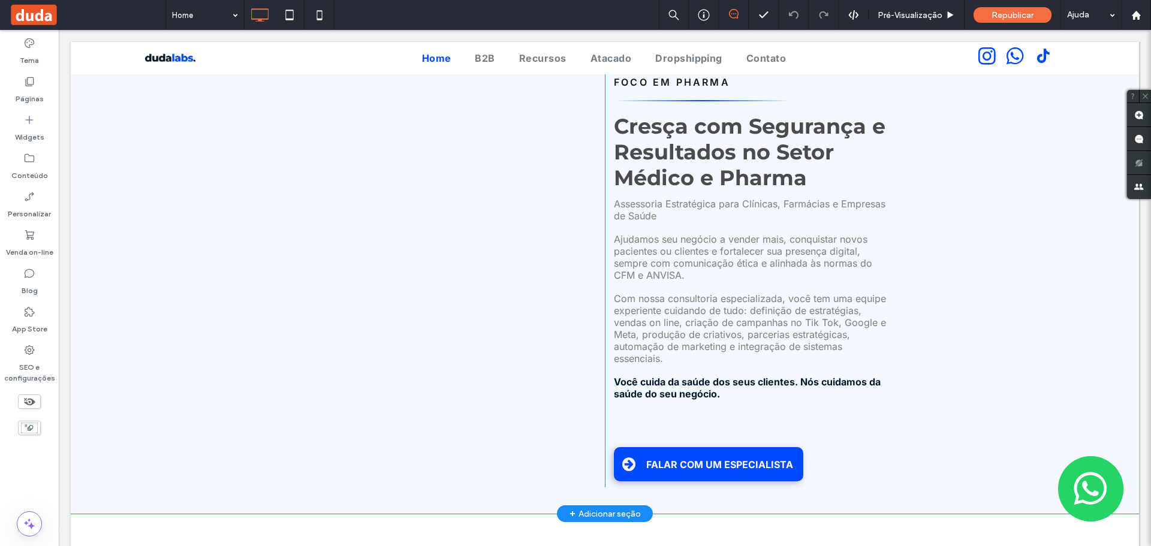
scroll to position [300, 0]
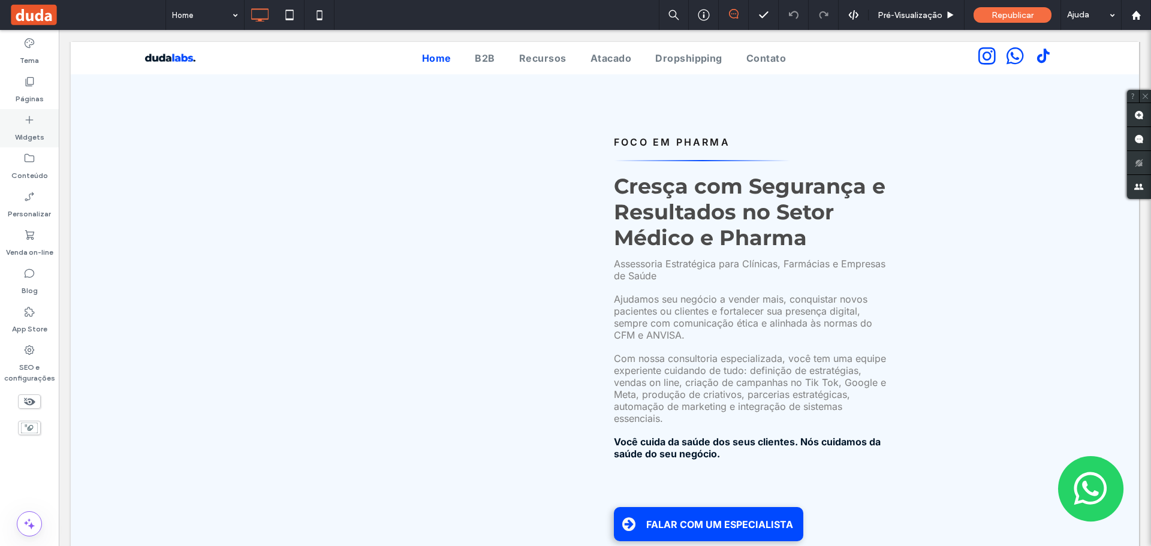
click at [21, 126] on label "Widgets" at bounding box center [29, 134] width 29 height 17
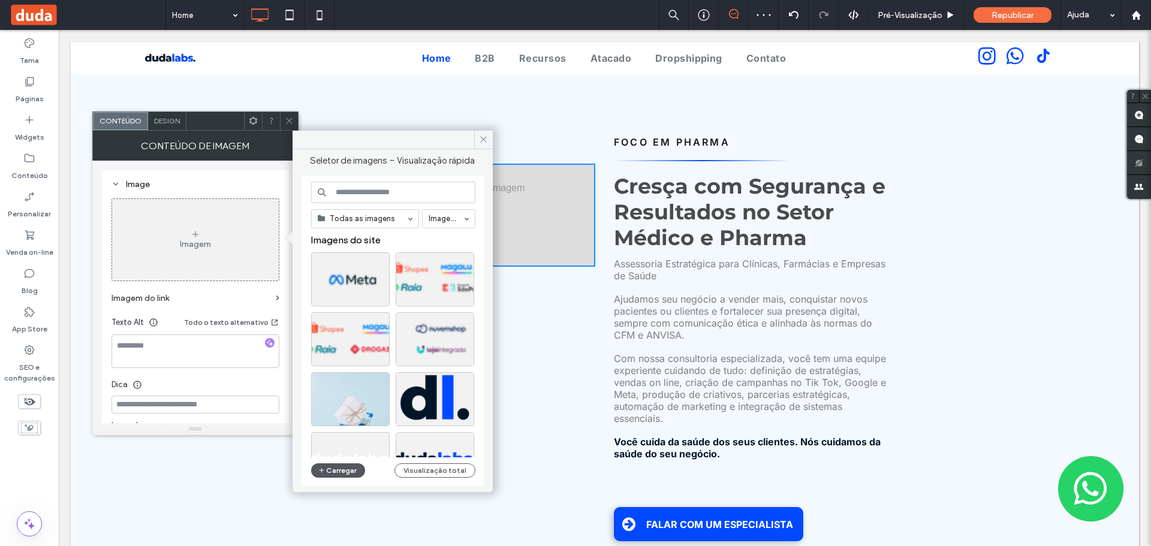
click at [356, 475] on button "Carregar" at bounding box center [338, 470] width 55 height 14
drag, startPoint x: 535, startPoint y: 165, endPoint x: 476, endPoint y: 116, distance: 77.1
click at [329, 465] on button "Carregar" at bounding box center [338, 470] width 55 height 14
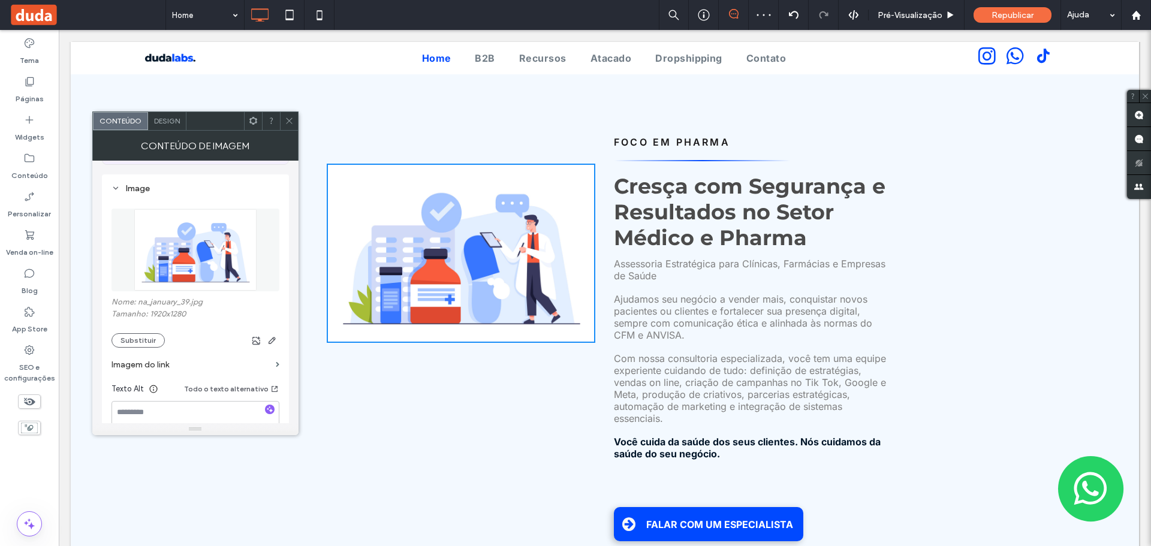
scroll to position [120, 0]
click at [146, 331] on button "Substituir" at bounding box center [138, 333] width 53 height 14
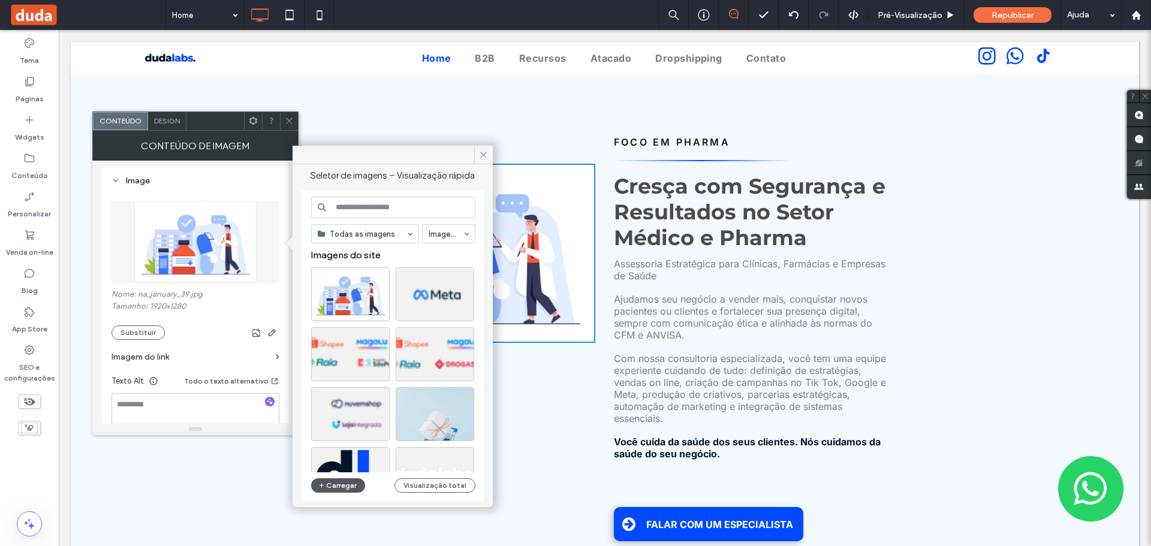
click at [332, 490] on button "Carregar" at bounding box center [338, 485] width 55 height 14
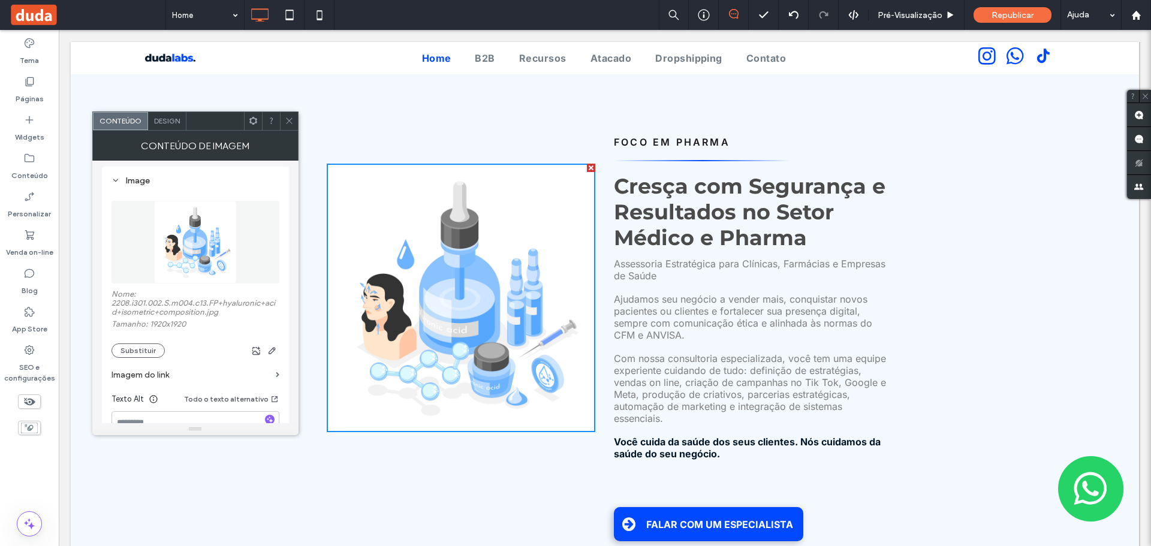
click at [285, 119] on icon at bounding box center [289, 120] width 9 height 9
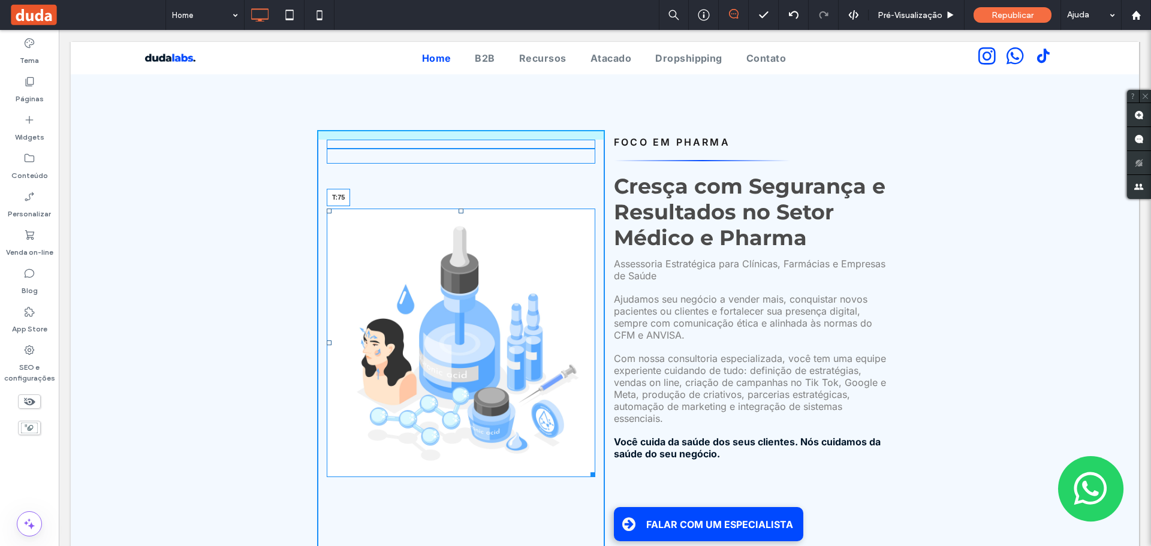
drag, startPoint x: 456, startPoint y: 146, endPoint x: 452, endPoint y: 191, distance: 45.1
click at [452, 209] on div "T:75" at bounding box center [461, 343] width 269 height 269
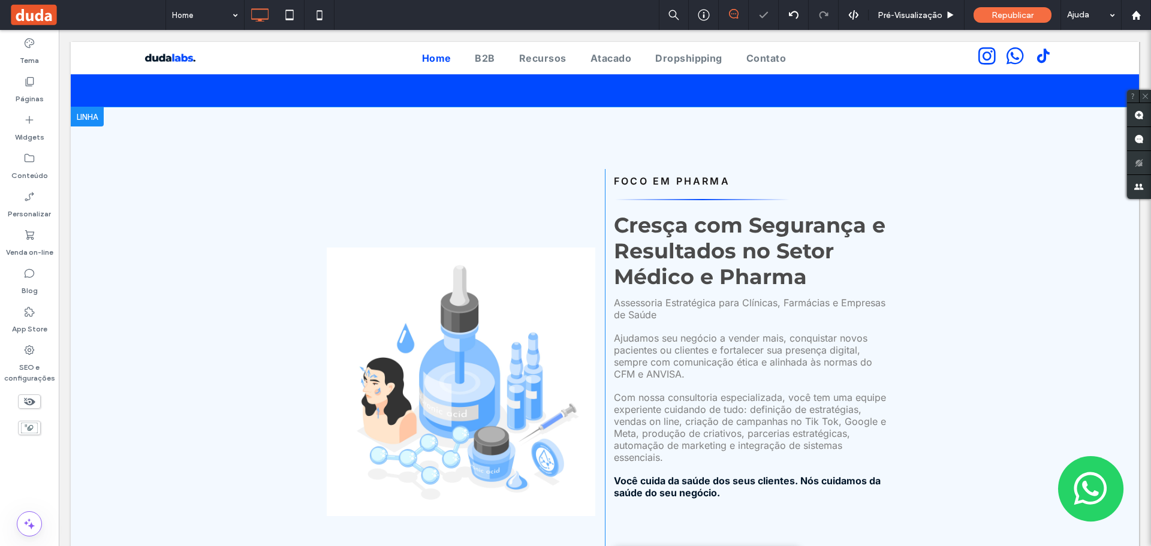
scroll to position [240, 0]
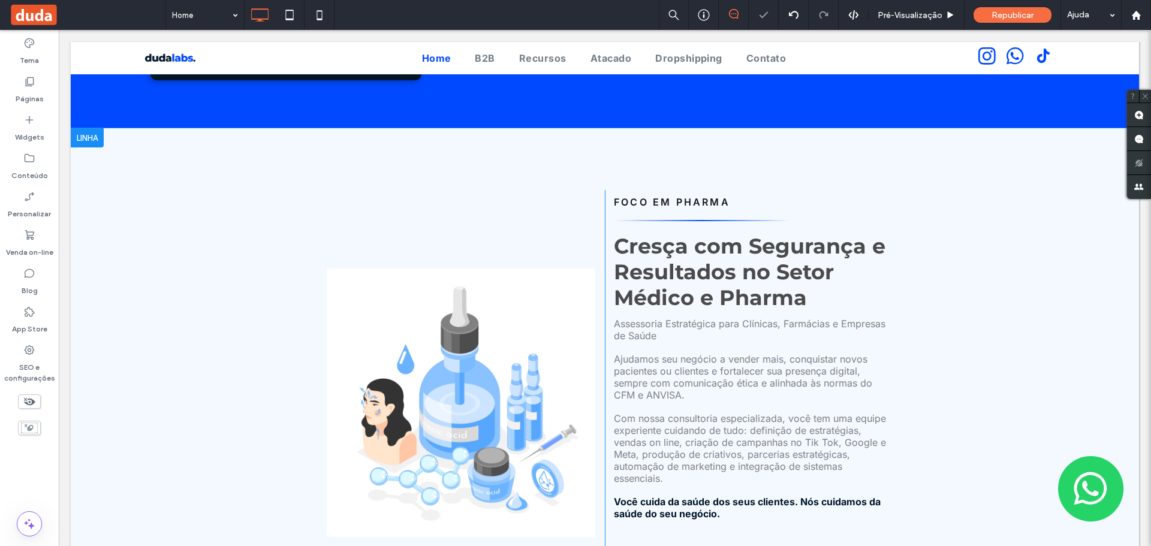
click at [112, 150] on div "Click To Paste FOCO EM PHARMA Cresça com Segurança e Resultados no Setor Médico…" at bounding box center [605, 380] width 1068 height 505
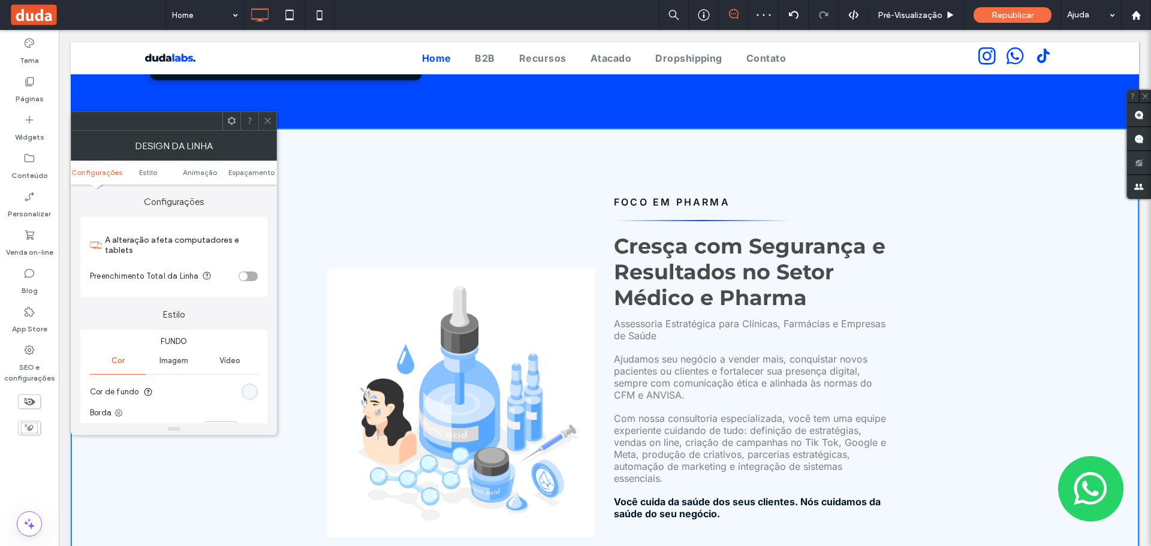
click at [251, 386] on div "rgb(243, 249, 255)" at bounding box center [250, 392] width 16 height 16
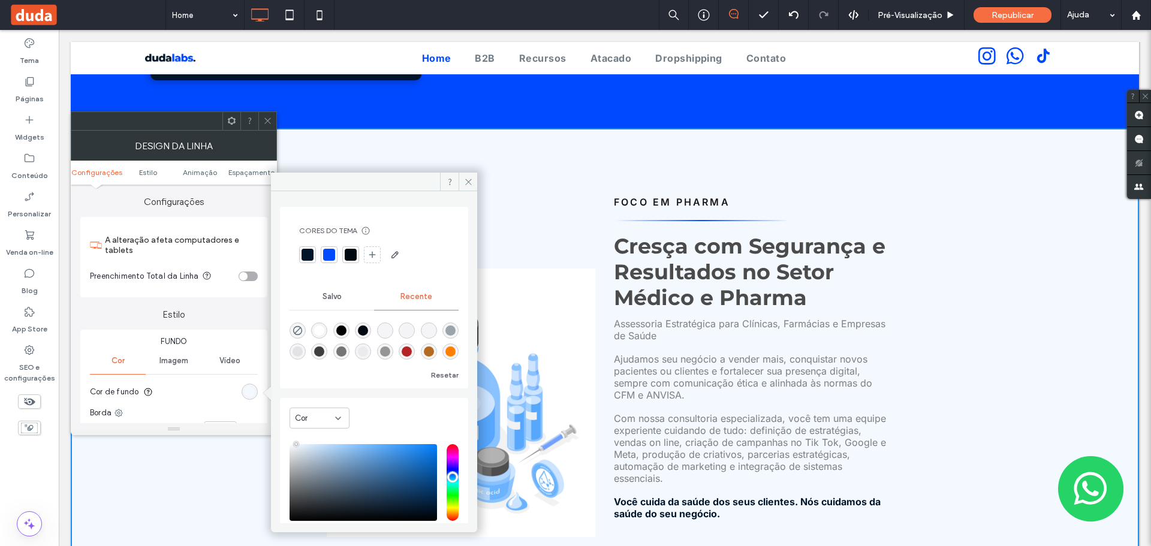
click at [318, 330] on div "rgba(255, 255, 255, 1)" at bounding box center [319, 331] width 10 height 10
type input "*******"
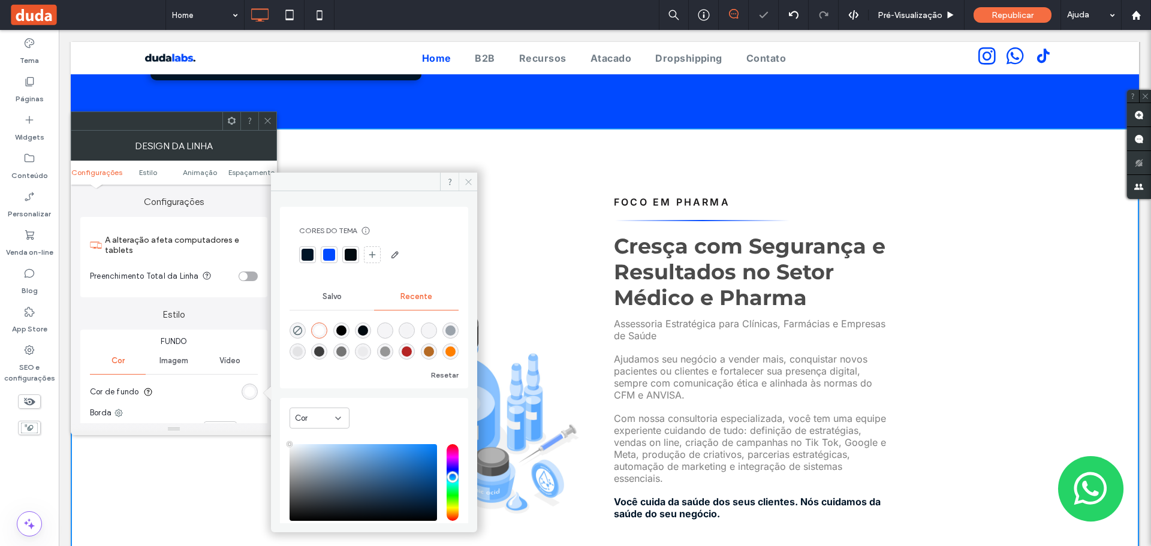
click at [469, 183] on icon at bounding box center [468, 181] width 9 height 9
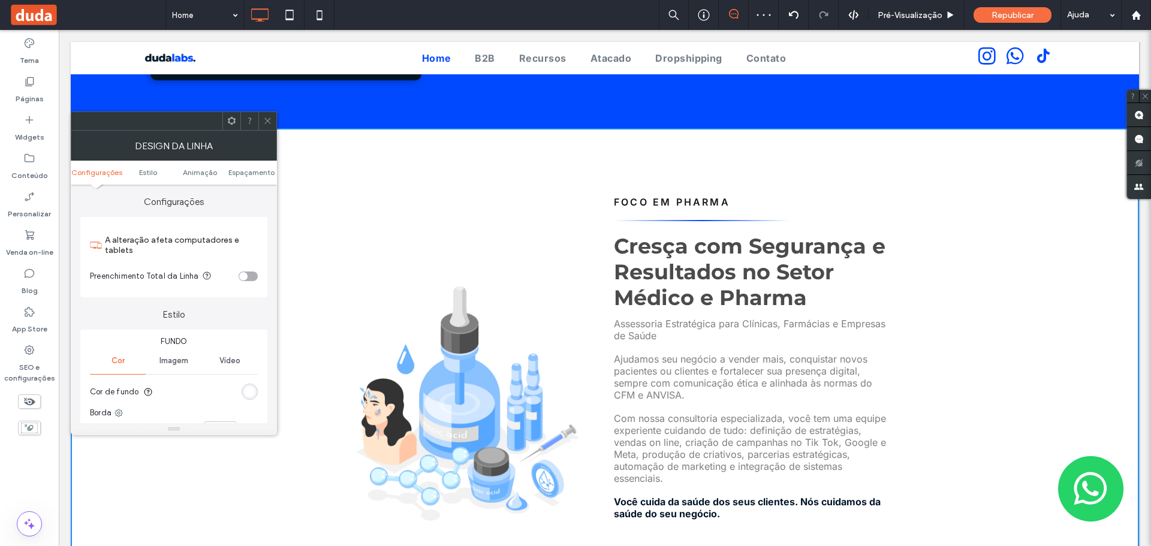
click at [270, 128] on span at bounding box center [267, 121] width 9 height 18
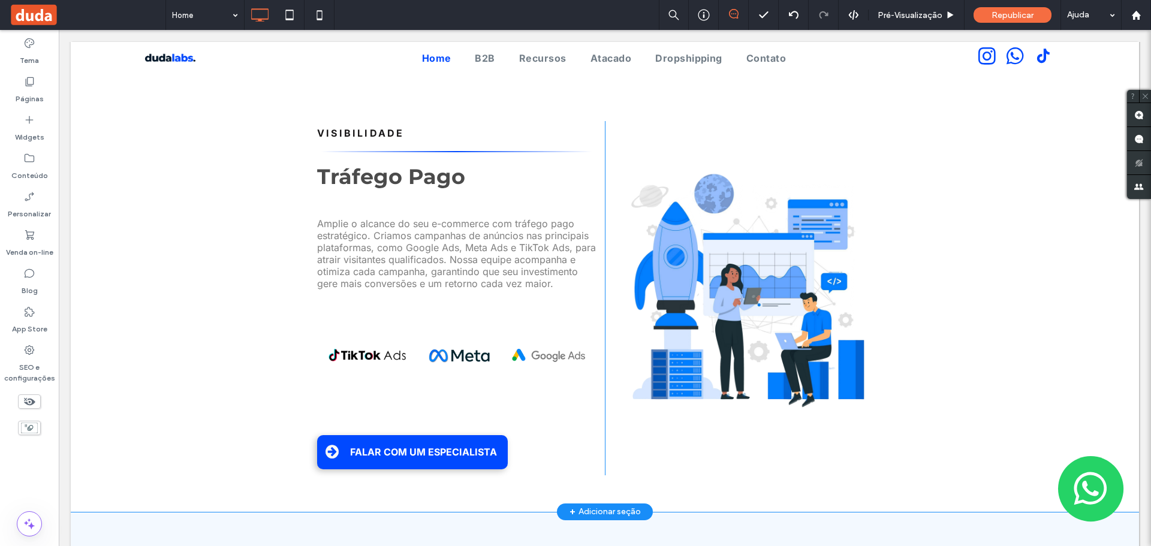
scroll to position [1919, 0]
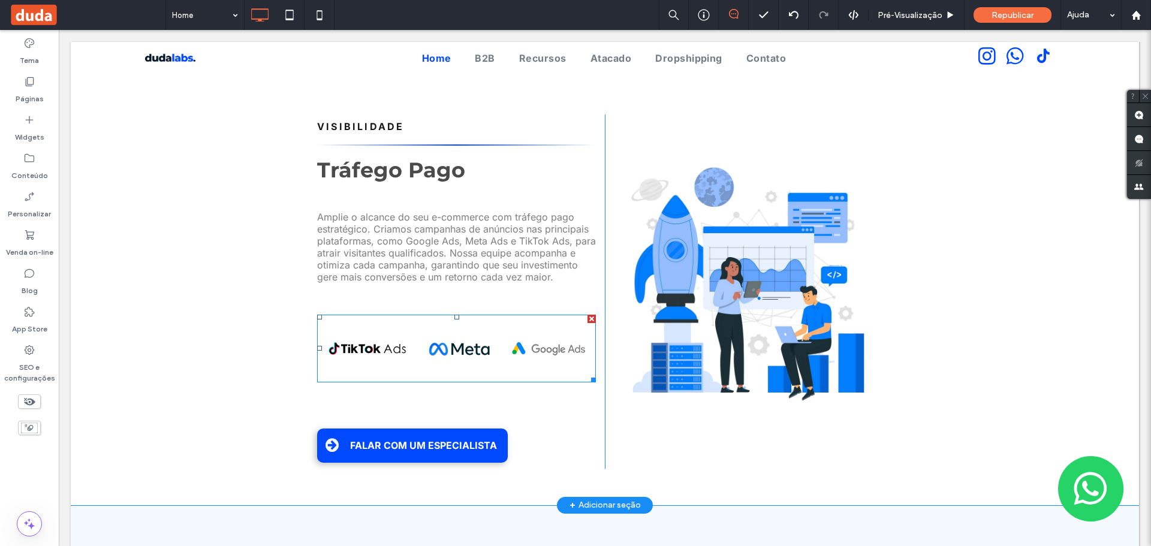
click at [412, 339] on img at bounding box center [456, 349] width 279 height 68
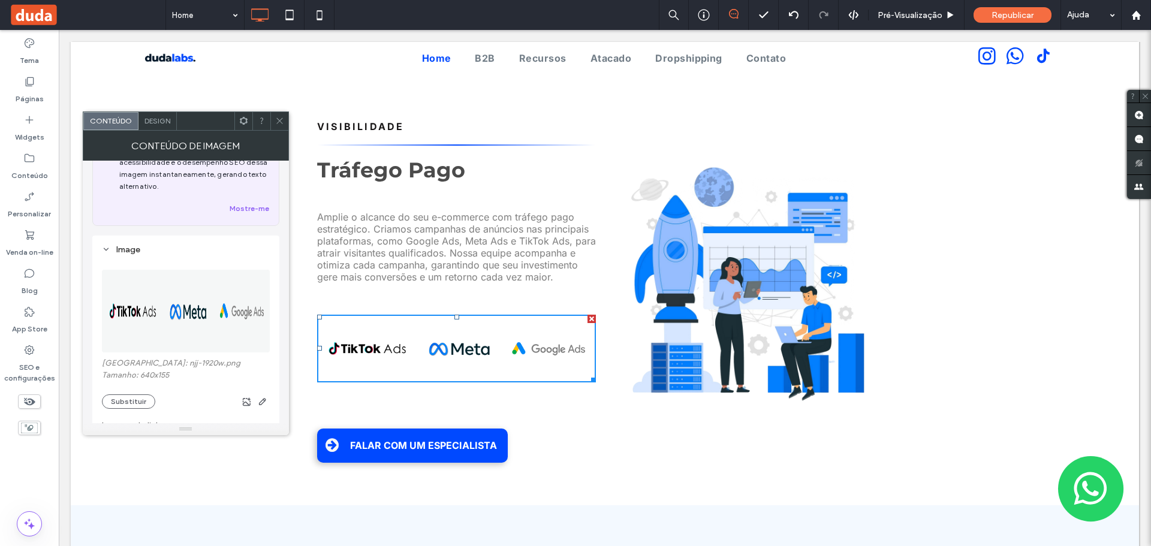
scroll to position [120, 0]
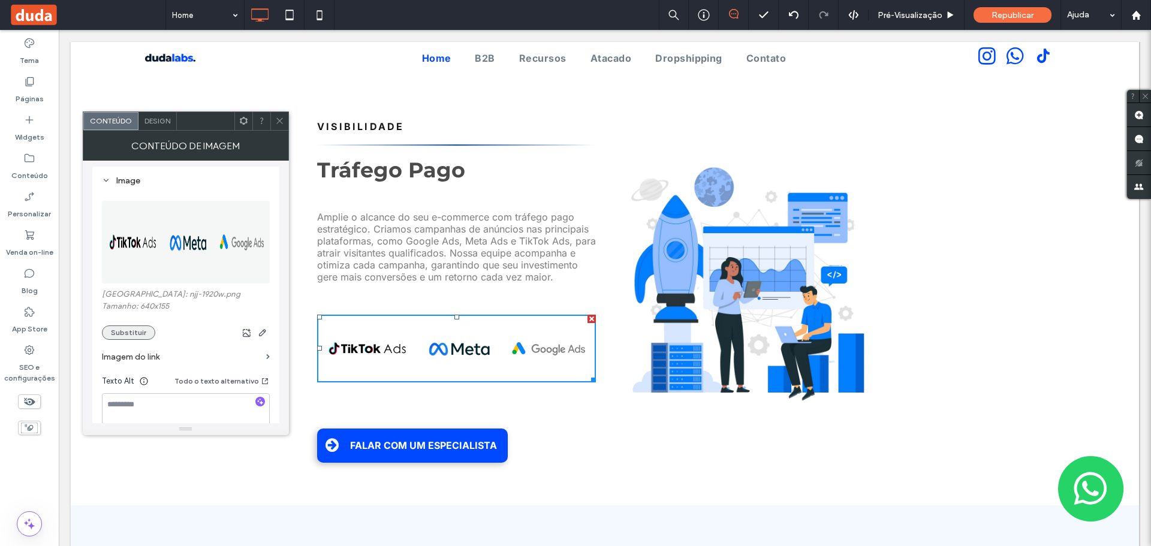
click at [125, 336] on button "Substituir" at bounding box center [128, 333] width 53 height 14
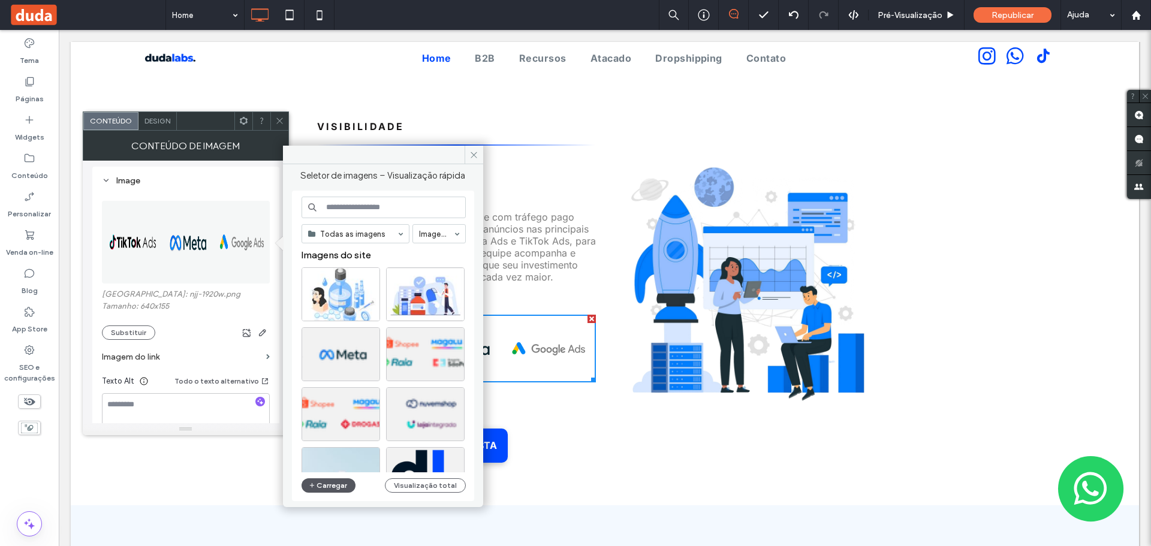
click at [315, 483] on span "button" at bounding box center [313, 485] width 8 height 13
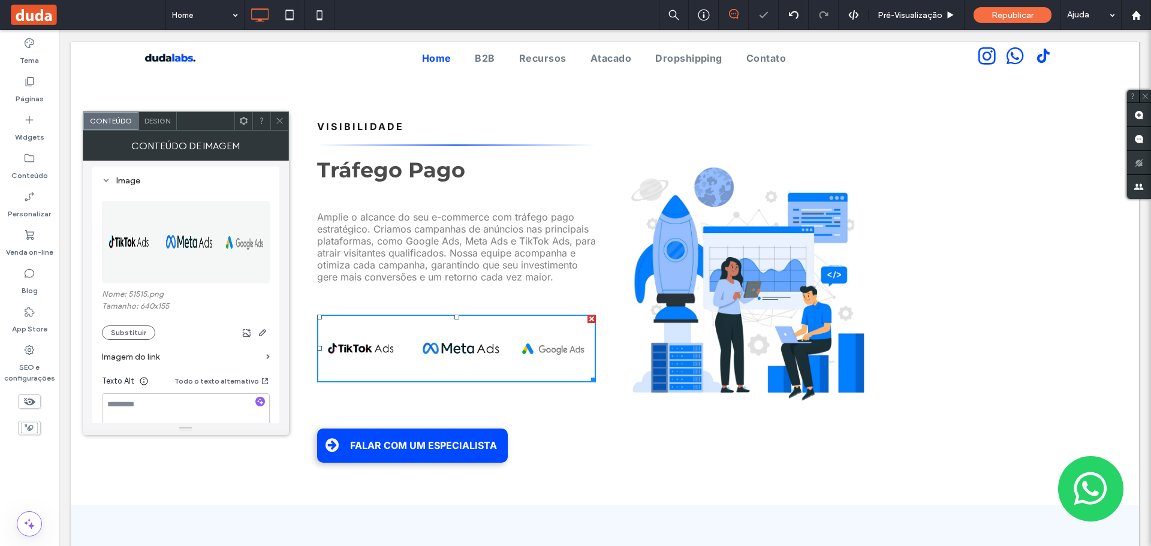
click at [275, 124] on icon at bounding box center [279, 120] width 9 height 9
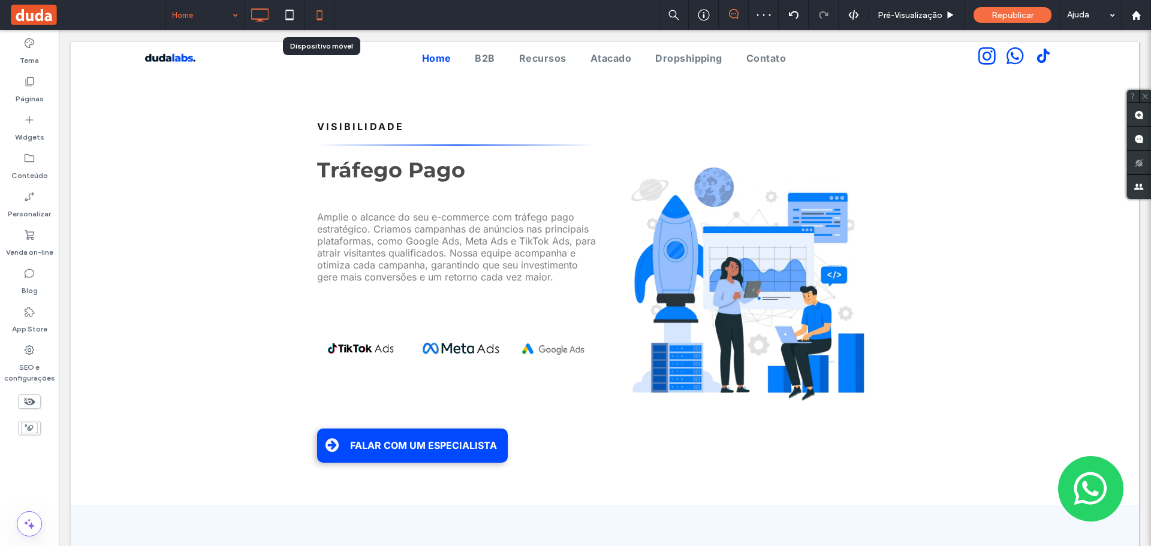
click at [319, 11] on use at bounding box center [319, 15] width 5 height 10
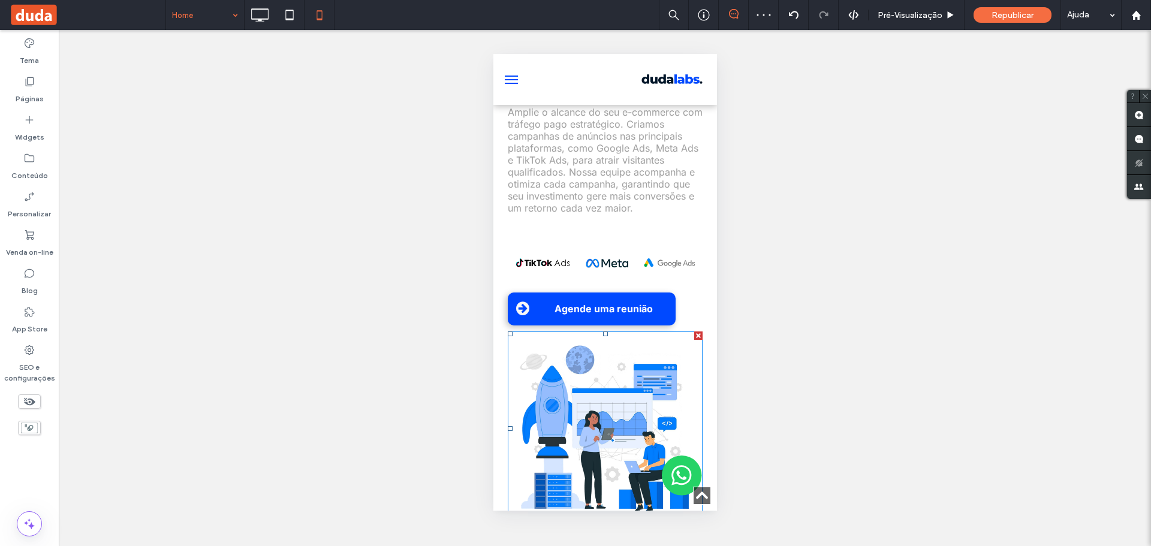
scroll to position [2518, 0]
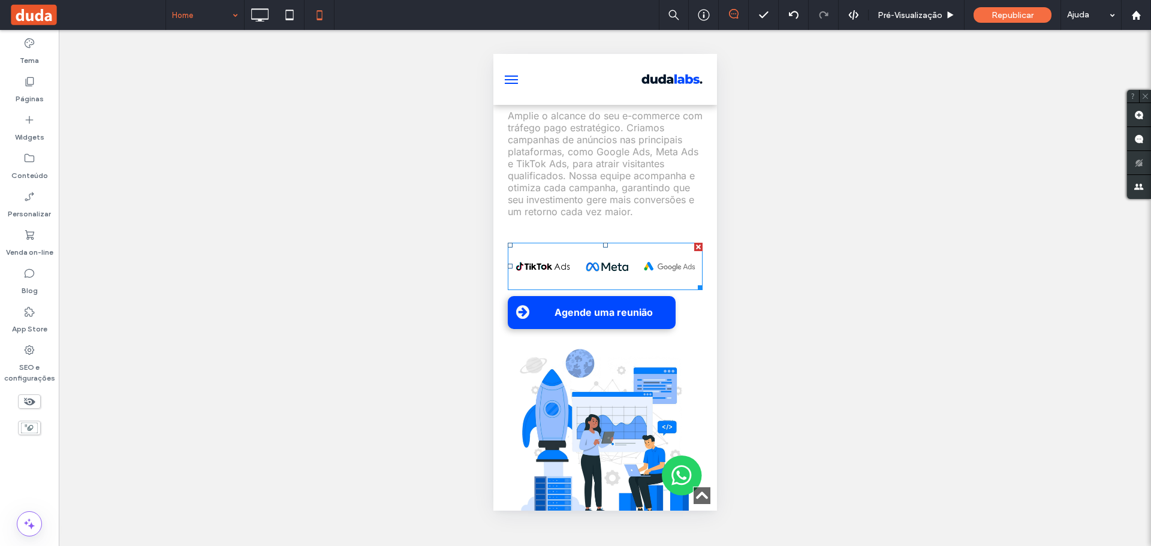
click at [595, 290] on img at bounding box center [604, 266] width 195 height 47
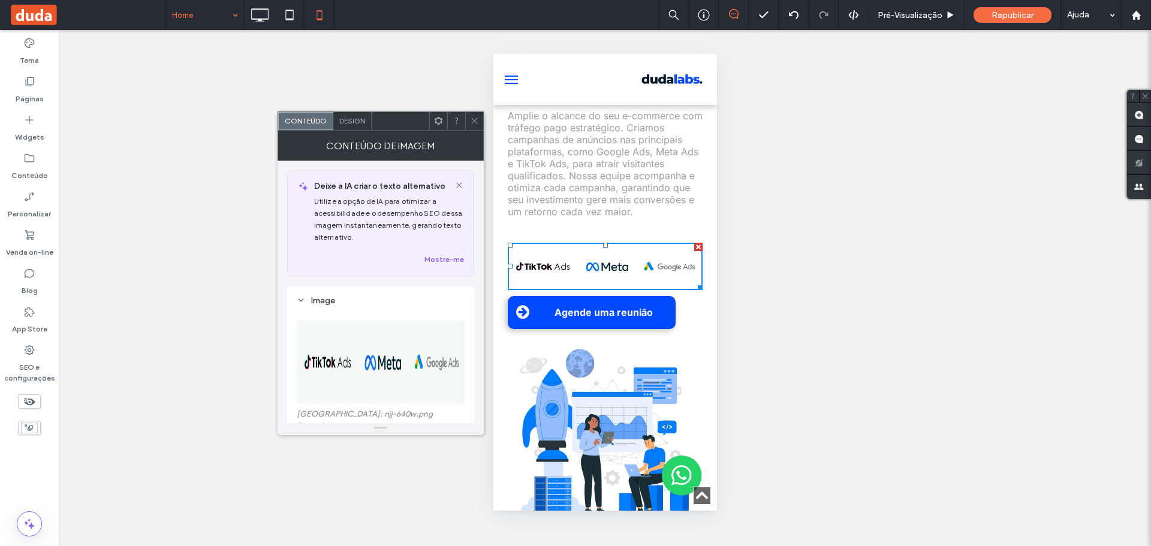
scroll to position [120, 0]
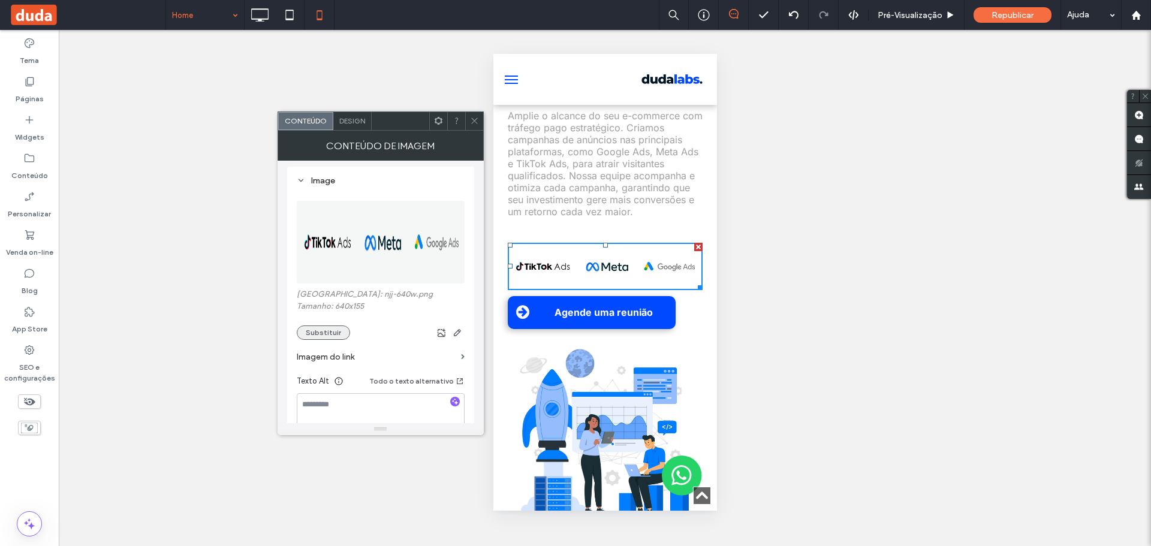
click at [330, 336] on button "Substituir" at bounding box center [323, 333] width 53 height 14
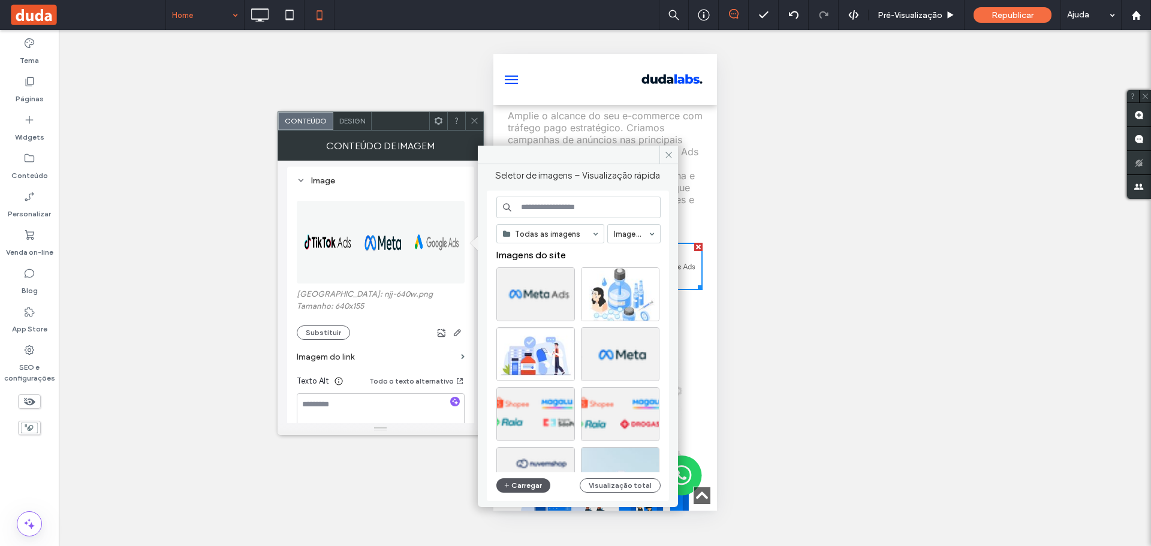
click at [505, 483] on icon "button" at bounding box center [507, 486] width 7 height 10
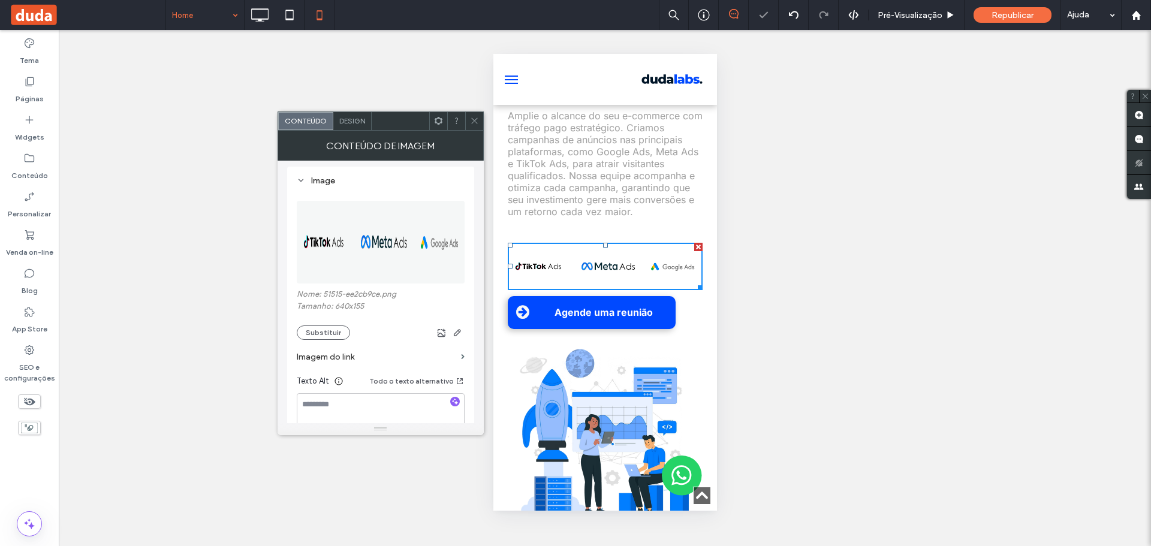
click at [472, 123] on icon at bounding box center [474, 120] width 9 height 9
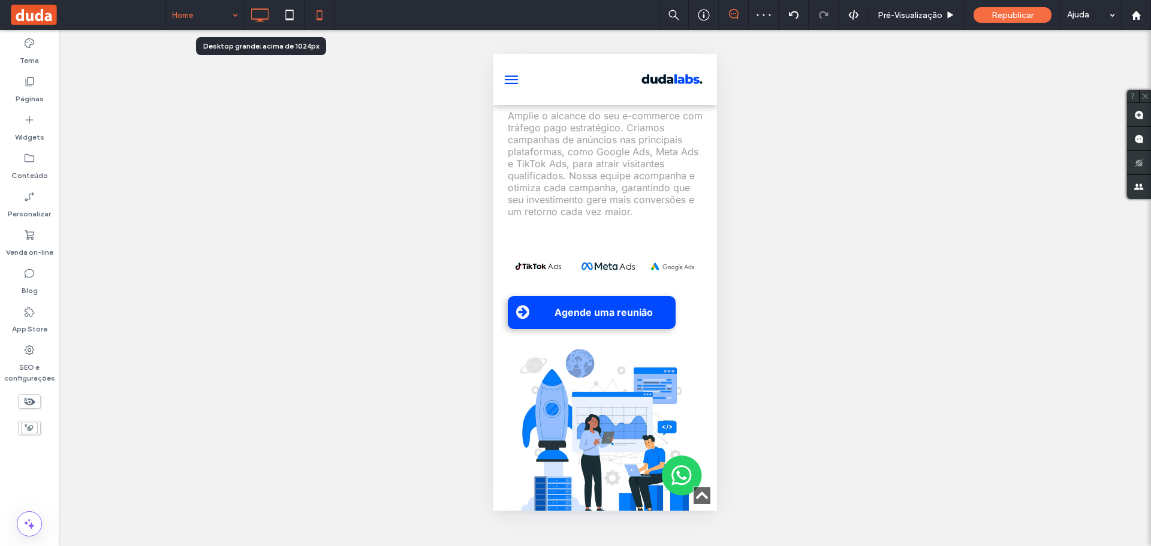
click at [254, 26] on icon at bounding box center [260, 15] width 24 height 24
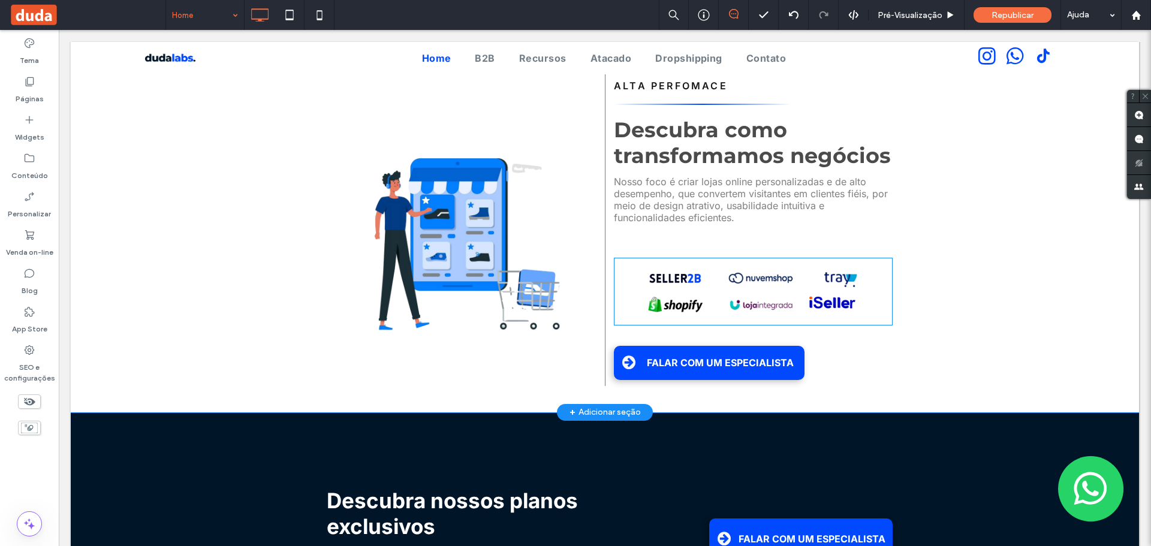
scroll to position [1319, 0]
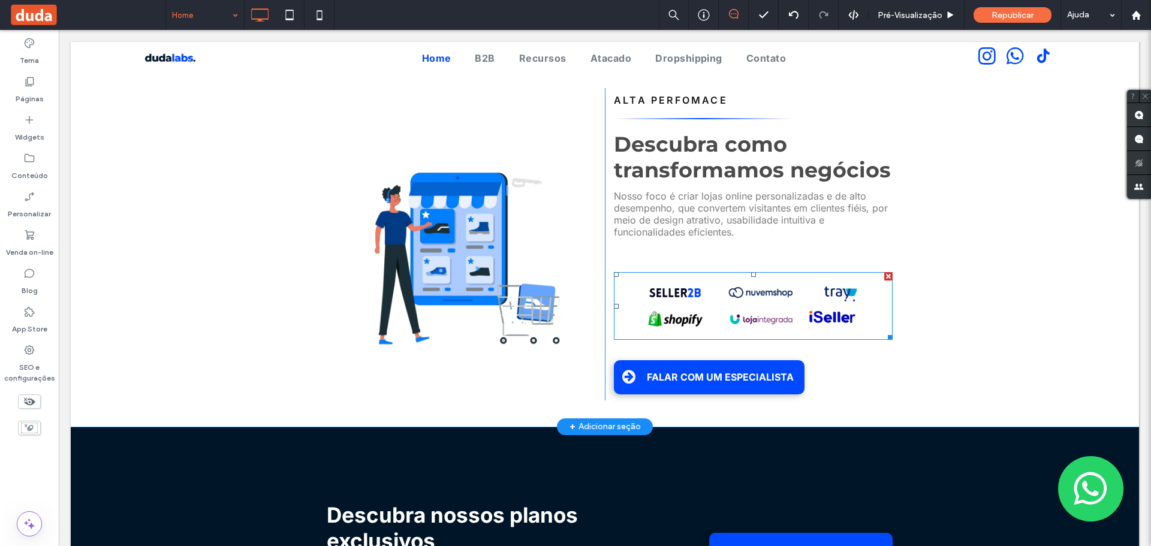
click at [728, 272] on img at bounding box center [753, 306] width 279 height 68
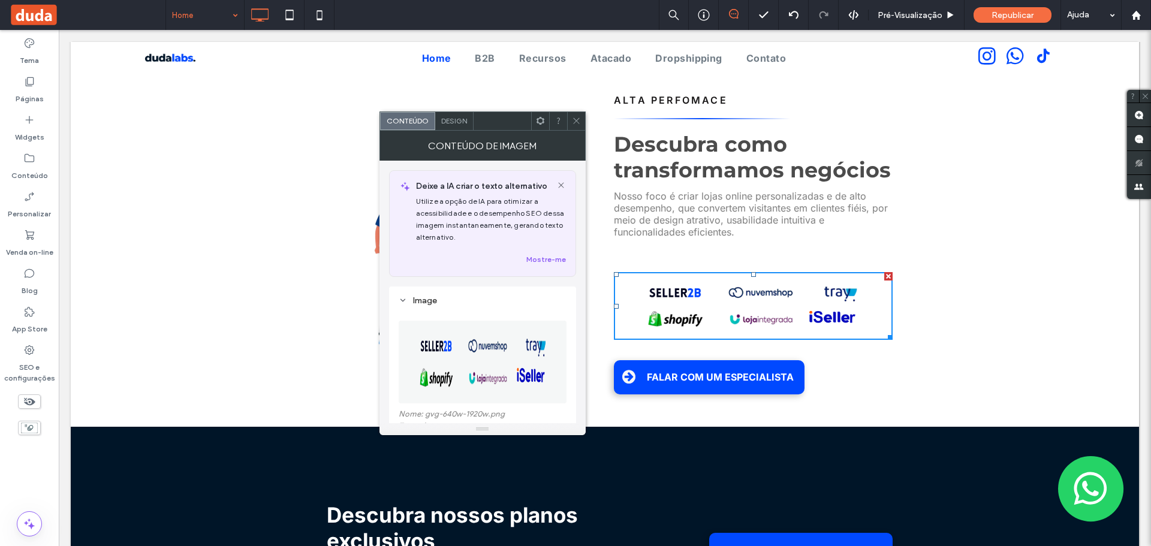
click at [573, 122] on icon at bounding box center [576, 120] width 9 height 9
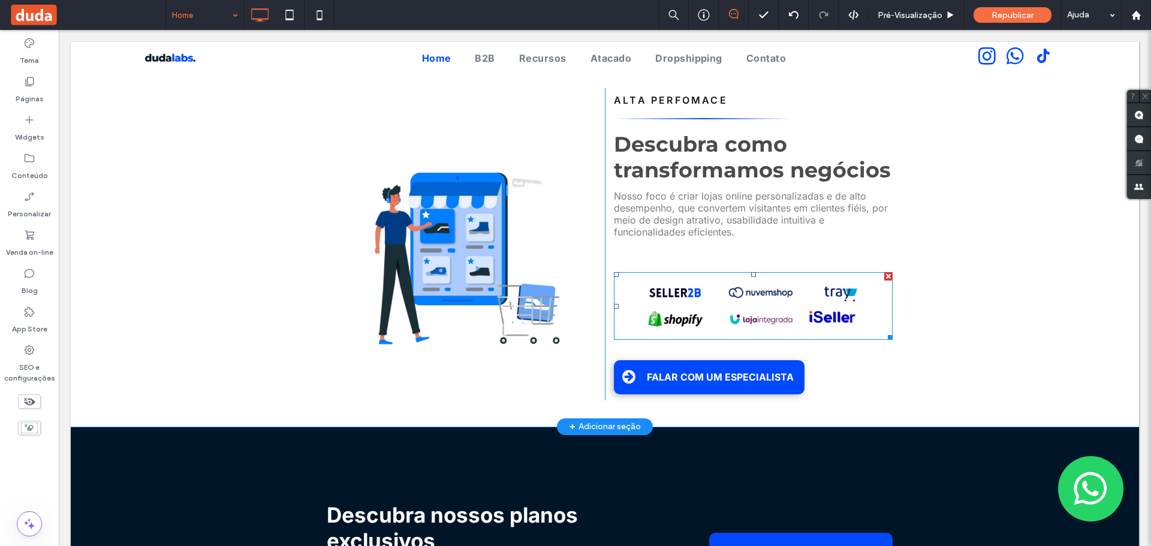
click at [688, 294] on img at bounding box center [753, 306] width 279 height 68
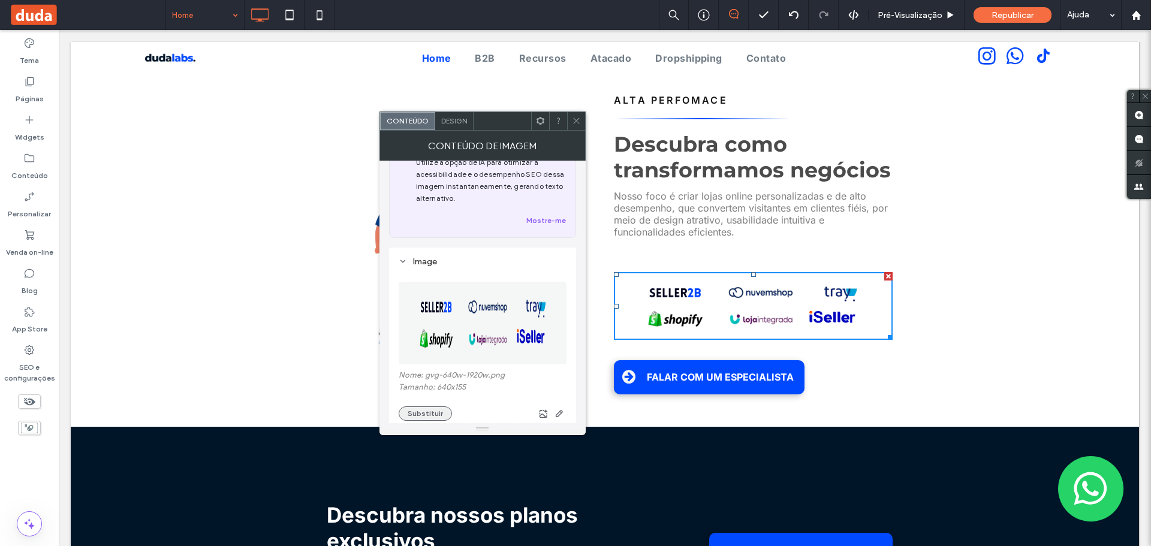
scroll to position [60, 0]
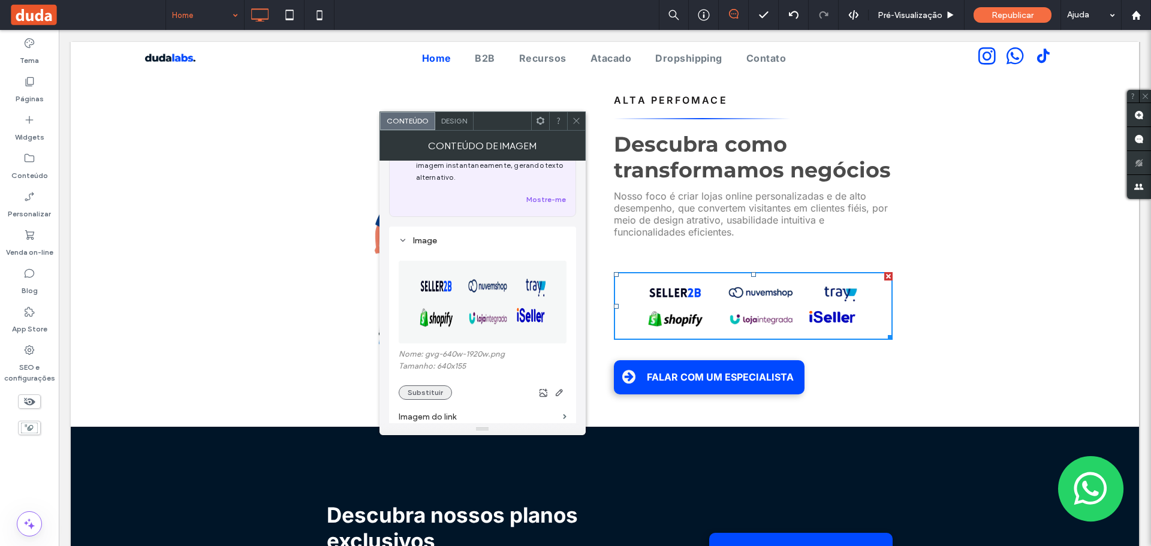
click at [420, 386] on button "Substituir" at bounding box center [425, 393] width 53 height 14
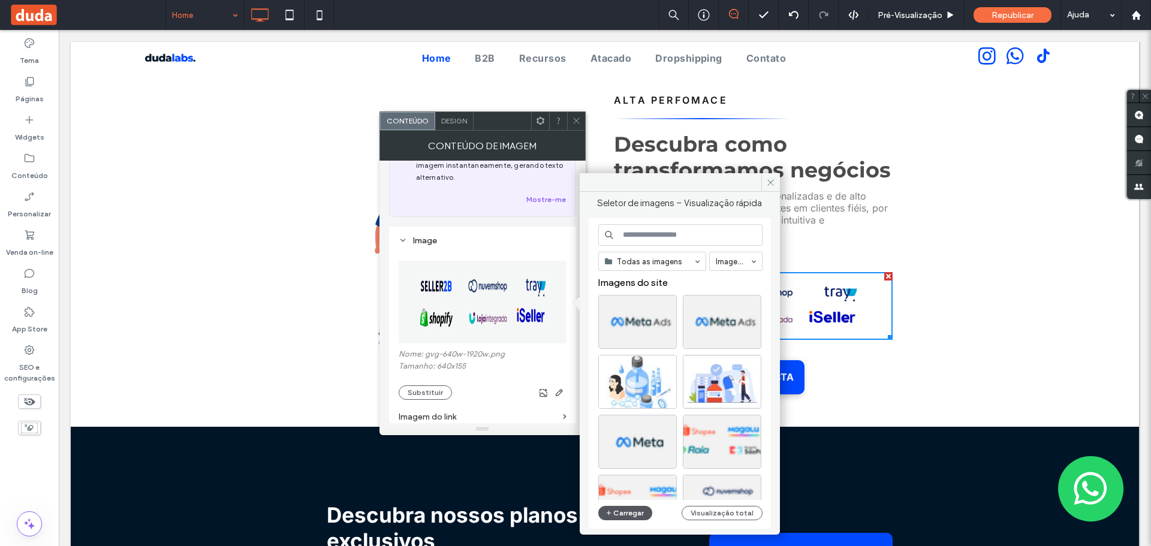
click at [631, 516] on button "Carregar" at bounding box center [625, 513] width 55 height 14
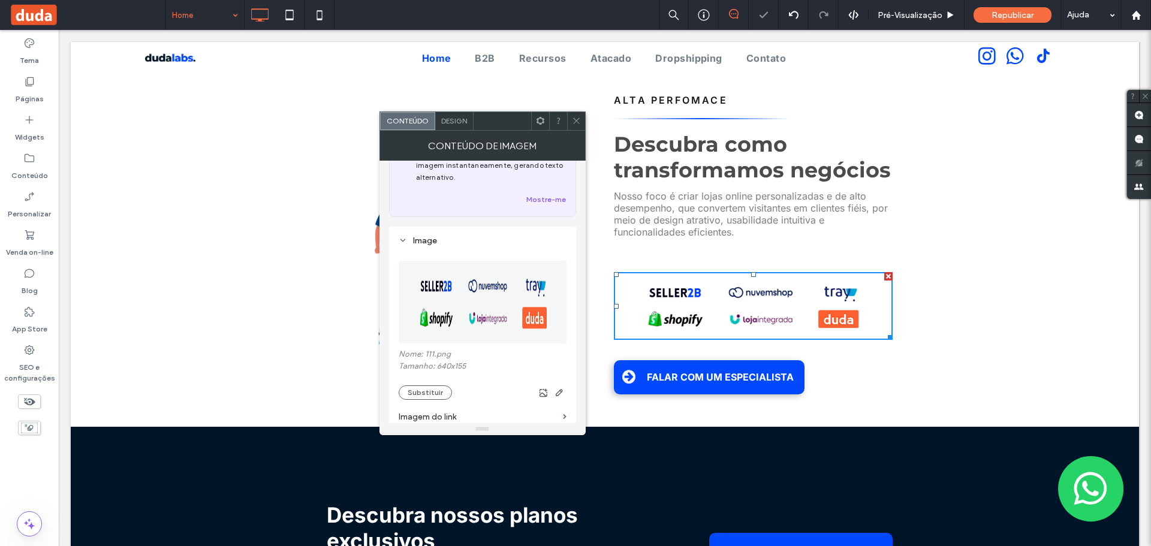
click at [574, 123] on icon at bounding box center [576, 120] width 9 height 9
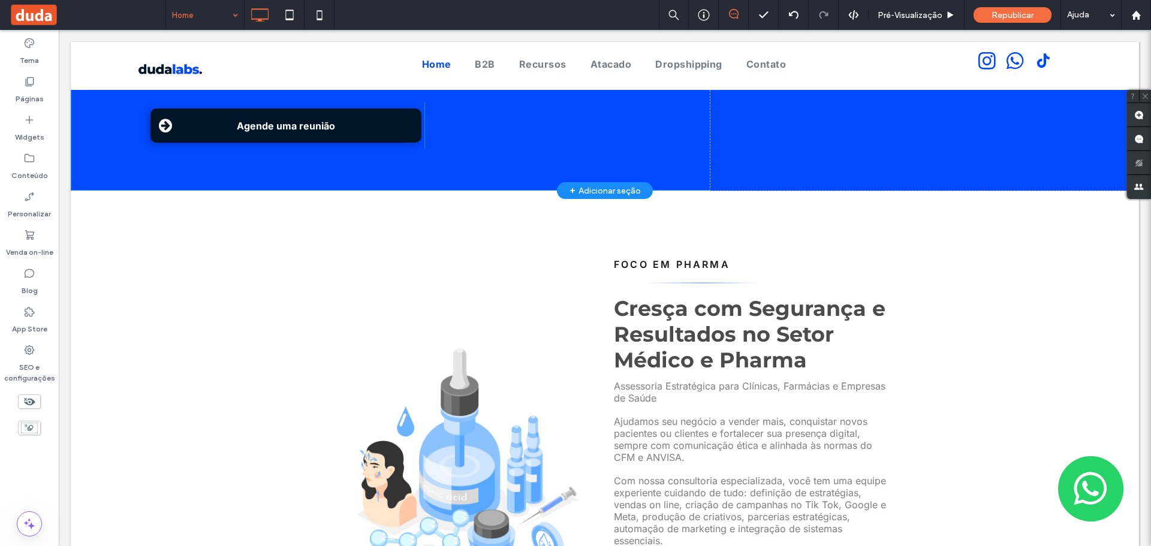
scroll to position [300, 0]
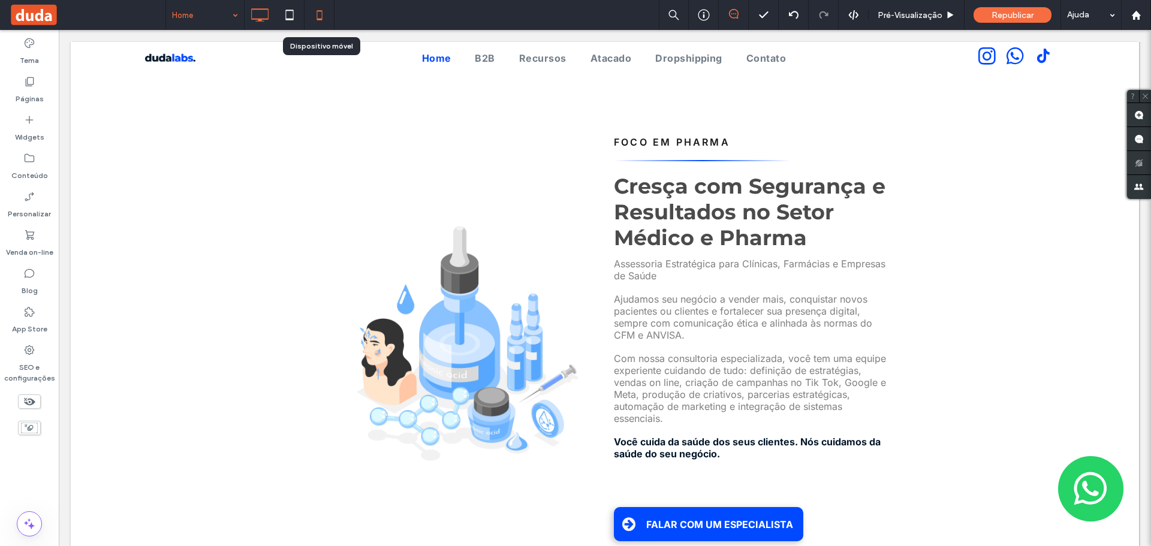
click at [312, 29] on div at bounding box center [320, 15] width 30 height 30
click at [316, 8] on icon at bounding box center [320, 15] width 24 height 24
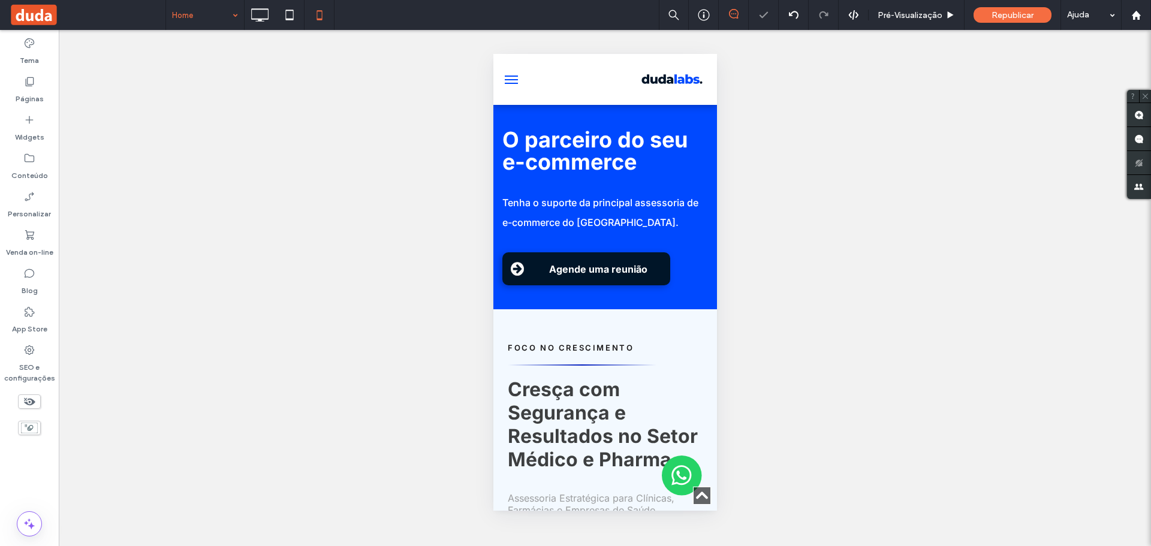
scroll to position [600, 0]
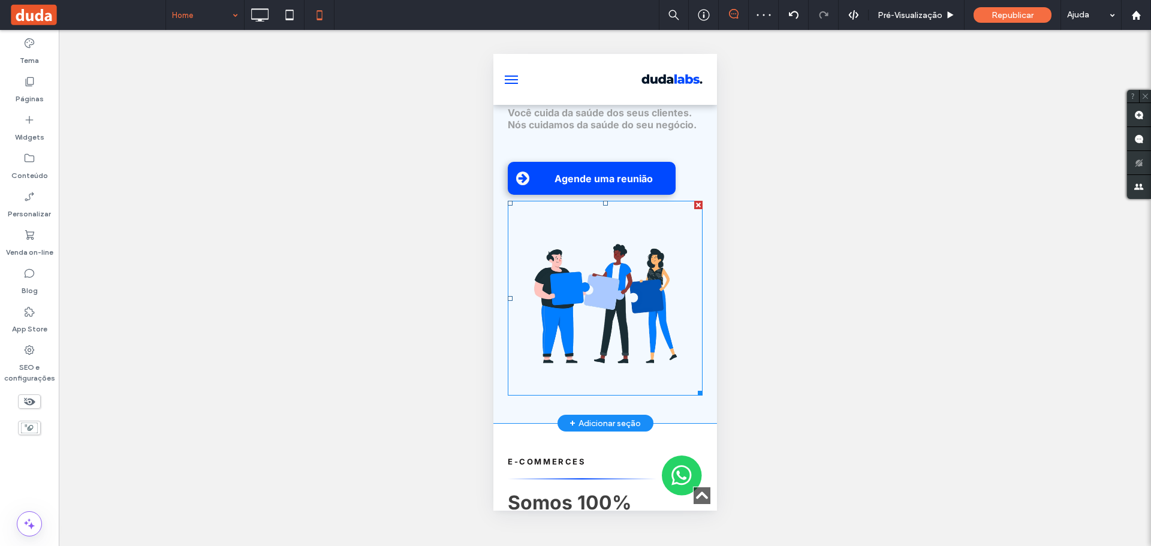
click at [595, 323] on img at bounding box center [604, 298] width 195 height 195
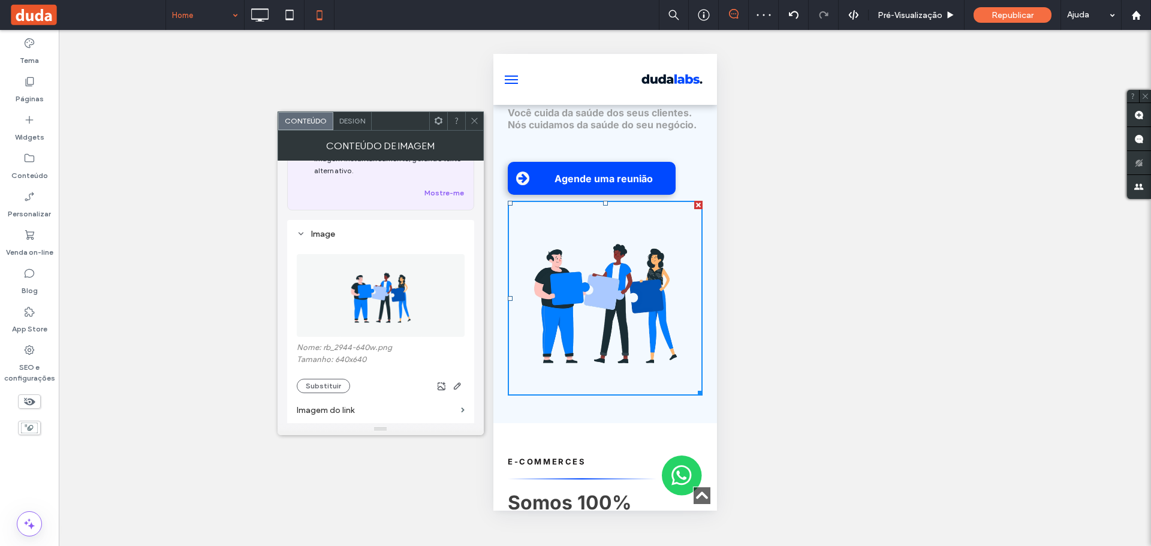
scroll to position [180, 0]
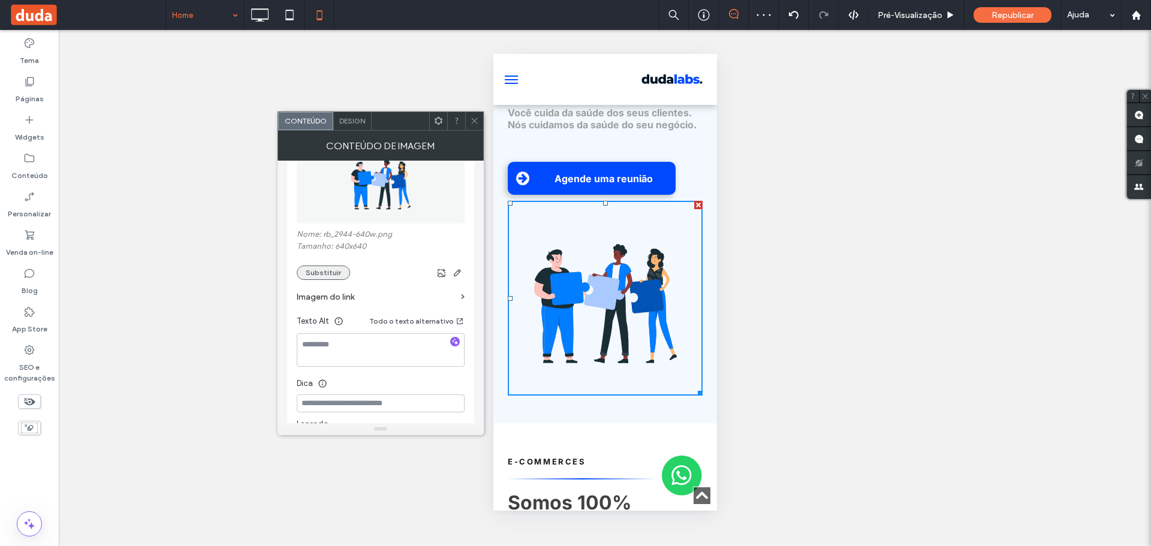
click at [317, 276] on button "Substituir" at bounding box center [323, 273] width 53 height 14
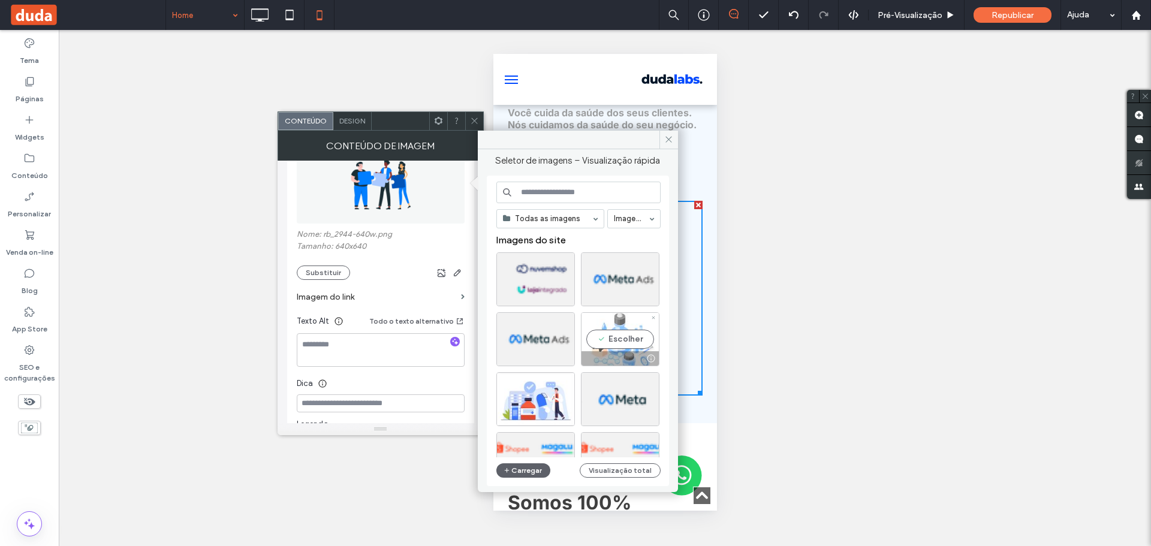
click at [615, 346] on div "Escolher" at bounding box center [620, 339] width 79 height 54
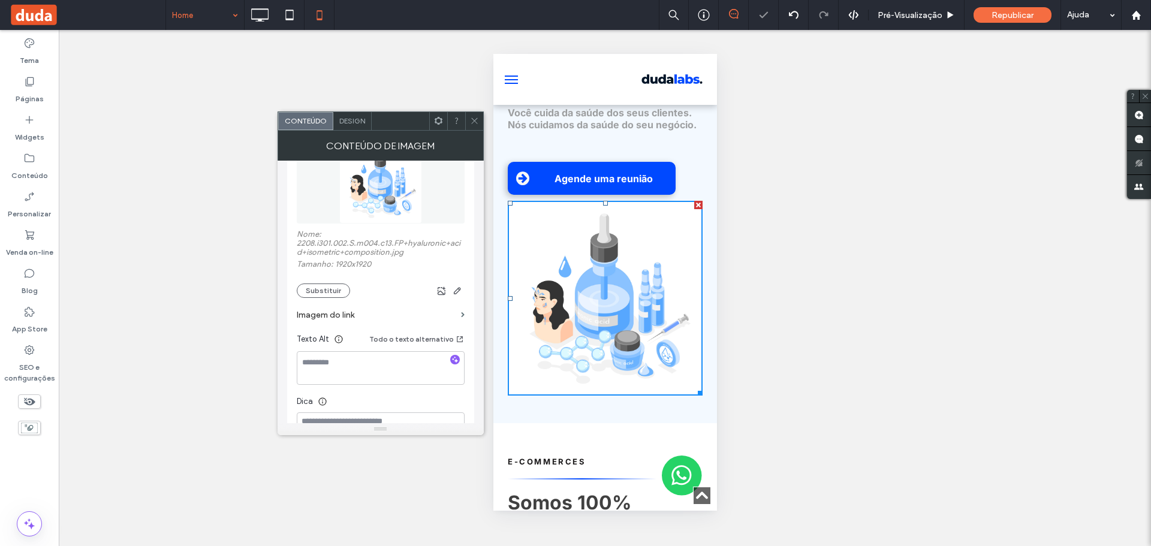
click at [470, 118] on icon at bounding box center [474, 120] width 9 height 9
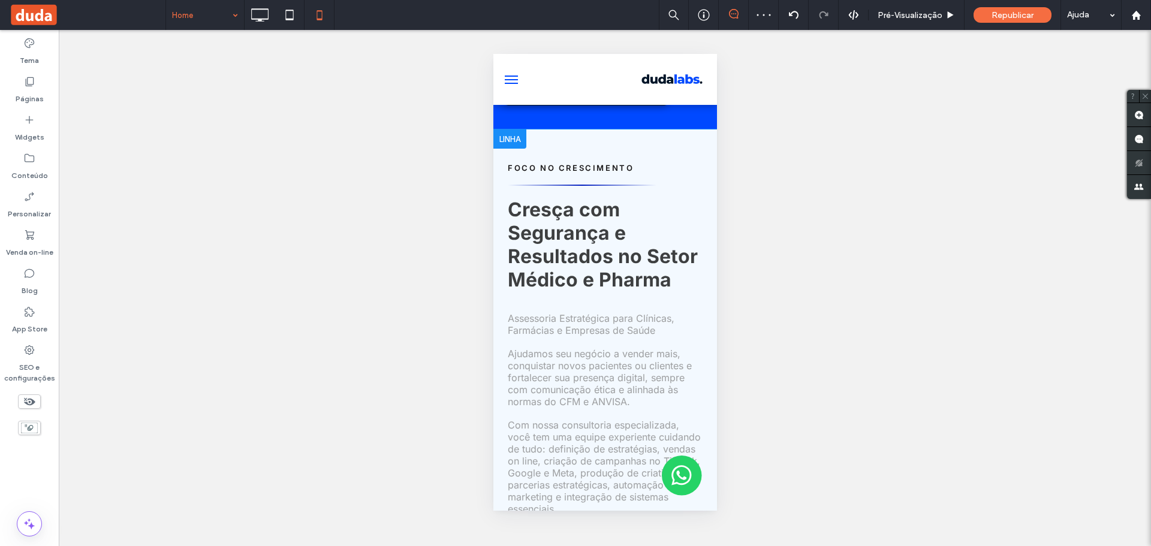
click at [501, 134] on div at bounding box center [509, 139] width 33 height 19
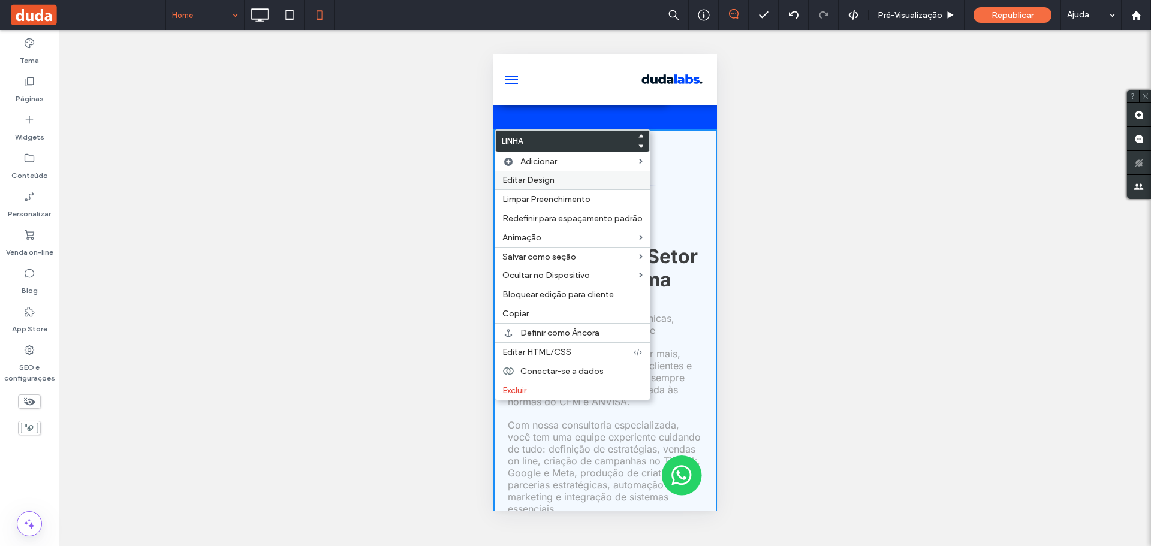
click at [524, 180] on span "Editar Design" at bounding box center [528, 180] width 52 height 10
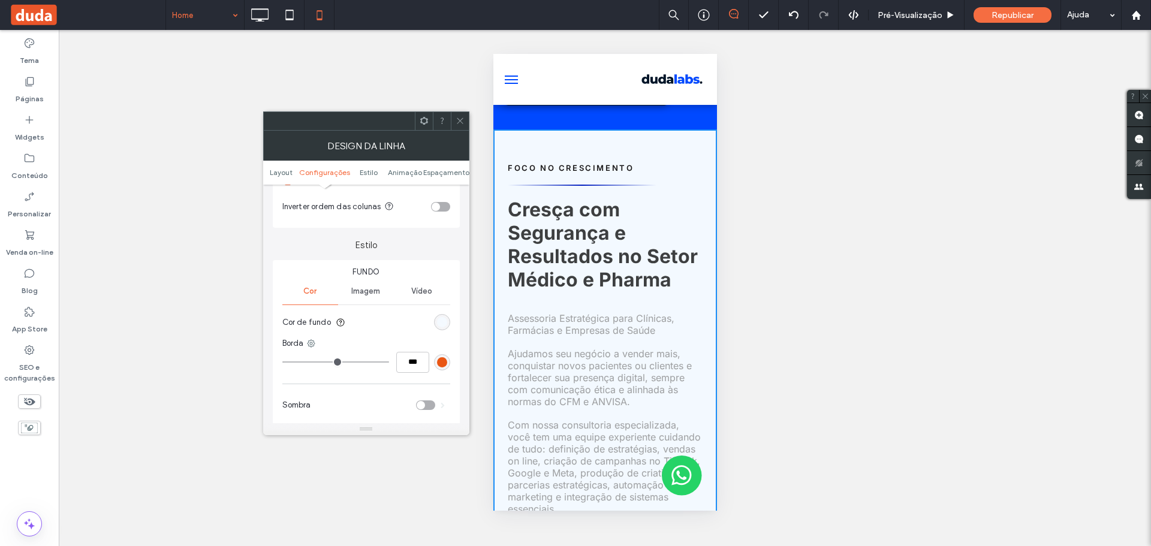
click at [442, 317] on div "rgb(243, 249, 255)" at bounding box center [442, 322] width 10 height 10
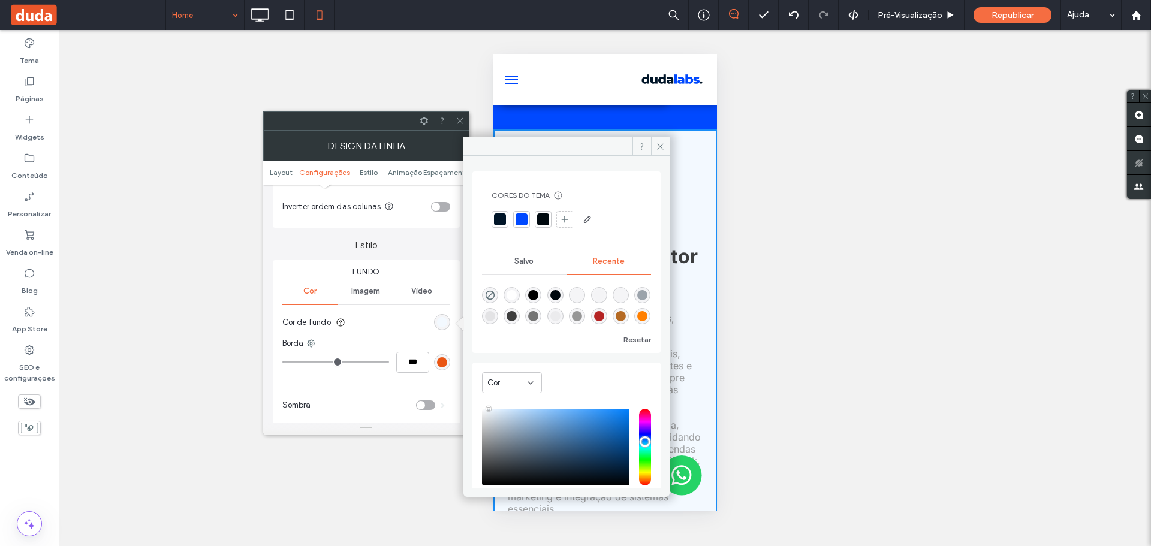
click at [513, 292] on div "rgba(255, 255, 255, 1)" at bounding box center [512, 295] width 10 height 10
type input "*******"
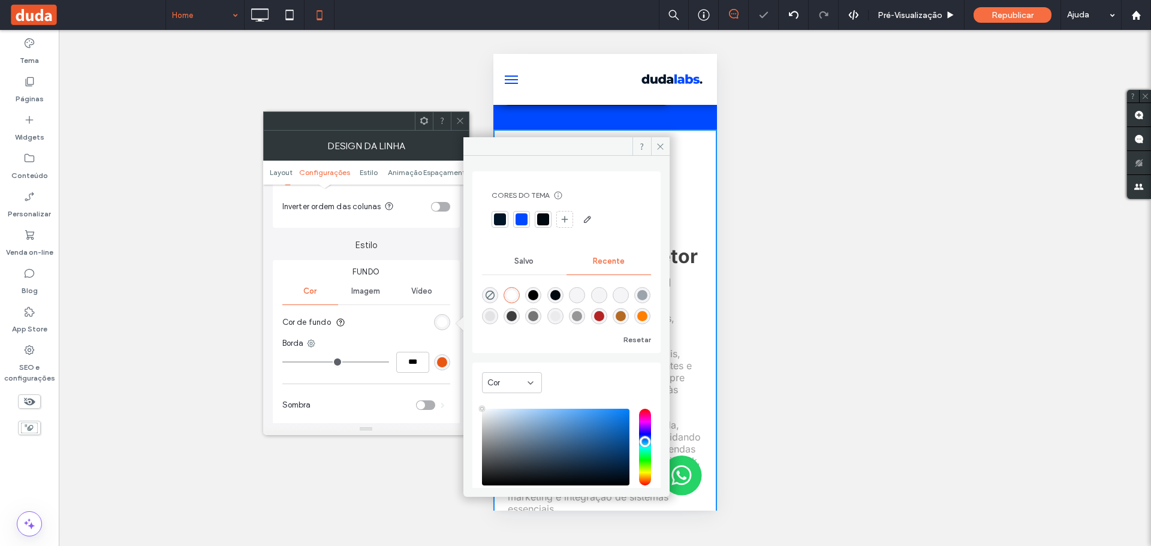
click at [422, 270] on span "Fundo" at bounding box center [366, 272] width 168 height 12
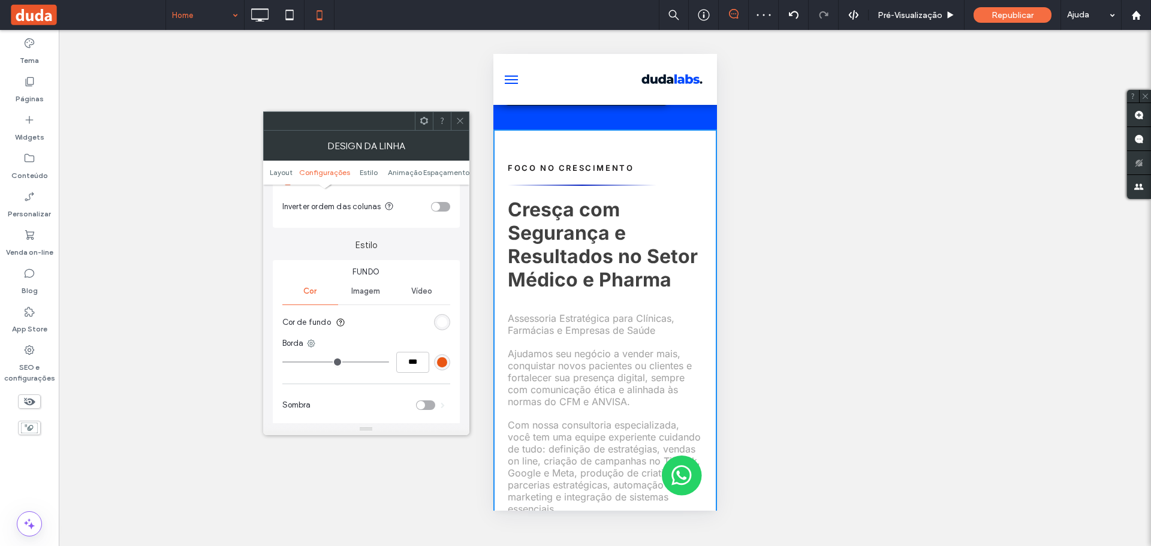
click at [457, 125] on icon at bounding box center [460, 120] width 9 height 9
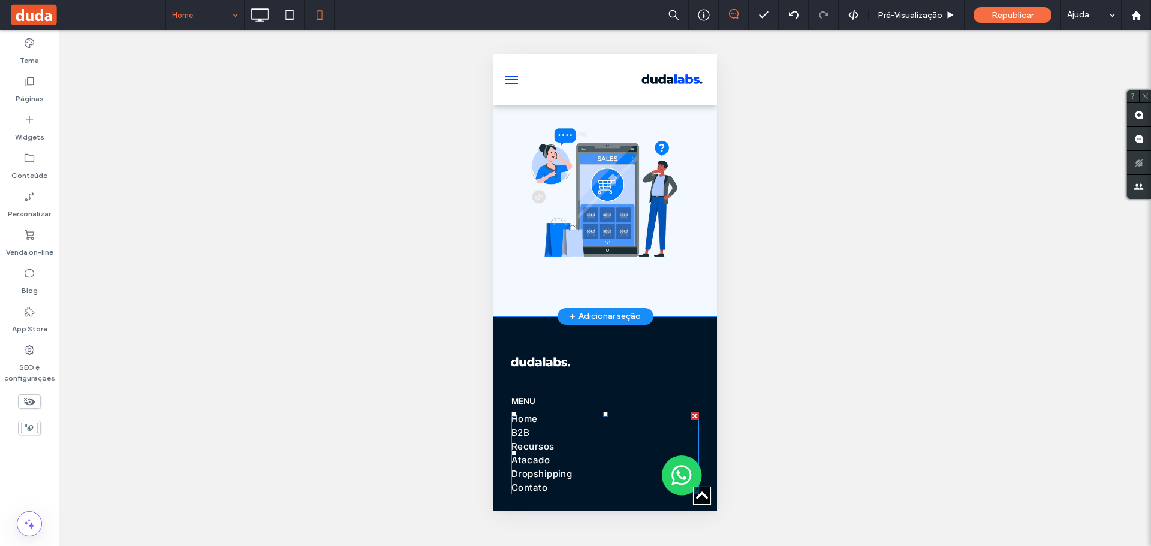
scroll to position [3940, 0]
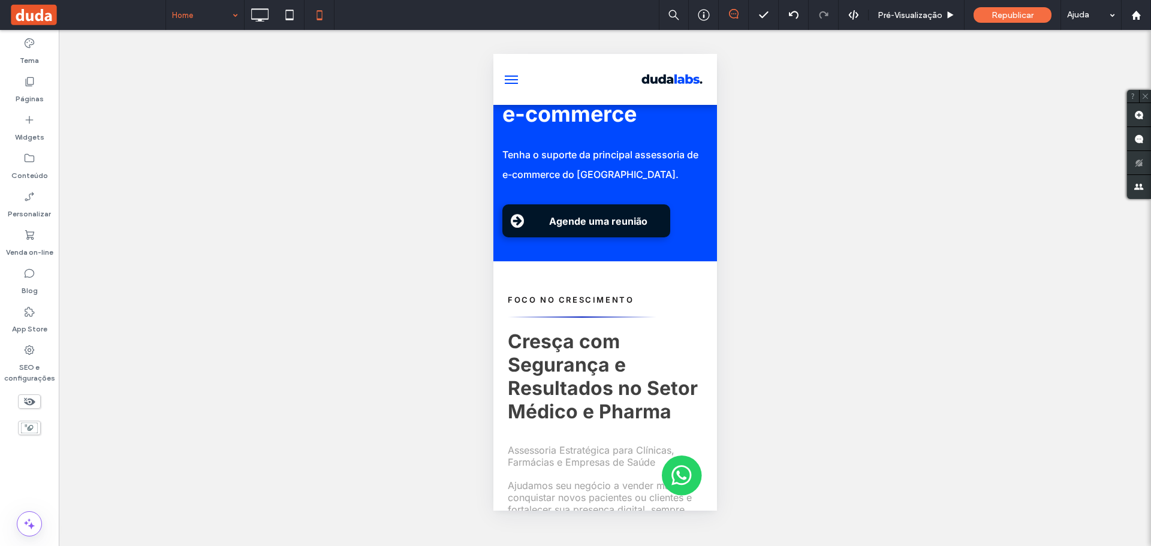
drag, startPoint x: 710, startPoint y: 451, endPoint x: 1234, endPoint y: 139, distance: 610.1
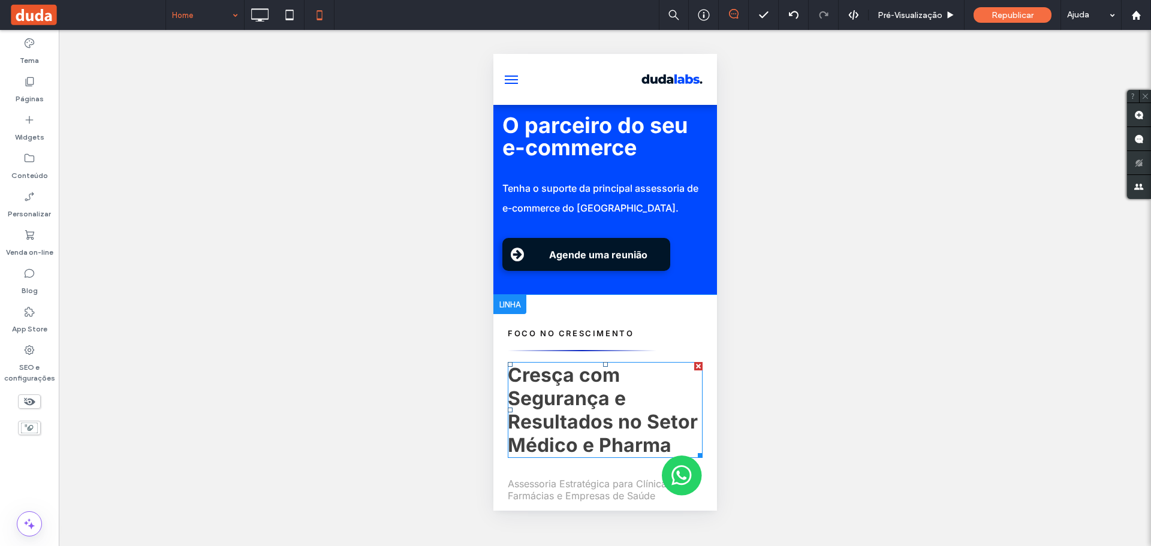
scroll to position [0, 0]
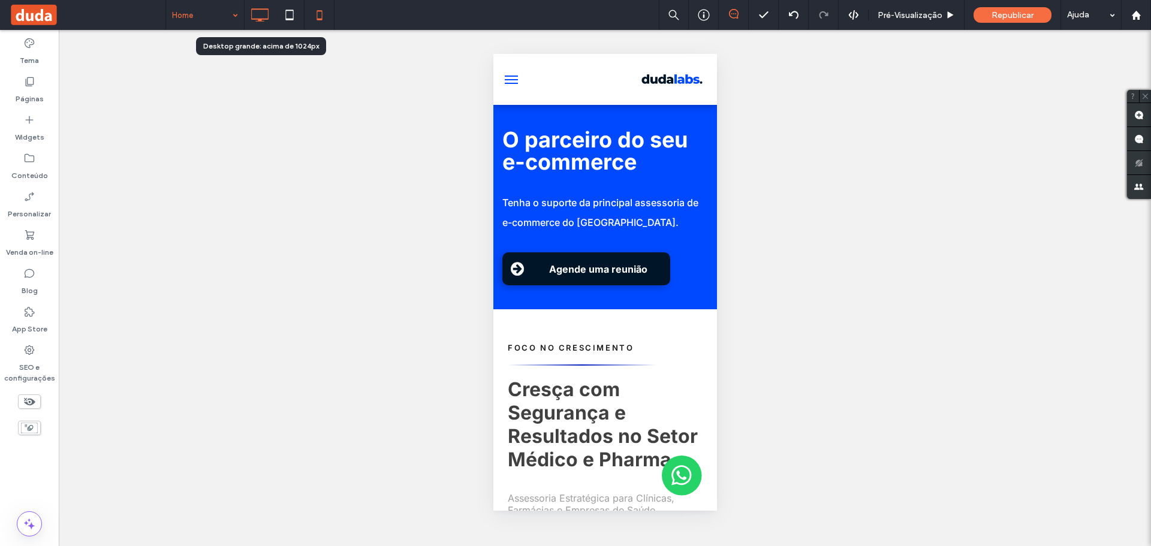
click at [261, 11] on icon at bounding box center [260, 15] width 24 height 24
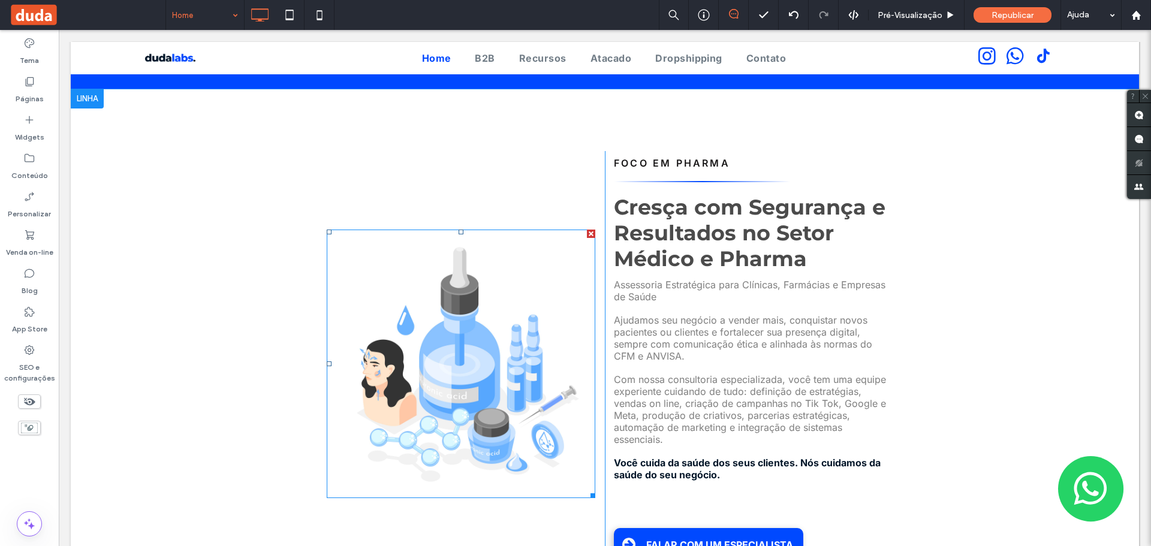
scroll to position [315, 0]
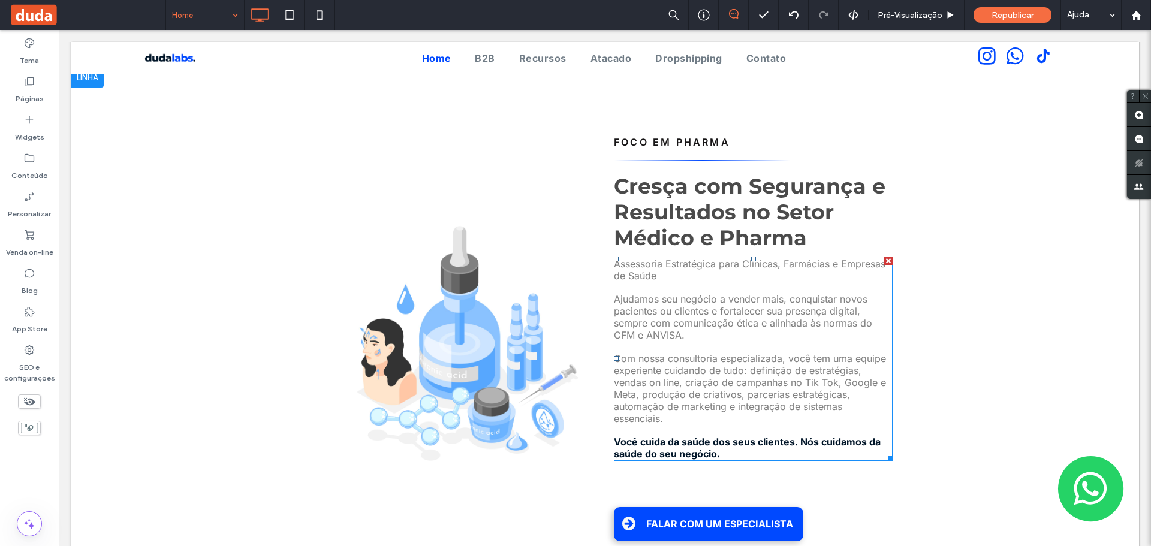
click at [658, 294] on span "Ajudamos seu negócio a vender mais, conquistar novos pacientes ou clientes e fo…" at bounding box center [743, 317] width 258 height 48
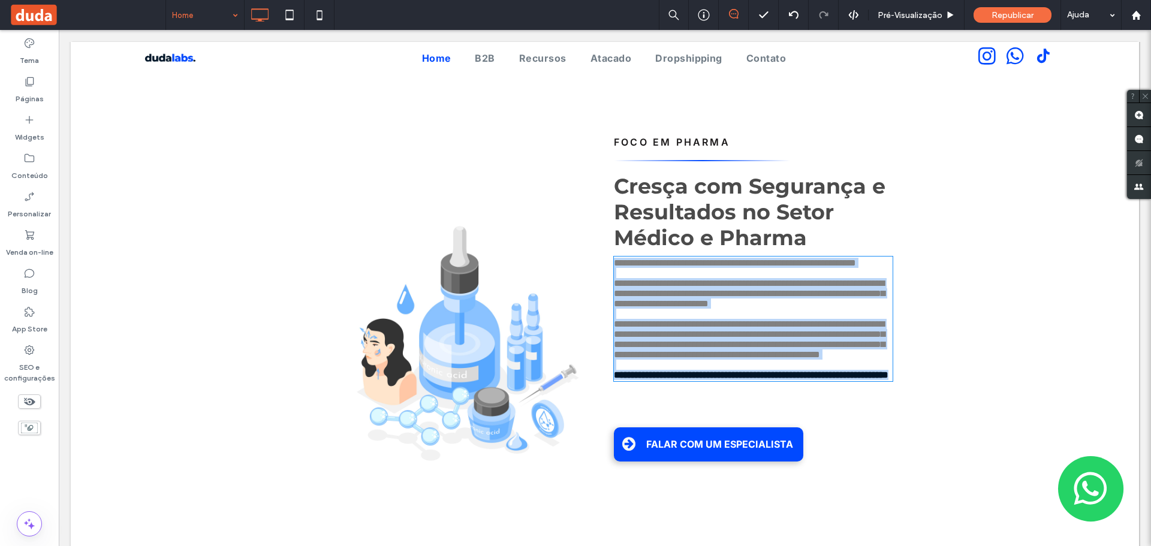
type input "*****"
type input "**"
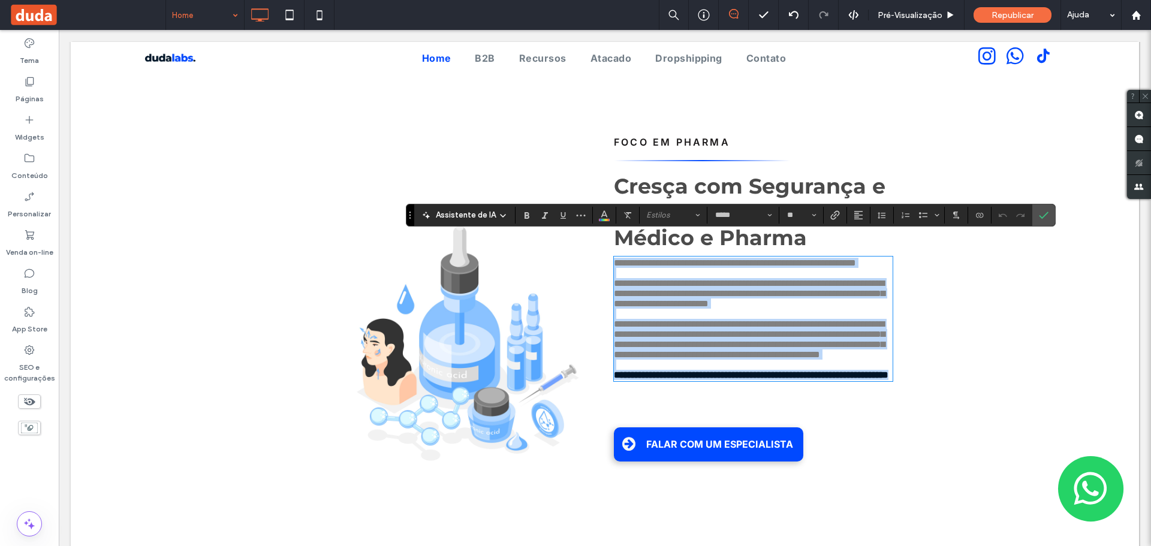
copy div "**********"
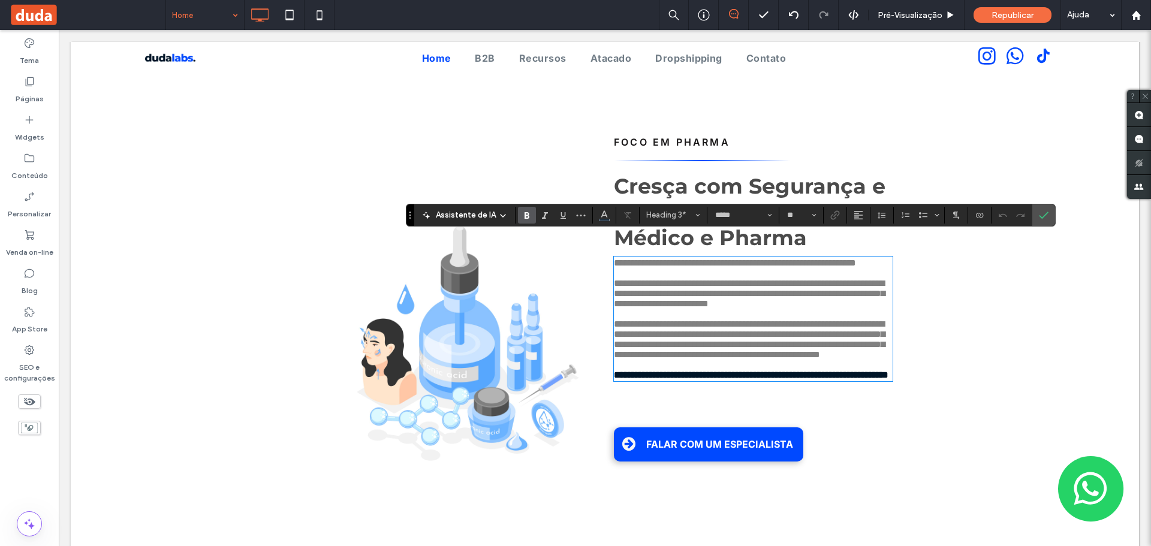
click at [661, 258] on p "**********" at bounding box center [753, 263] width 279 height 10
drag, startPoint x: 661, startPoint y: 251, endPoint x: 608, endPoint y: 239, distance: 54.7
click at [608, 239] on div "**********" at bounding box center [749, 308] width 288 height 357
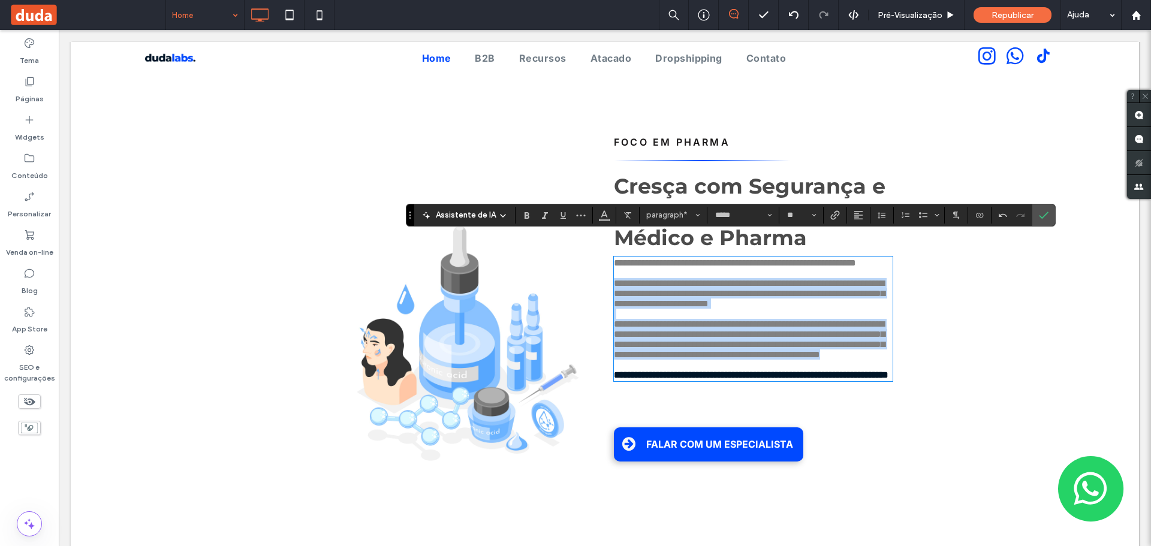
drag, startPoint x: 612, startPoint y: 281, endPoint x: 660, endPoint y: 400, distance: 127.8
click at [660, 380] on div "**********" at bounding box center [753, 319] width 279 height 122
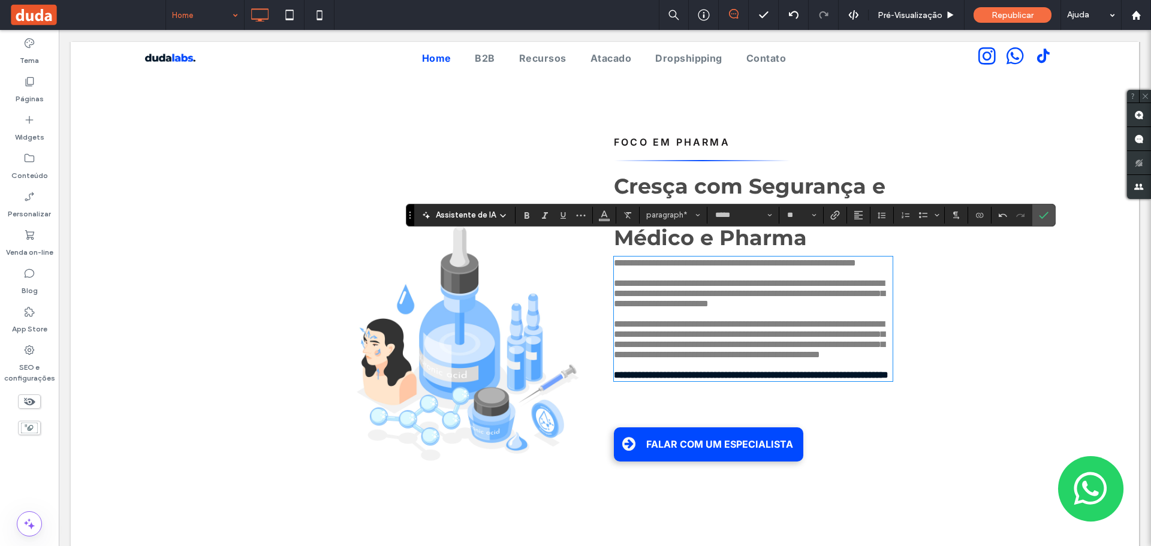
scroll to position [0, 0]
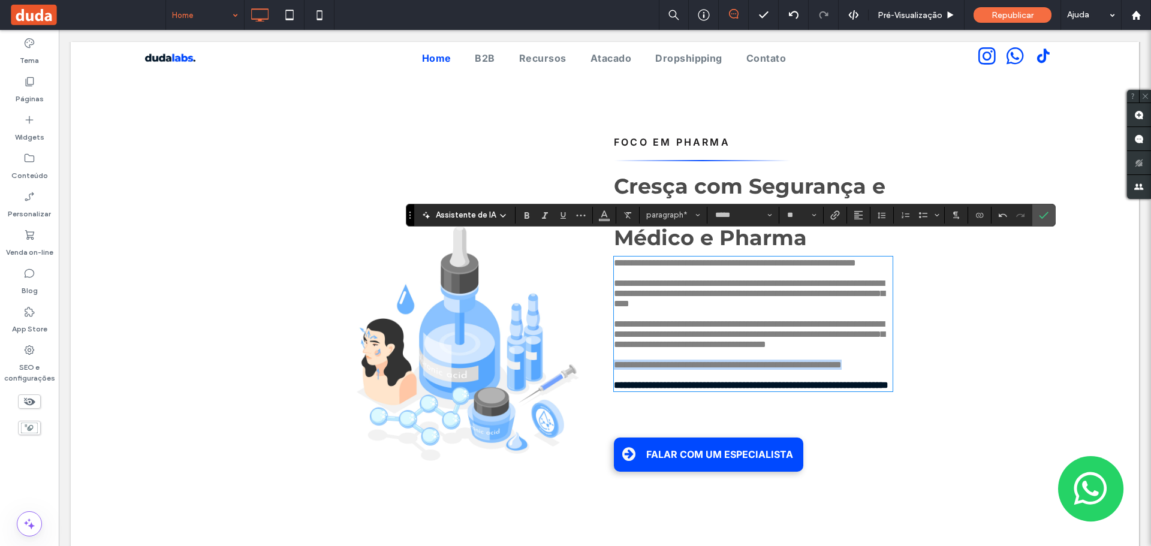
drag, startPoint x: 652, startPoint y: 402, endPoint x: 592, endPoint y: 387, distance: 61.7
click at [592, 387] on div "**********" at bounding box center [605, 308] width 576 height 357
type input "******"
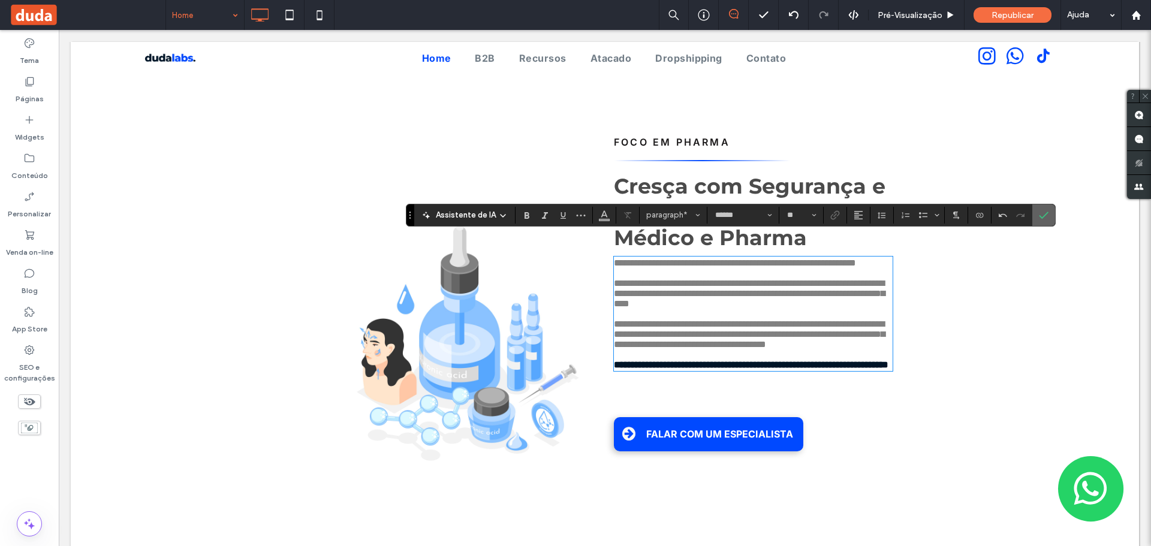
click at [1045, 211] on icon "Confirmar" at bounding box center [1044, 215] width 10 height 10
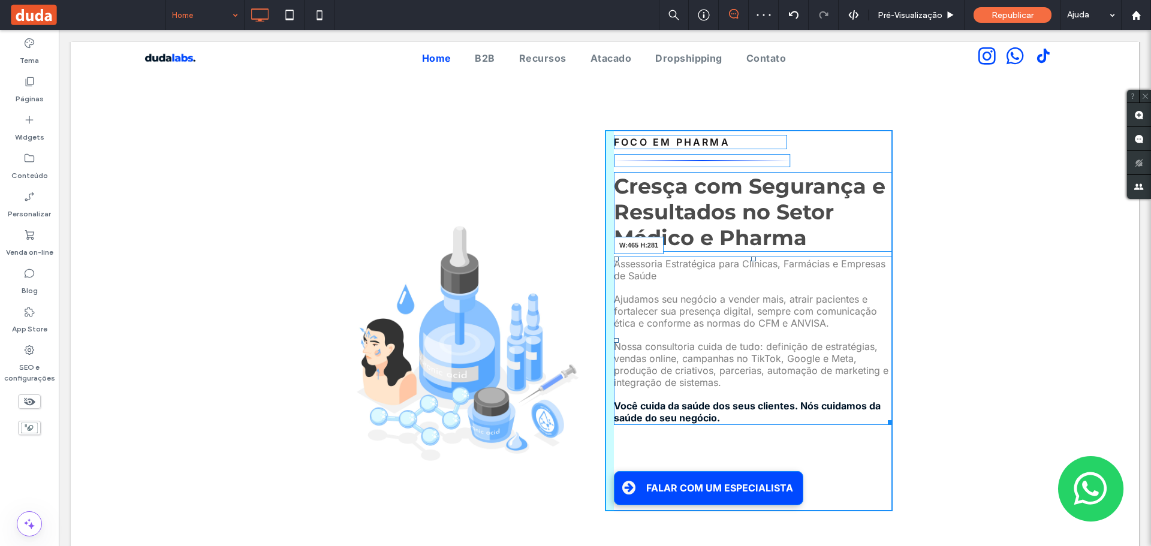
drag, startPoint x: 886, startPoint y: 399, endPoint x: 897, endPoint y: 396, distance: 11.2
click at [897, 396] on div "Click To Paste FOCO EM PHARMA Cresça com Segurança e Resultados no Setor Médico…" at bounding box center [605, 302] width 1068 height 469
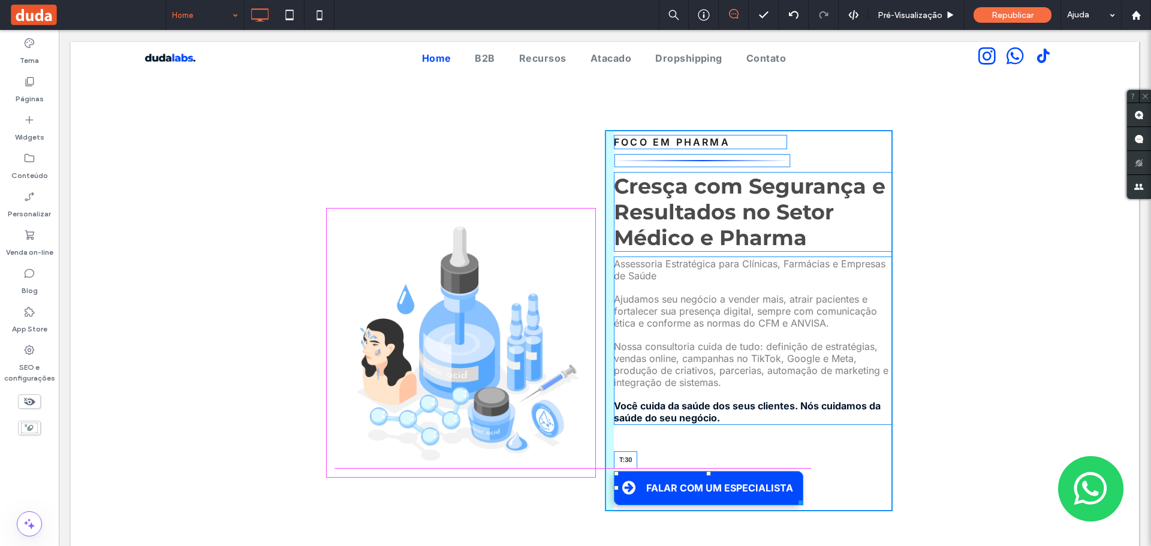
drag, startPoint x: 701, startPoint y: 450, endPoint x: 754, endPoint y: 454, distance: 52.9
click at [695, 424] on div "FOCO EM PHARMA Cresça com Segurança e Resultados no Setor Médico e Pharma Asses…" at bounding box center [749, 320] width 288 height 381
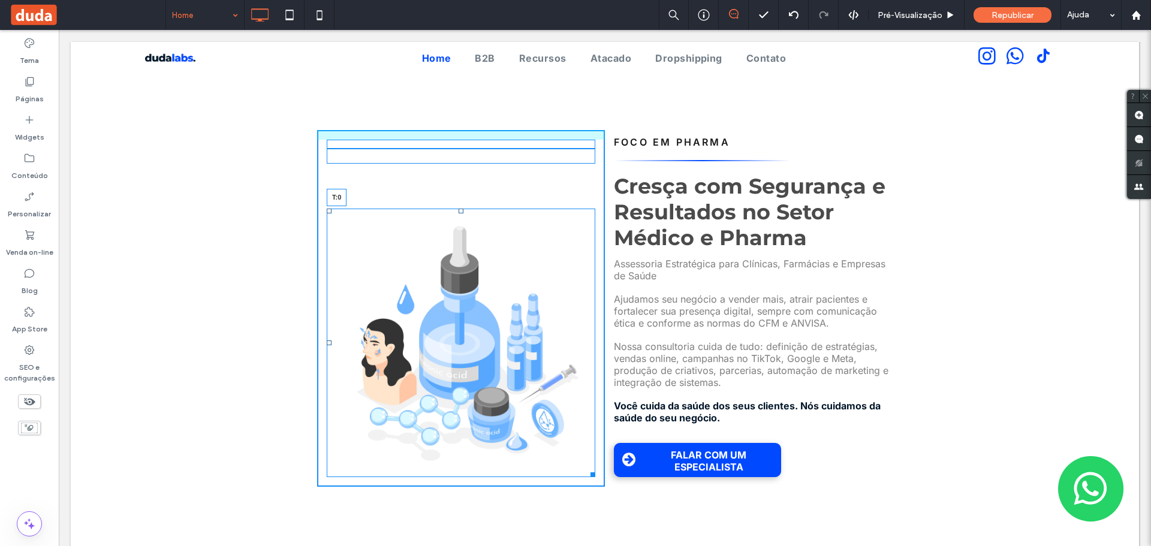
drag, startPoint x: 458, startPoint y: 187, endPoint x: 456, endPoint y: 139, distance: 48.0
click at [456, 139] on div "T:0 Click To Paste" at bounding box center [461, 308] width 288 height 357
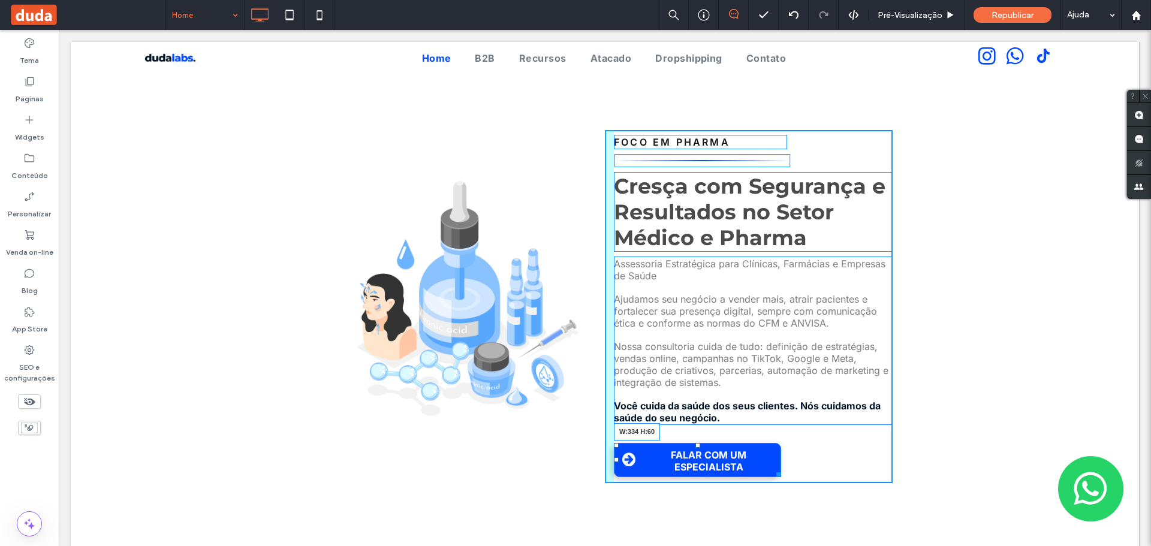
drag, startPoint x: 775, startPoint y: 453, endPoint x: 808, endPoint y: 455, distance: 33.0
click at [781, 468] on div at bounding box center [776, 472] width 9 height 9
